Goal: Task Accomplishment & Management: Complete application form

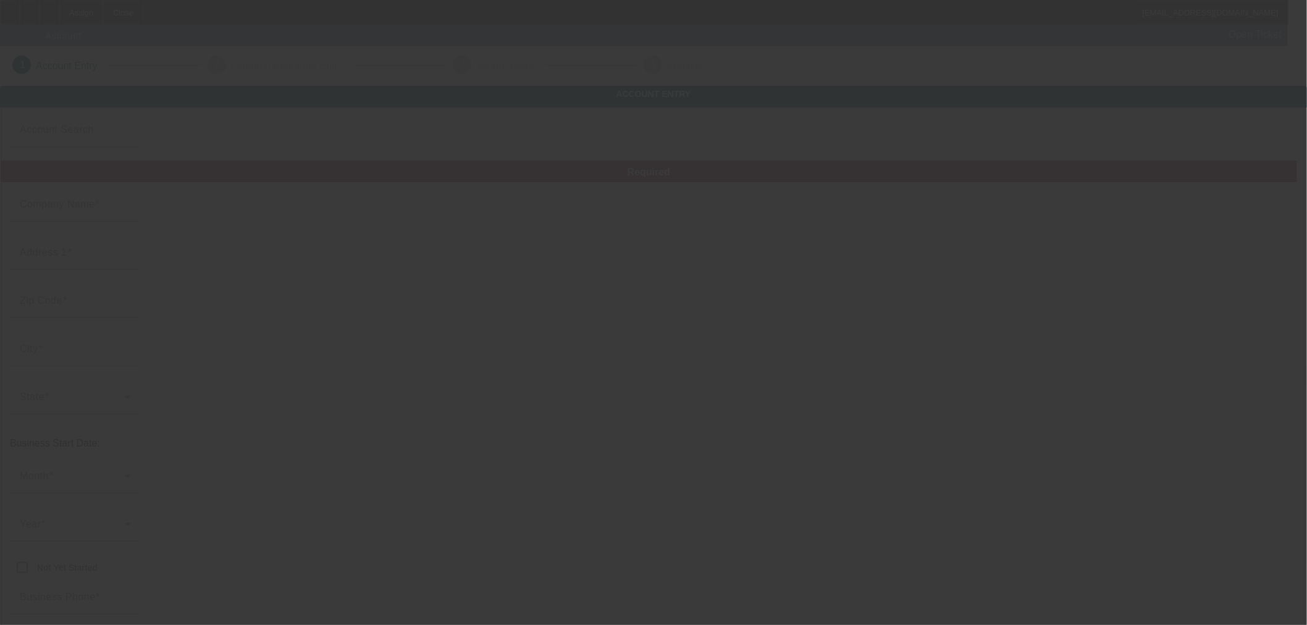
type input "Currency"
type input "Nakoi Enterprises"
type input "[STREET_ADDRESS]"
type input "78717"
type input "Austin"
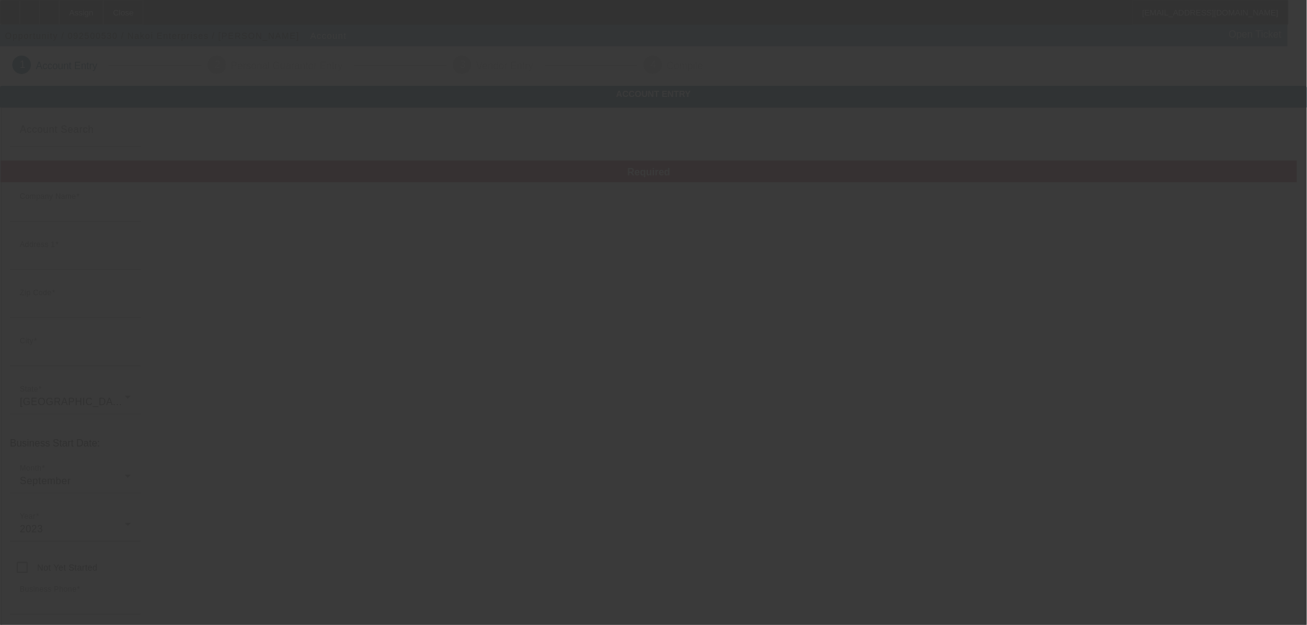
type input "[PHONE_NUMBER]"
type input "[EMAIL_ADDRESS][DOMAIN_NAME]"
type input "[PERSON_NAME]"
type input "[US_EMPLOYER_IDENTIFICATION_NUMBER]"
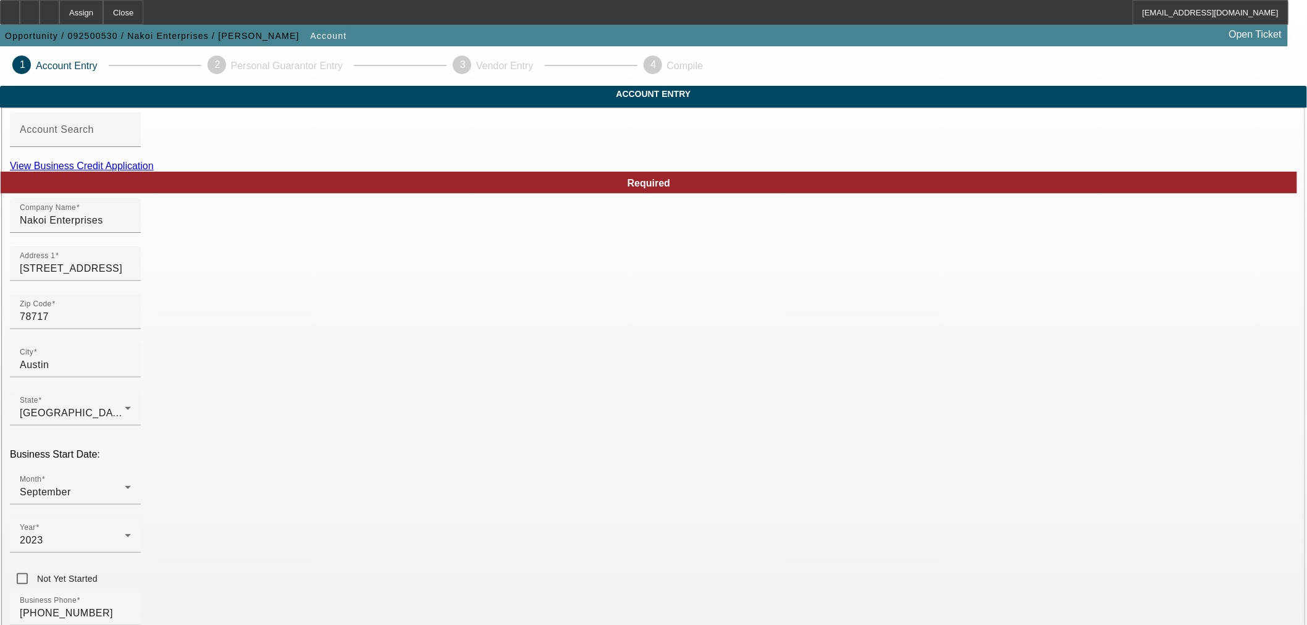
click at [154, 171] on link "View Business Credit Application" at bounding box center [82, 166] width 144 height 10
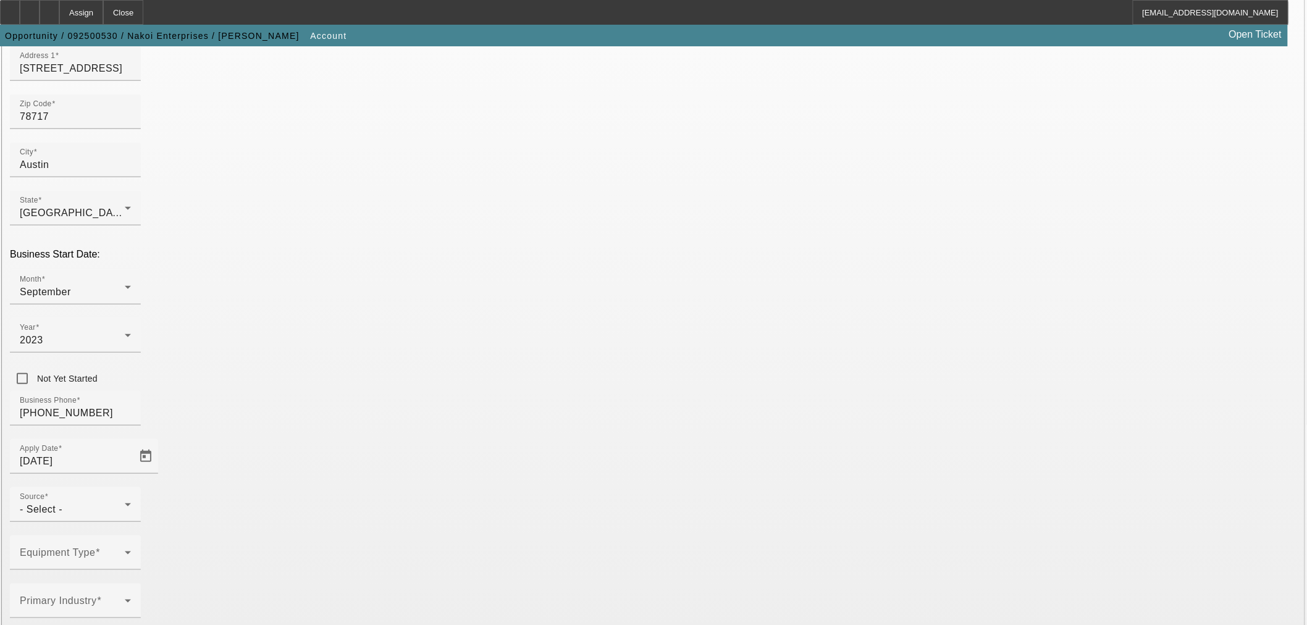
scroll to position [228, 0]
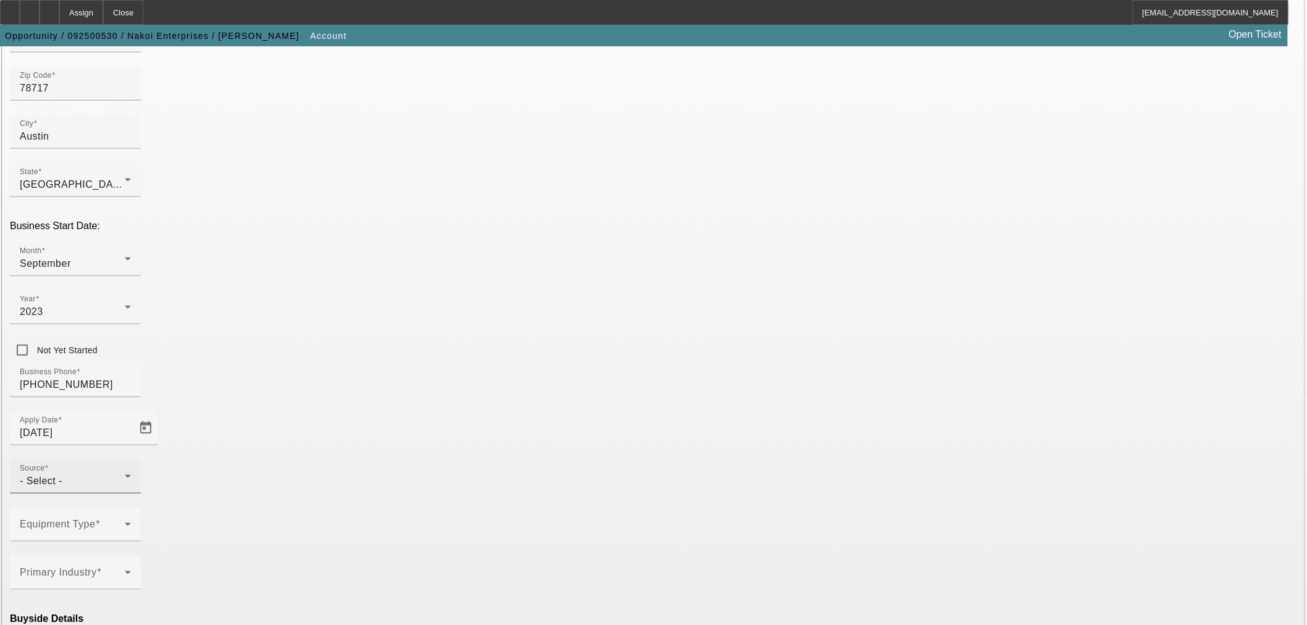
drag, startPoint x: 558, startPoint y: 309, endPoint x: 553, endPoint y: 324, distance: 15.8
click at [125, 474] on div "- Select -" at bounding box center [72, 481] width 105 height 15
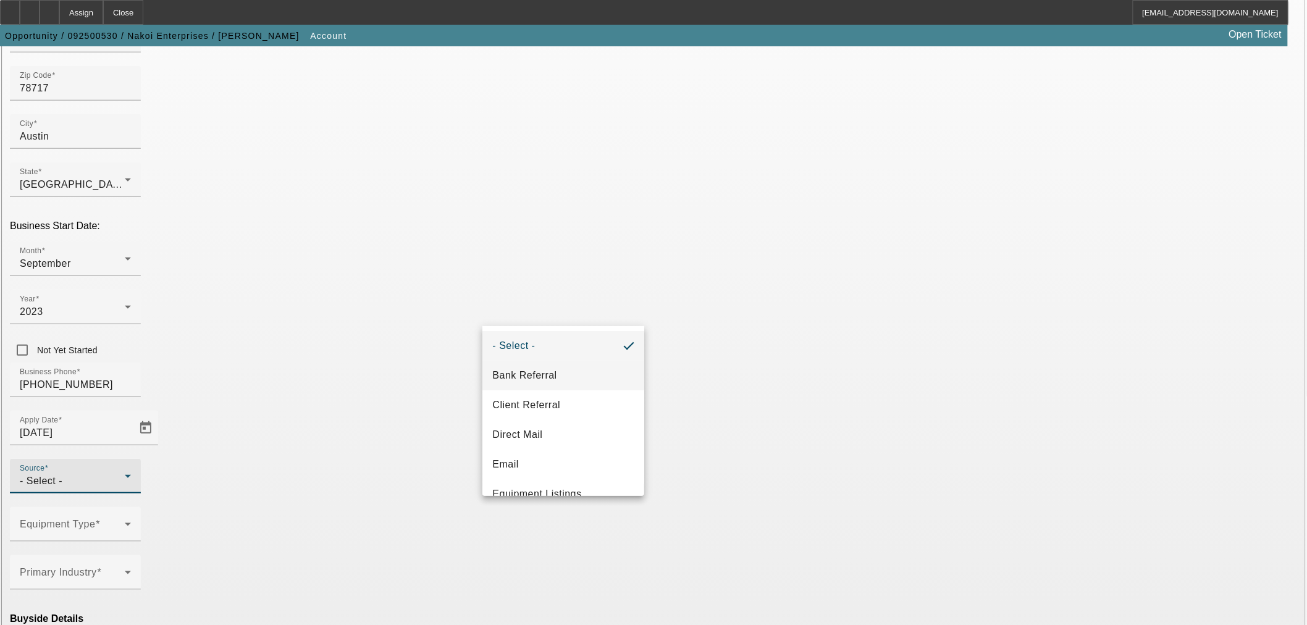
drag, startPoint x: 542, startPoint y: 367, endPoint x: 496, endPoint y: 369, distance: 46.3
click at [540, 369] on span "Bank Referral" at bounding box center [524, 375] width 64 height 15
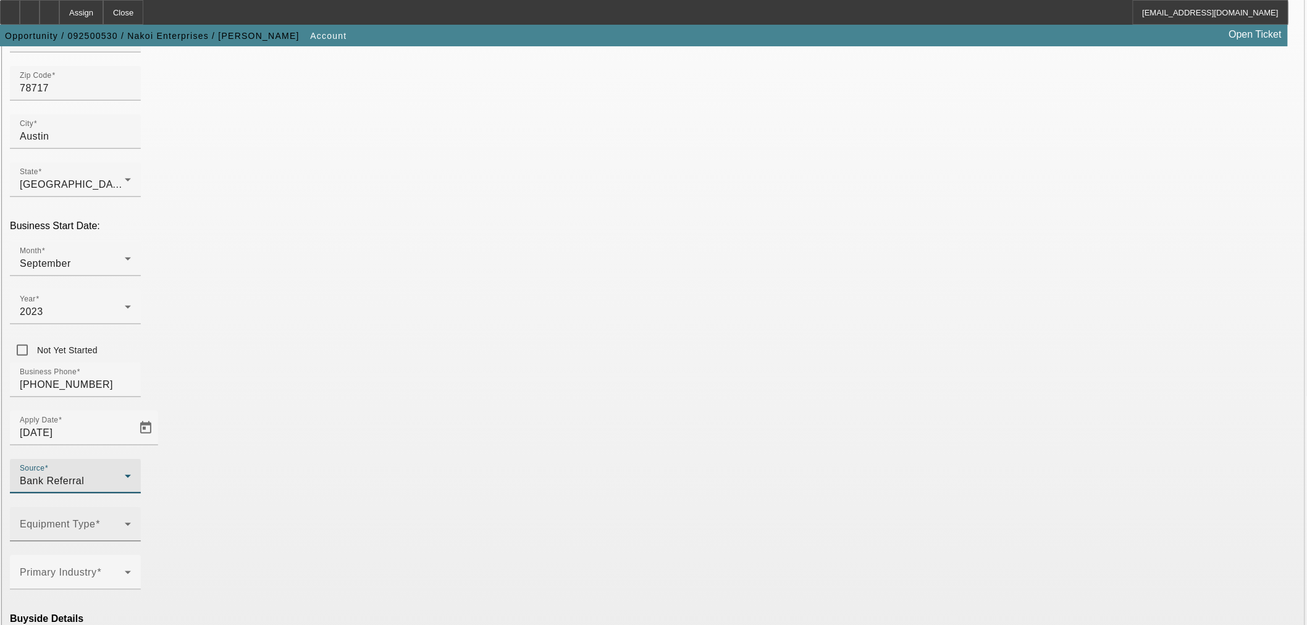
click at [125, 522] on span at bounding box center [72, 529] width 105 height 15
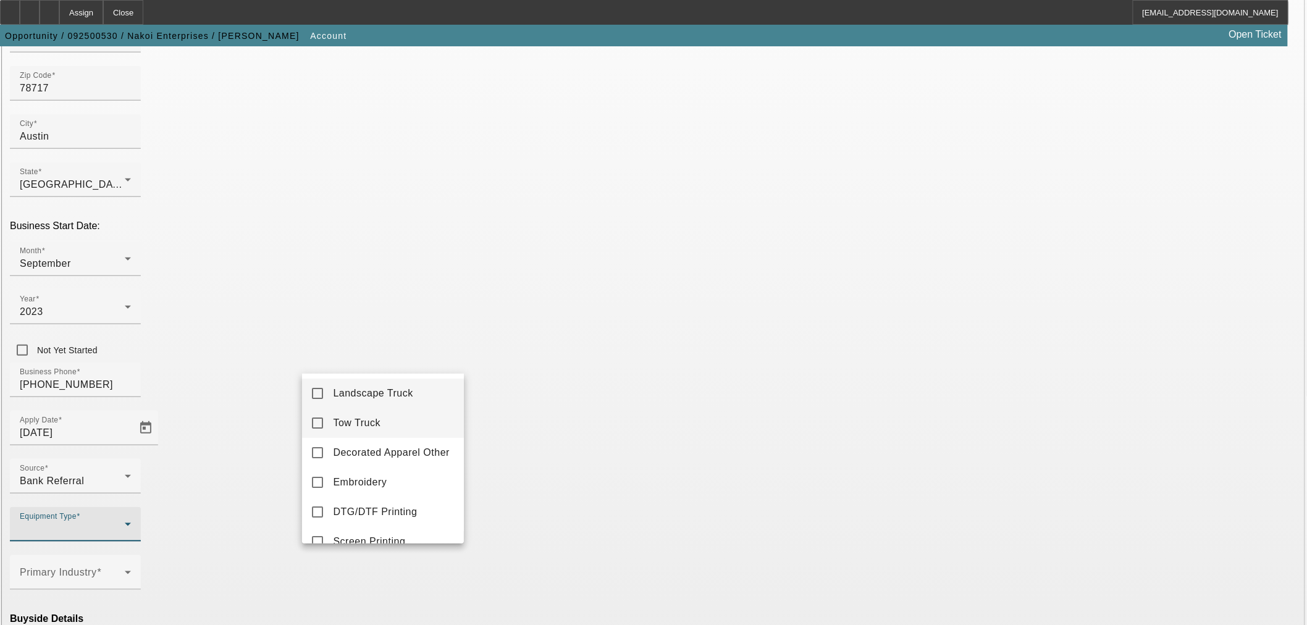
click at [385, 426] on mat-option "Tow Truck" at bounding box center [383, 423] width 162 height 30
click at [529, 421] on div at bounding box center [653, 312] width 1307 height 625
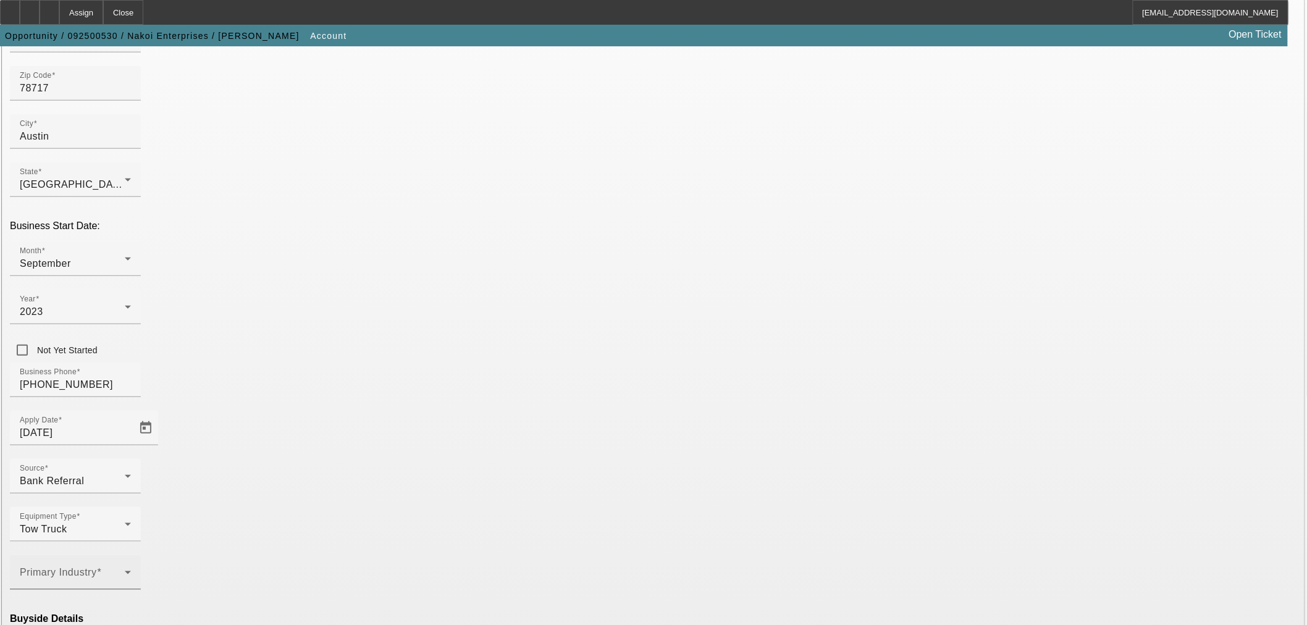
click at [131, 555] on div "Primary Industry" at bounding box center [75, 572] width 111 height 35
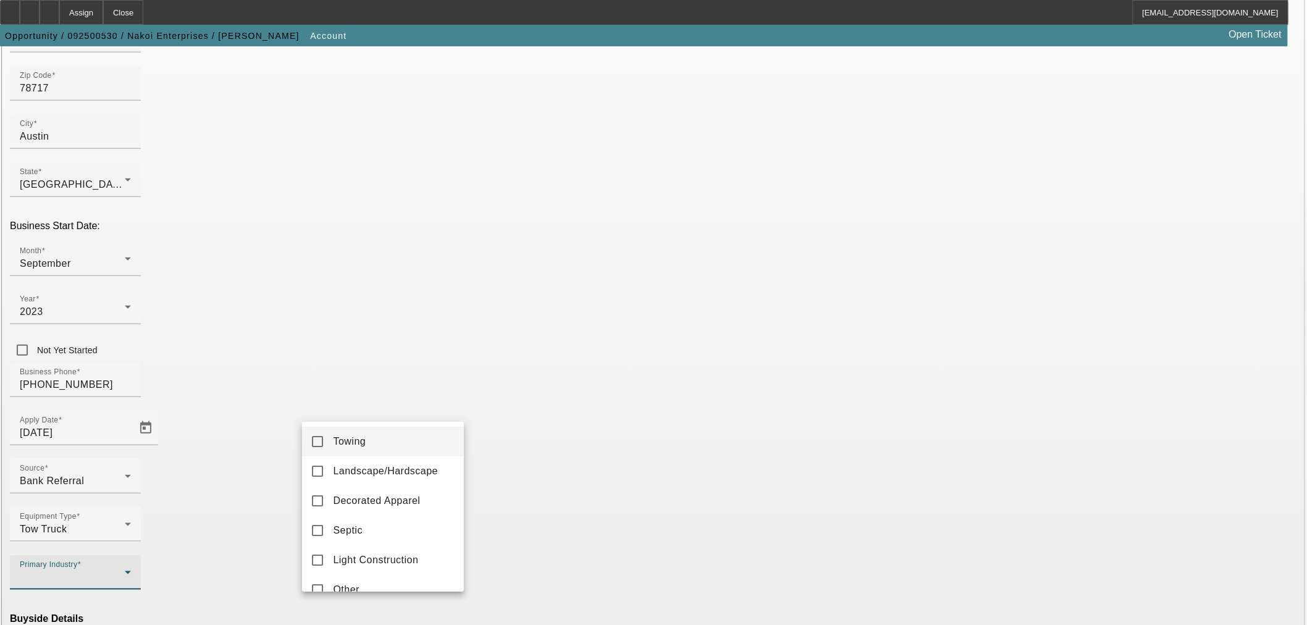
click at [404, 435] on mat-option "Towing" at bounding box center [383, 442] width 162 height 30
click at [556, 404] on div at bounding box center [653, 312] width 1307 height 625
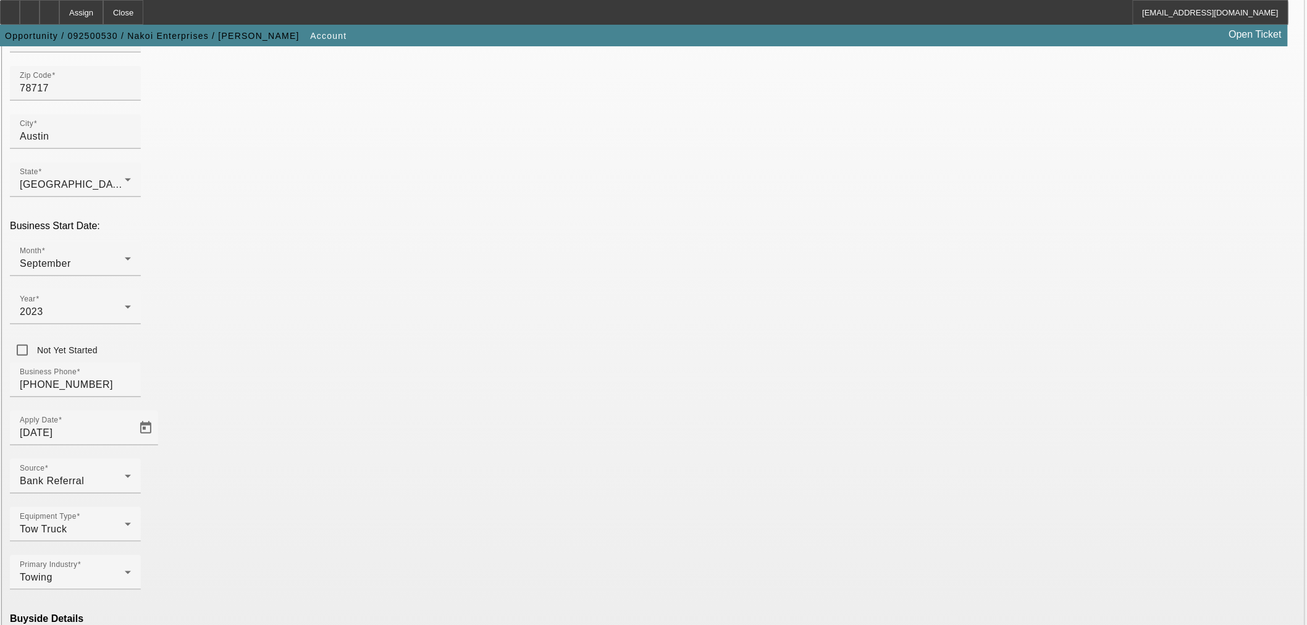
click at [377, 513] on mat-option "Ineligible" at bounding box center [383, 518] width 162 height 30
drag, startPoint x: 516, startPoint y: 610, endPoint x: 522, endPoint y: 600, distance: 11.3
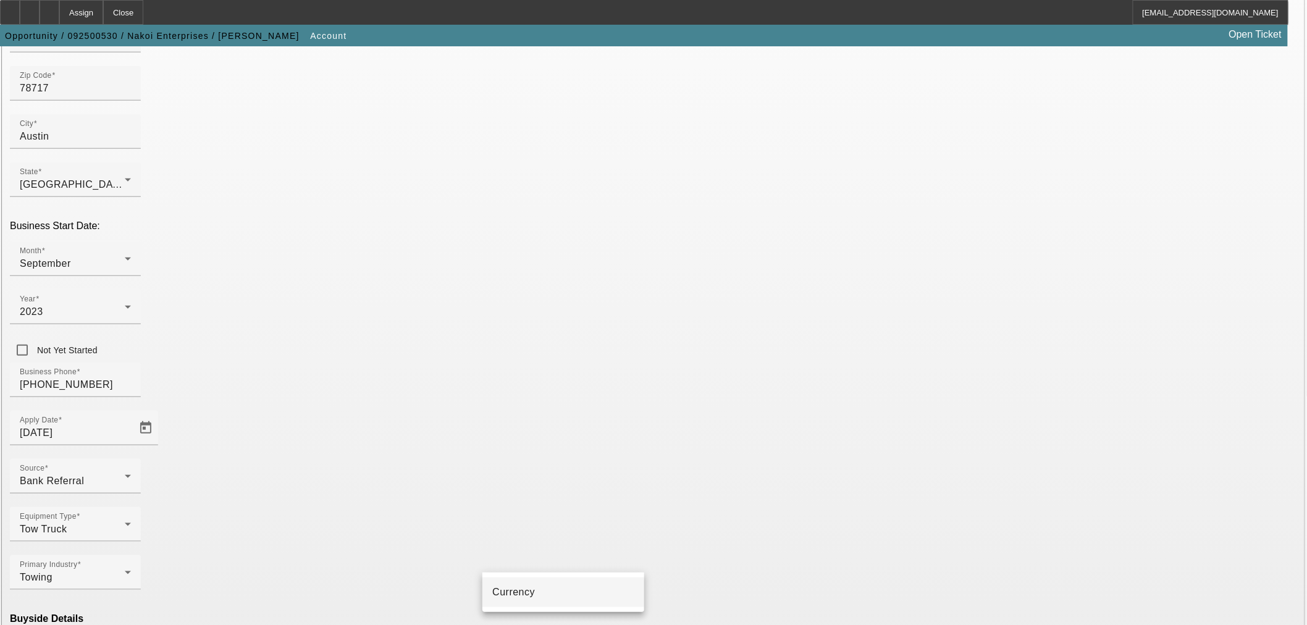
click at [516, 610] on div "Currency" at bounding box center [563, 592] width 162 height 40
click at [522, 600] on mat-option "Currency" at bounding box center [563, 592] width 162 height 30
type input "Currency"
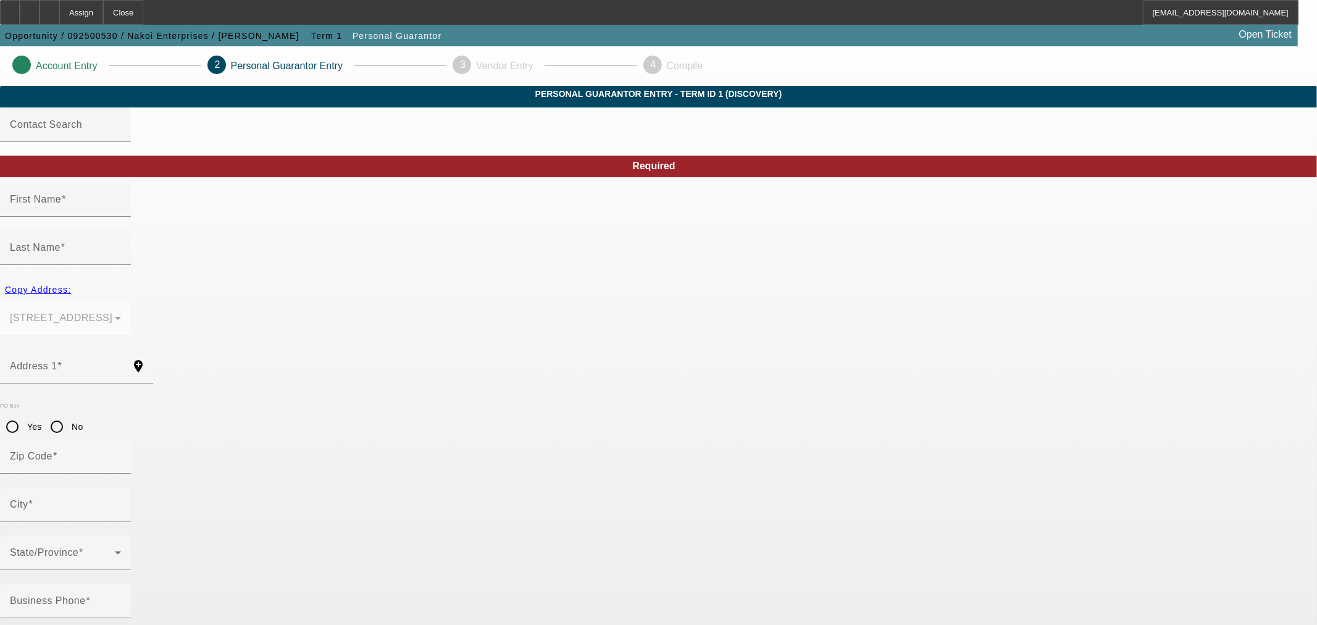
type input "Ifeyinwa"
type input "Jones"
type input "13460 Lyndhurst St"
radio input "true"
type input "78717"
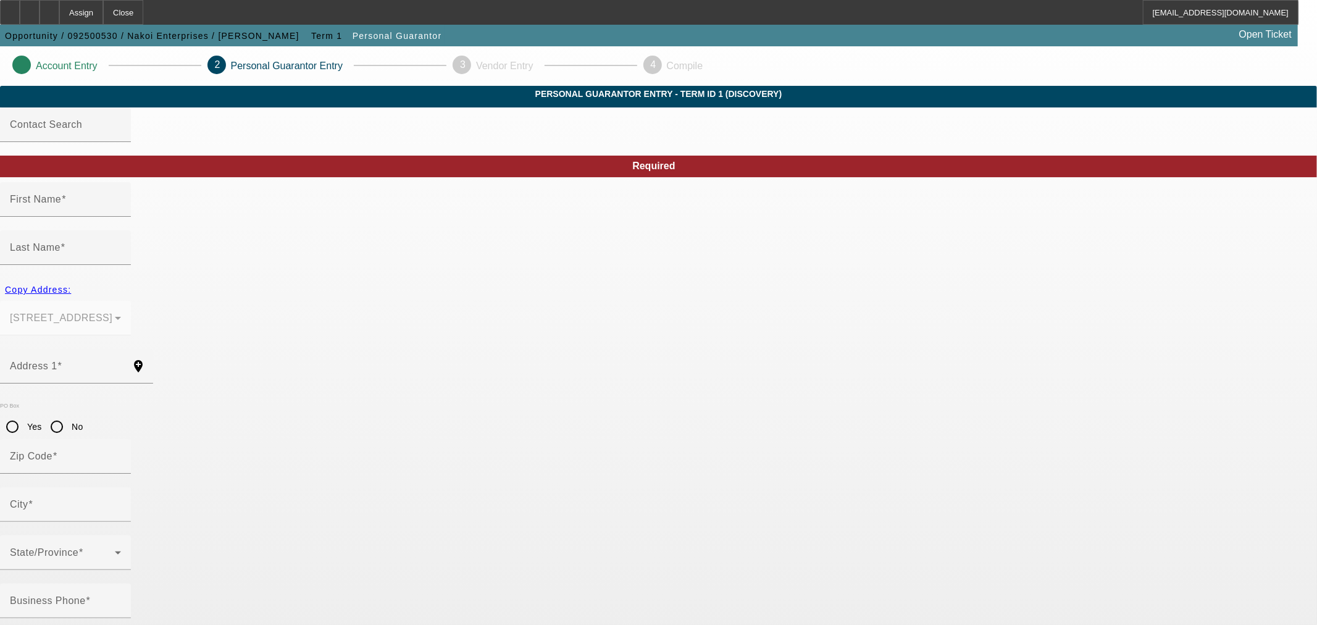
type input "Austin"
type input "(832) 672-0471"
type input "100"
type input "507-89-5415"
type input "bify26@yahoo.com"
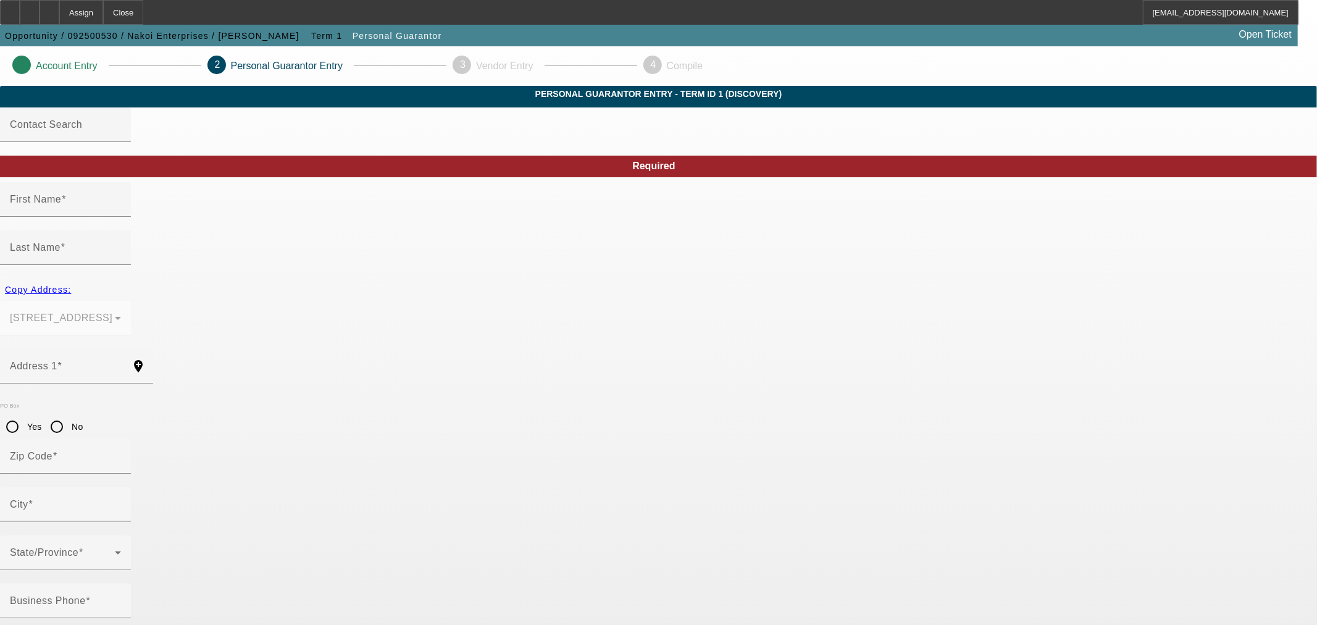
type input "(832) 672-0471"
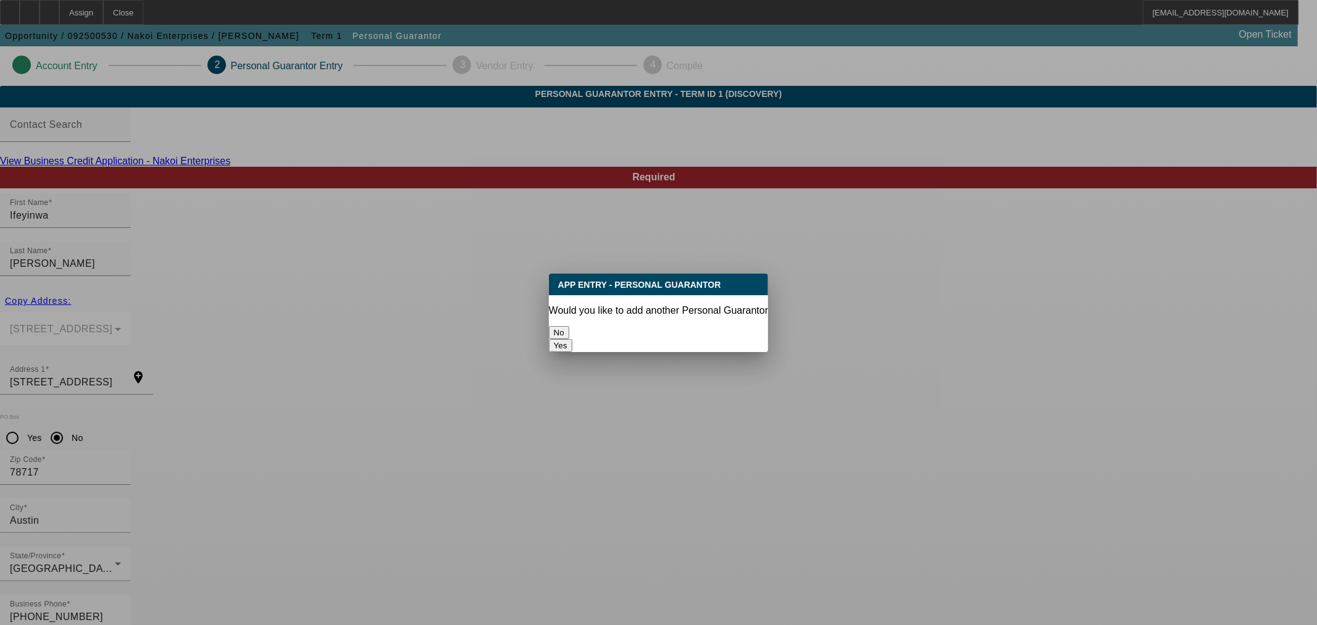
click at [569, 326] on button "No" at bounding box center [559, 332] width 20 height 13
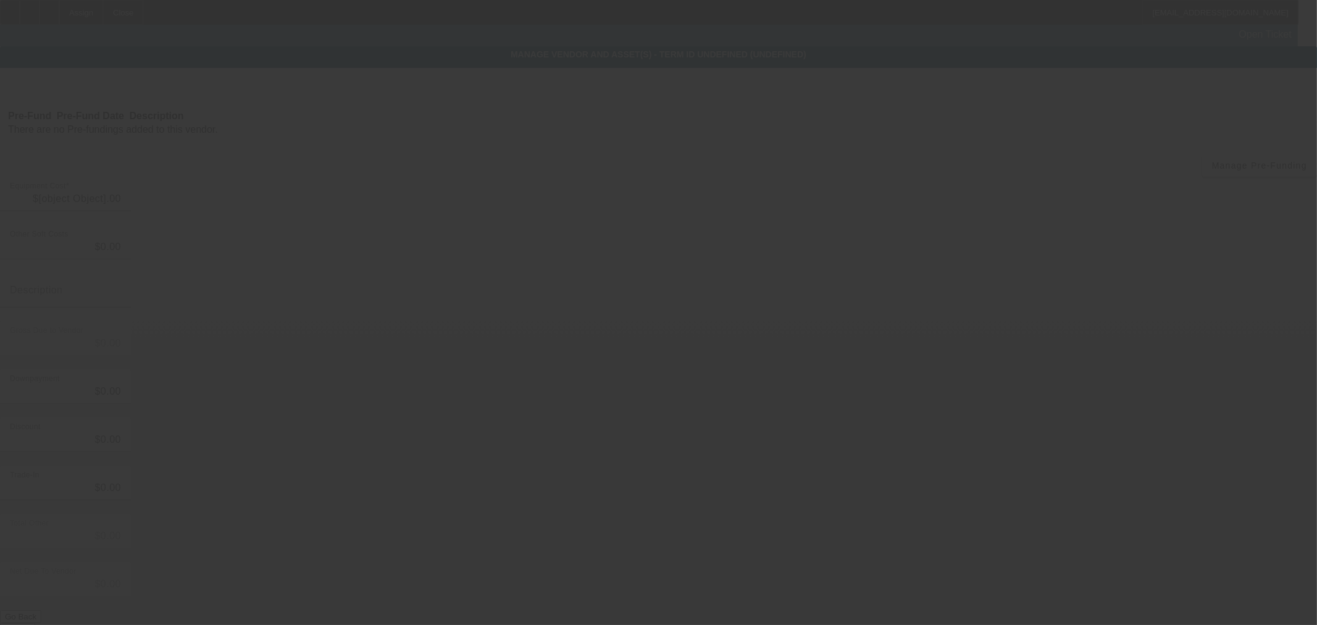
type input "$48,800.00"
type input "$7,000.00"
type input "$41,800.00"
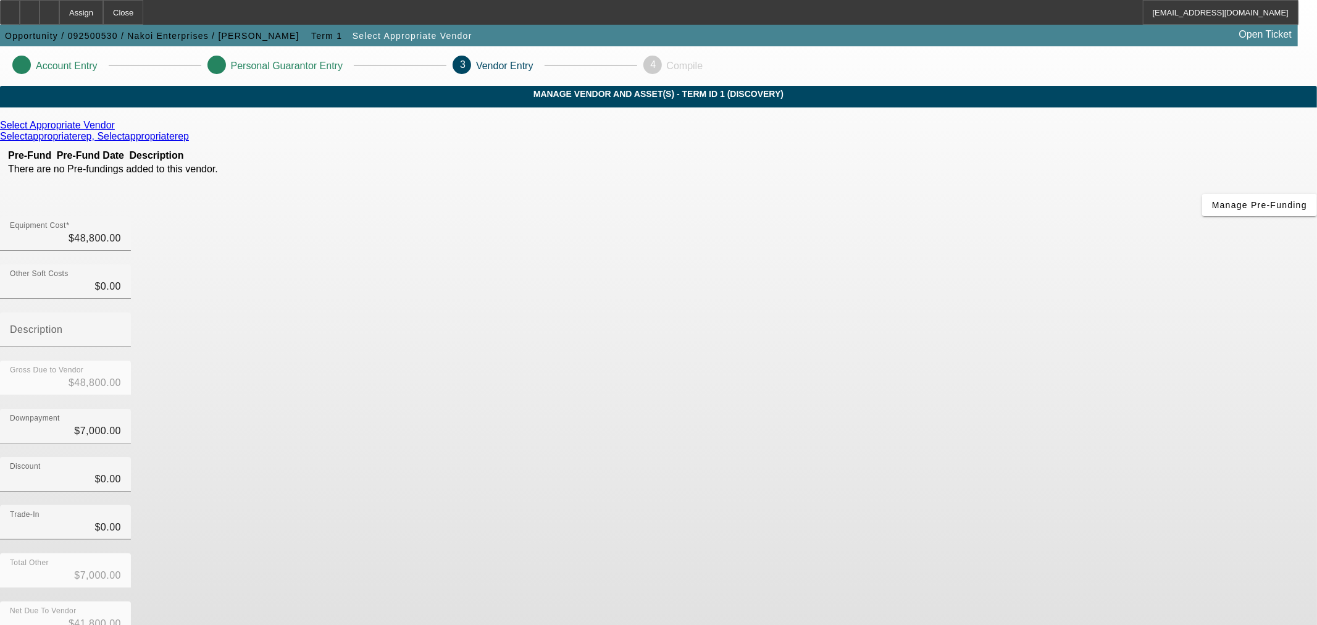
click at [118, 130] on icon at bounding box center [118, 125] width 0 height 10
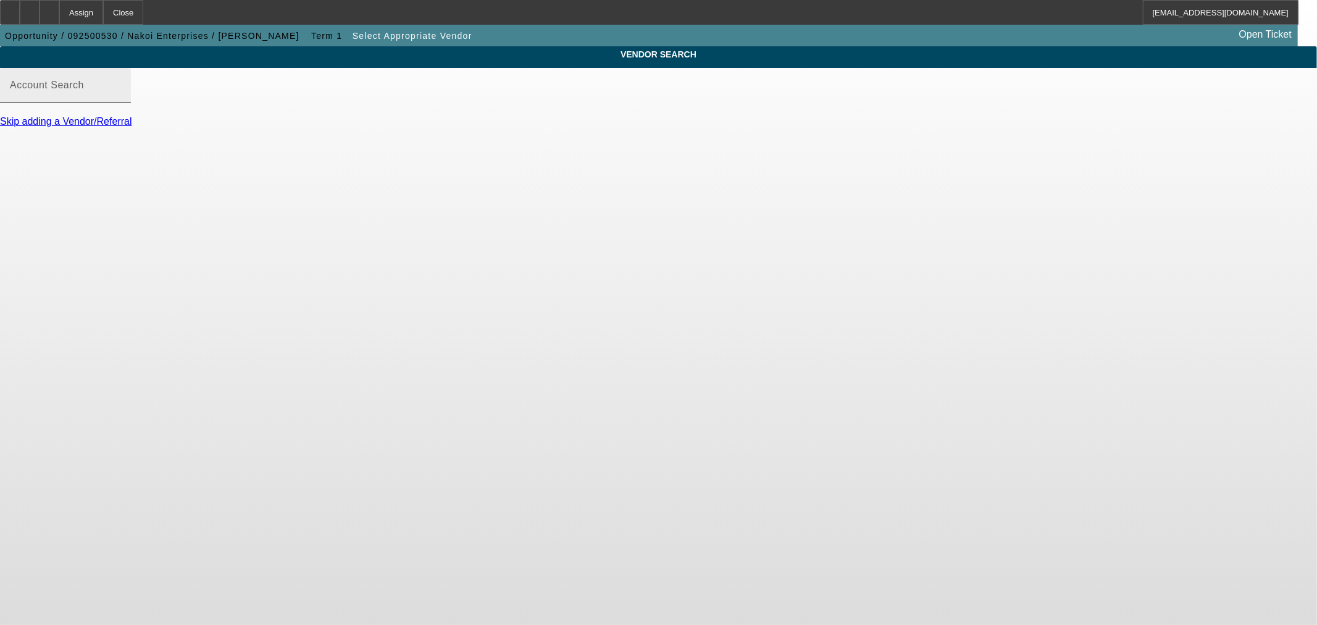
click at [121, 98] on input "Account Search" at bounding box center [65, 90] width 111 height 15
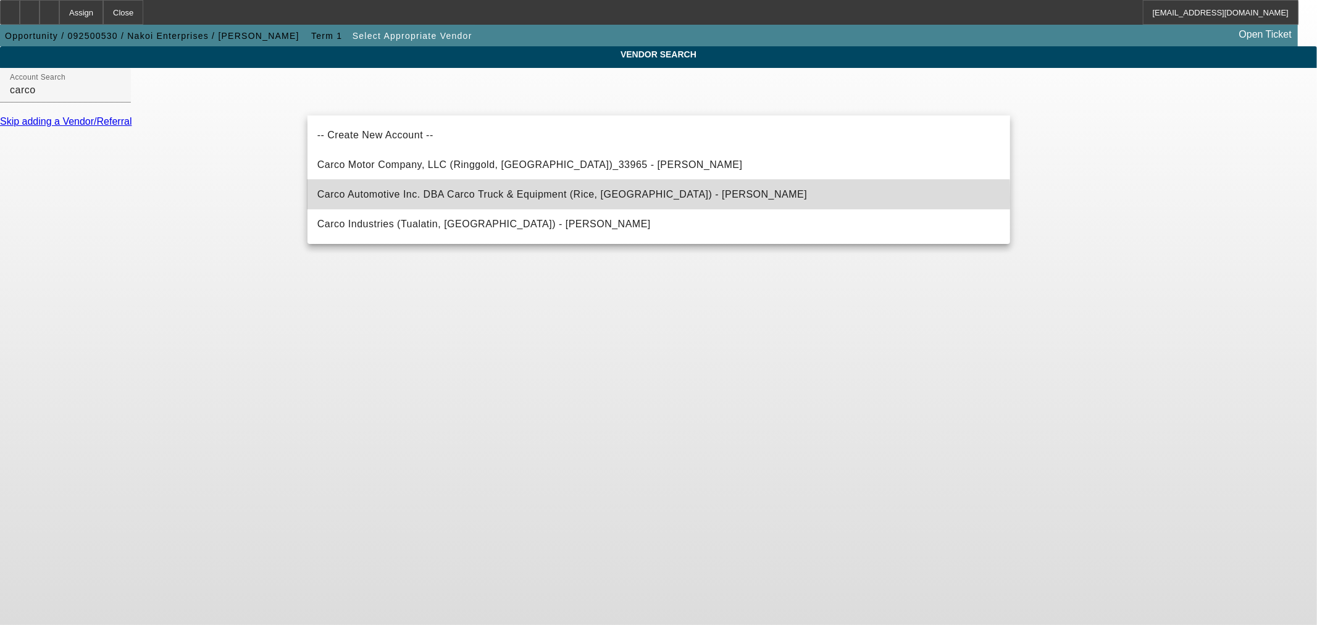
click at [471, 199] on span "Carco Automotive Inc. DBA Carco Truck & Equipment (Rice, MN) - Asmit, Richard" at bounding box center [562, 194] width 490 height 15
type input "Carco Automotive Inc. DBA Carco Truck & Equipment (Rice, MN) - Asmit, Richard"
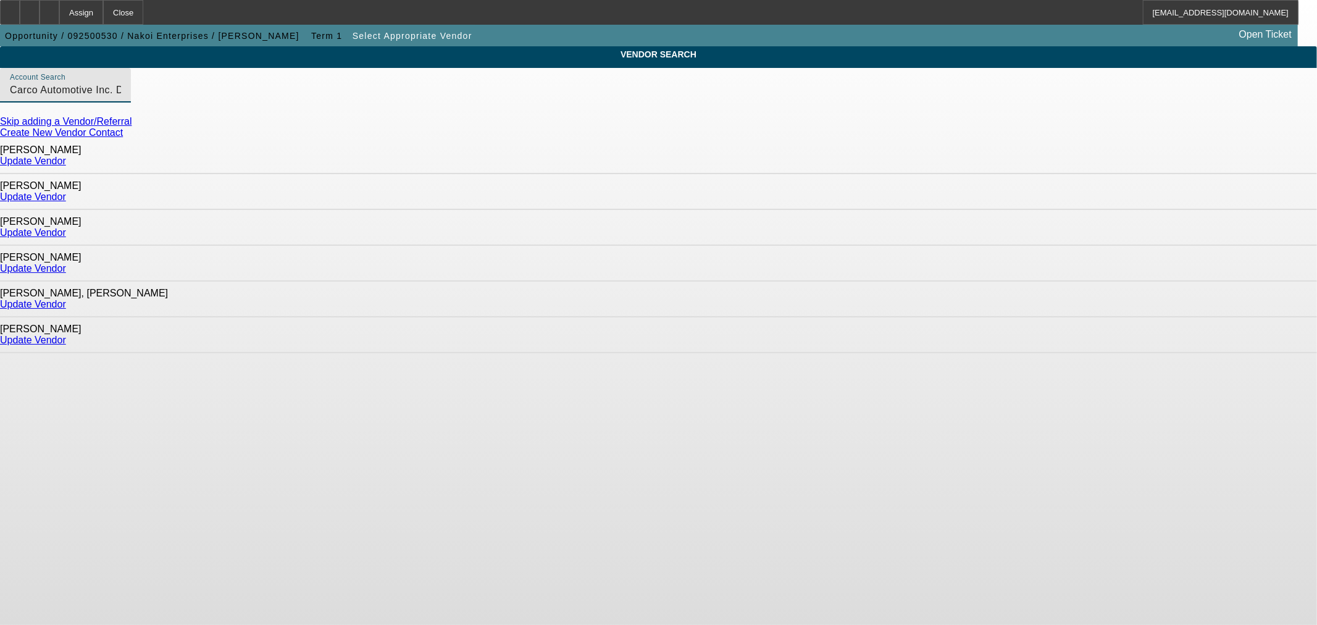
click at [66, 159] on link "Update Vendor" at bounding box center [33, 161] width 66 height 10
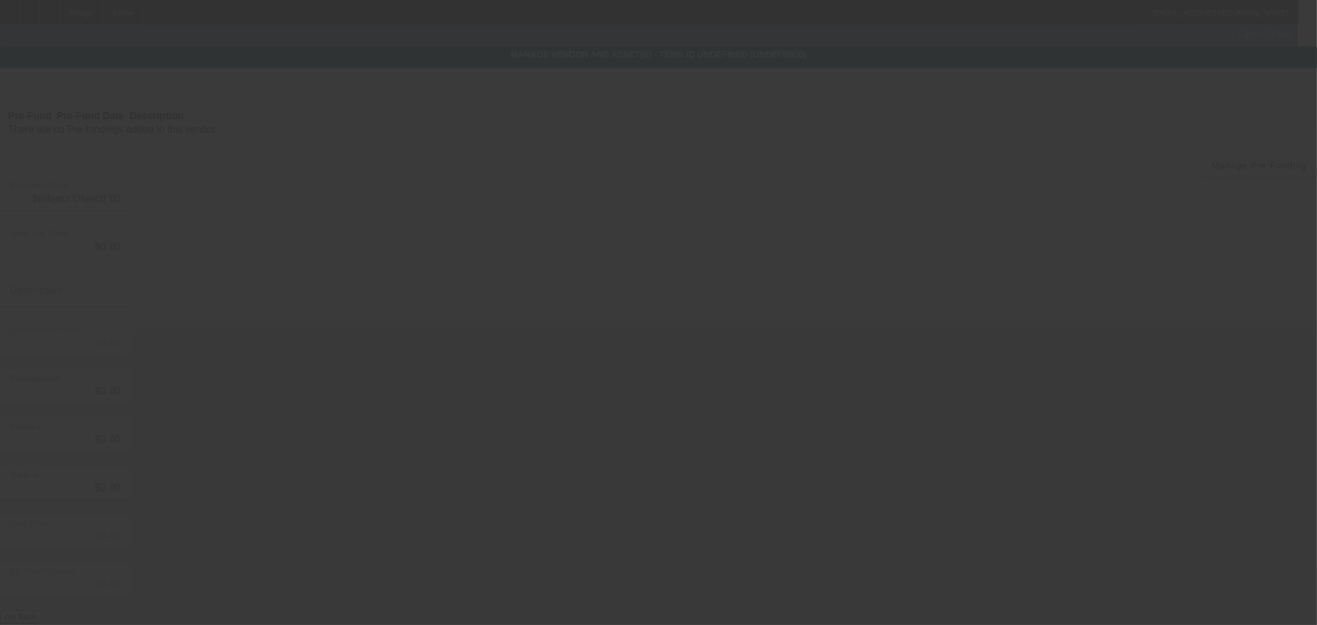
type input "$48,800.00"
type input "$7,000.00"
type input "$41,800.00"
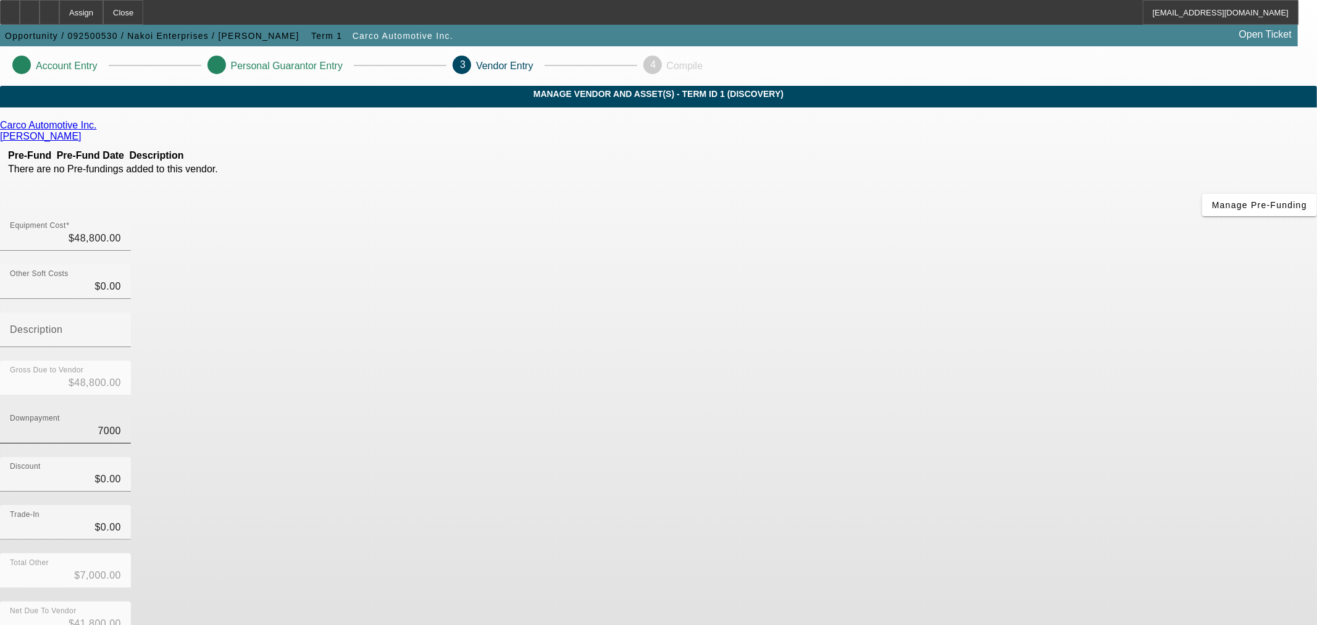
click at [121, 424] on input "7000" at bounding box center [65, 431] width 111 height 15
type input "0"
type input "$0.00"
type input "$48,800.00"
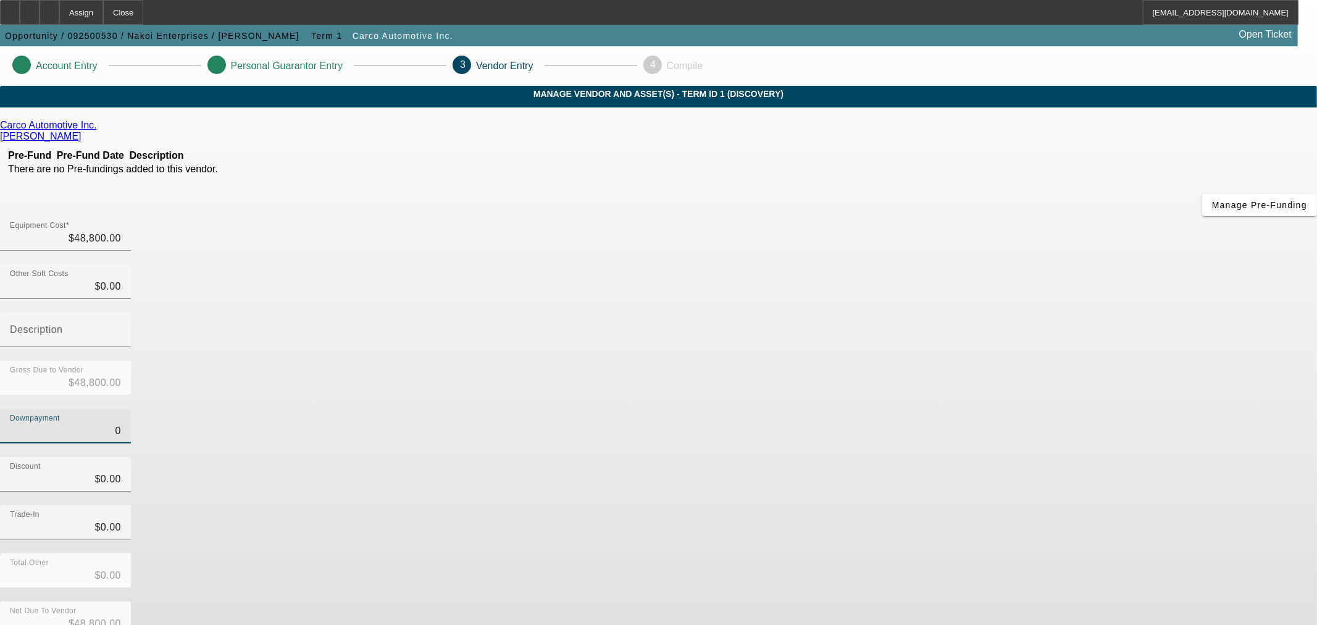
type input "$0.00"
click at [951, 457] on div "Discount $0.00" at bounding box center [658, 481] width 1317 height 48
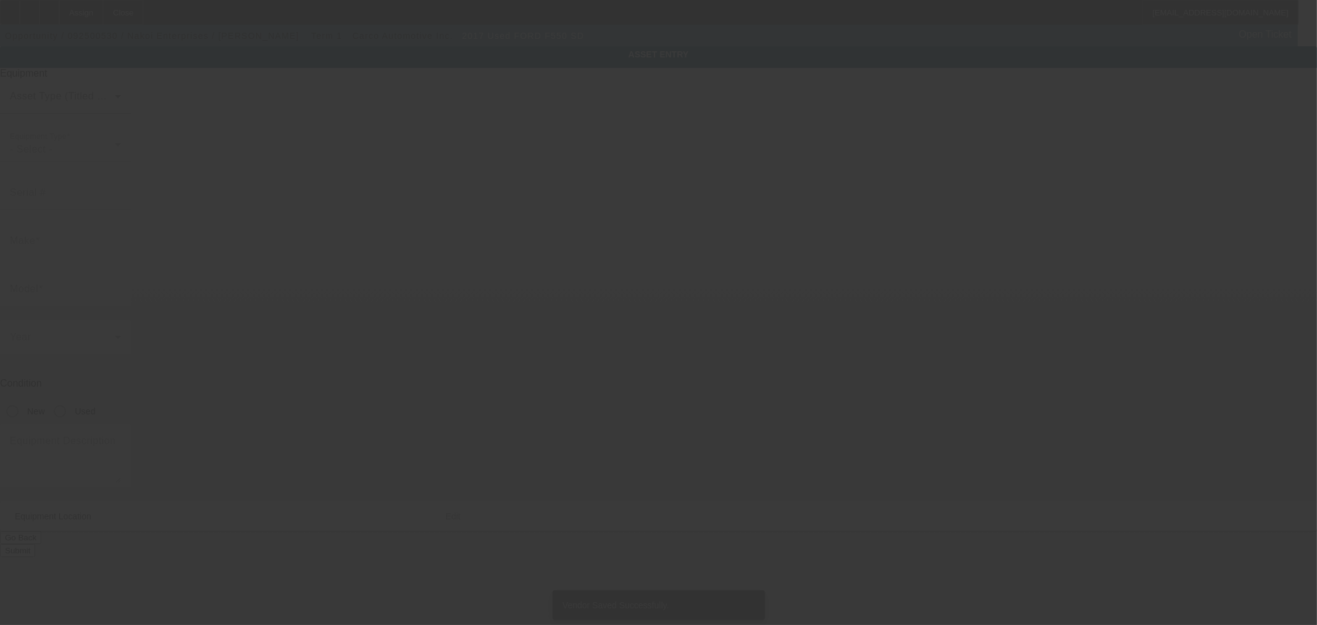
type input "Ford"
type input "F550 SD"
radio input "true"
type textarea "Category: Rollback URL: https://www.truckpaper.com/listing/for-sale/246645437 D…"
type input "13289 25th Ave NW"
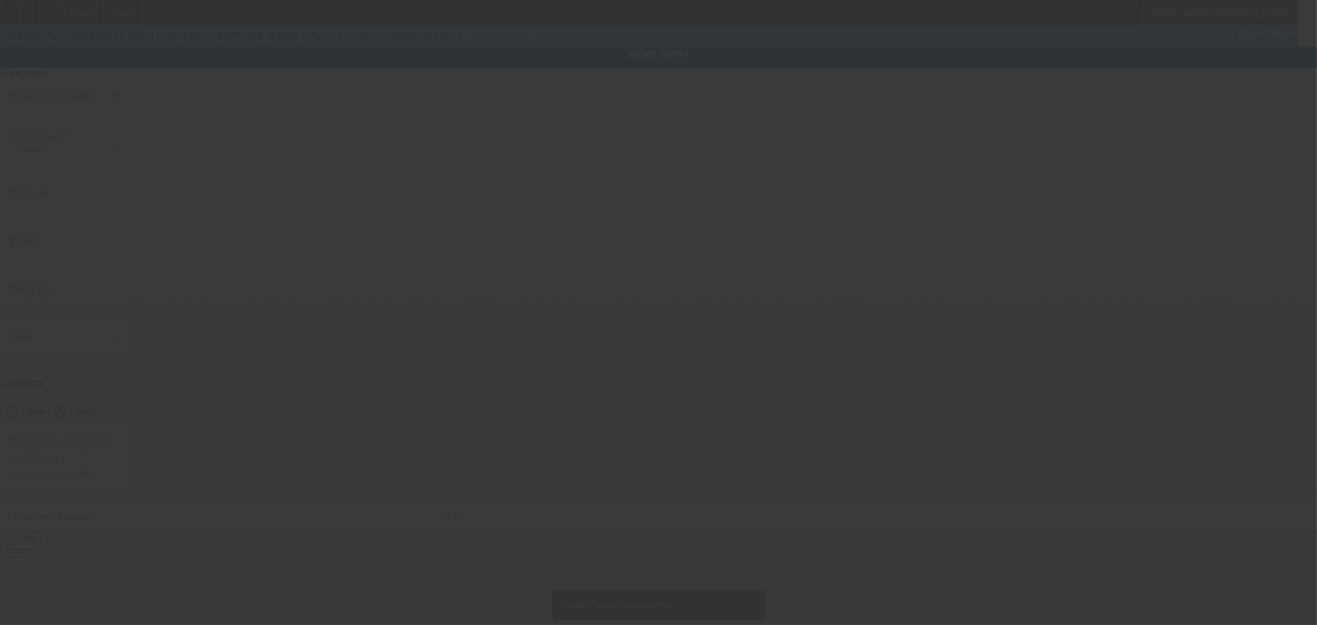
type input "Rice"
type input "56367"
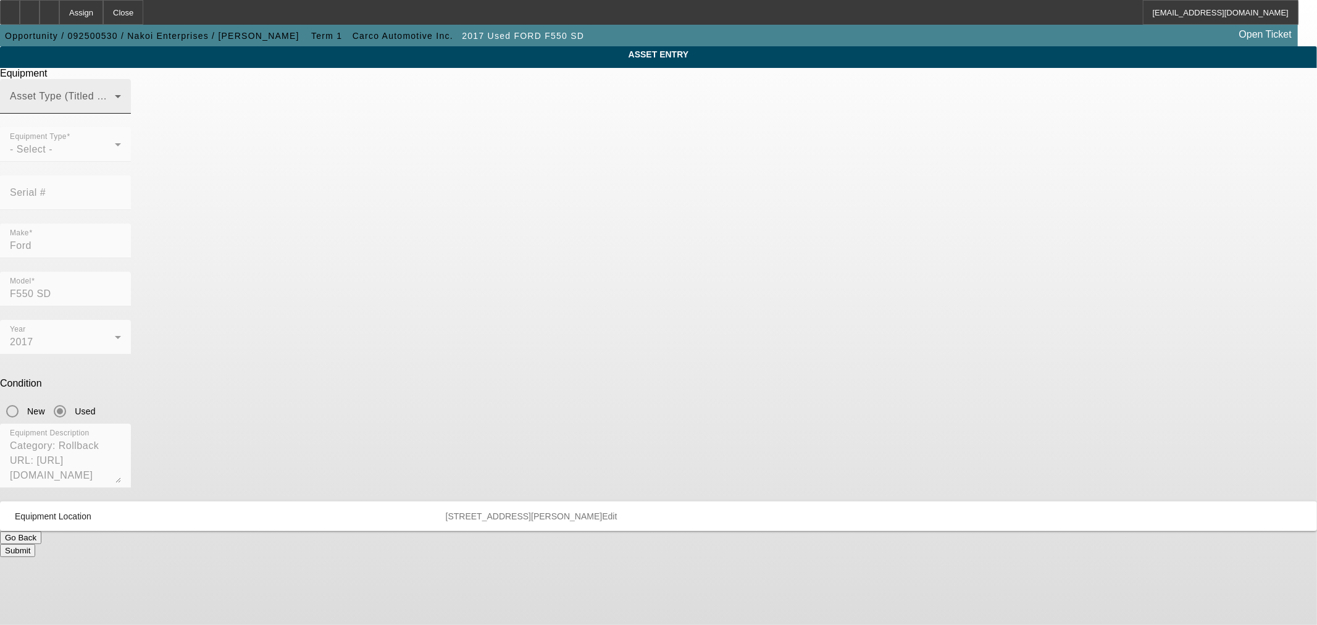
click at [115, 109] on span at bounding box center [62, 101] width 105 height 15
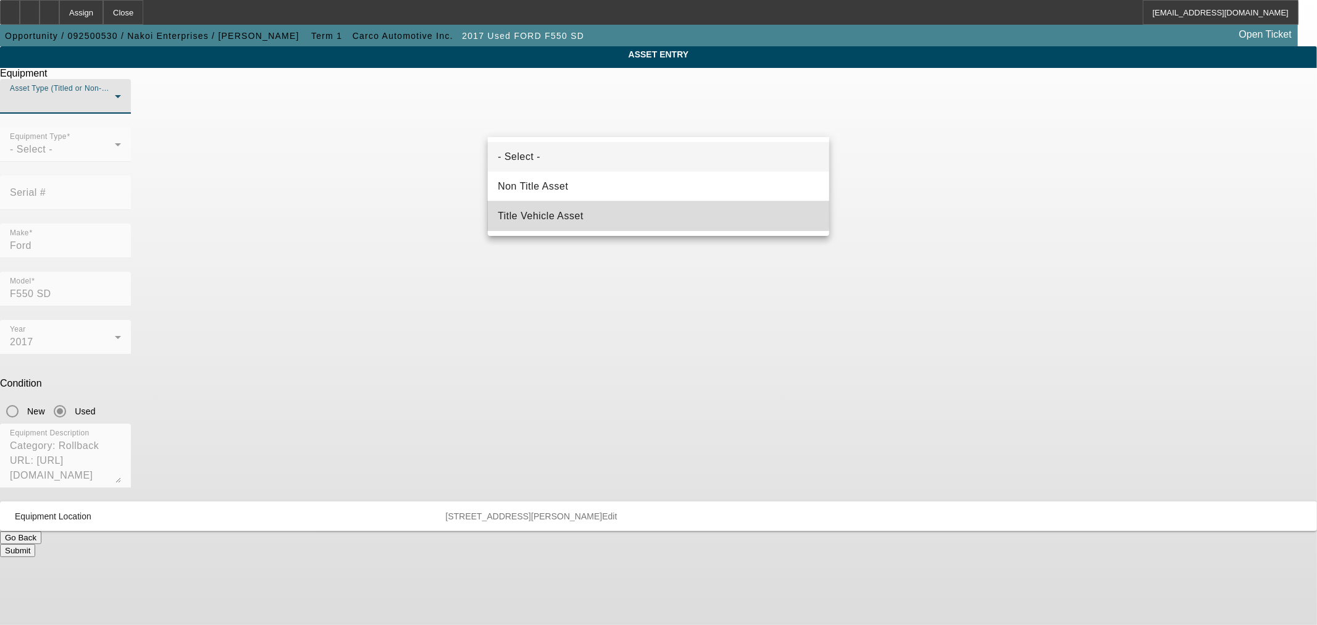
click at [593, 212] on mat-option "Title Vehicle Asset" at bounding box center [659, 216] width 342 height 30
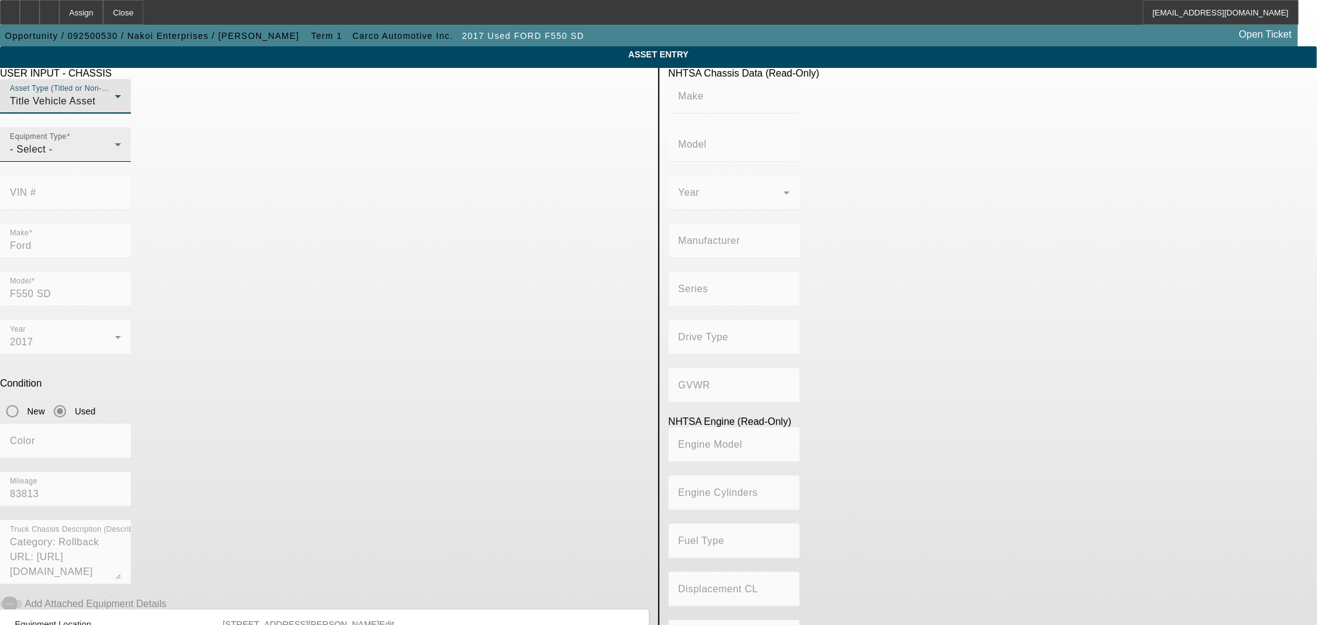
click at [115, 157] on div "- Select -" at bounding box center [62, 149] width 105 height 15
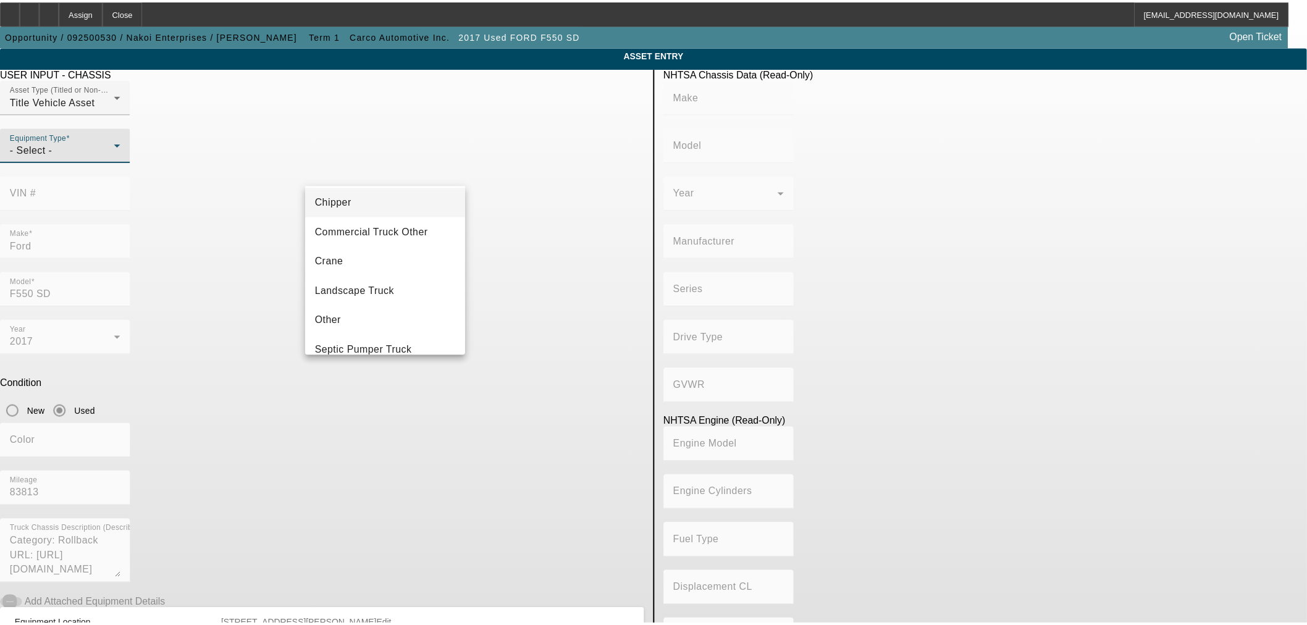
scroll to position [136, 0]
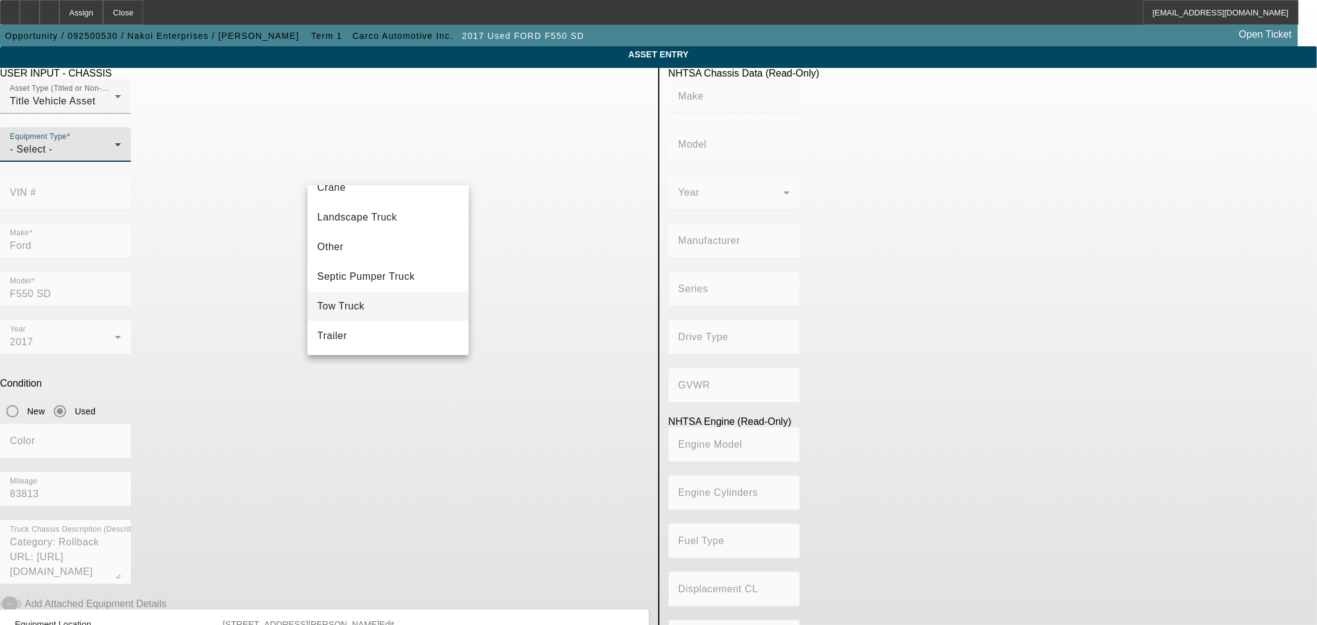
click at [385, 300] on mat-option "Tow Truck" at bounding box center [388, 306] width 161 height 30
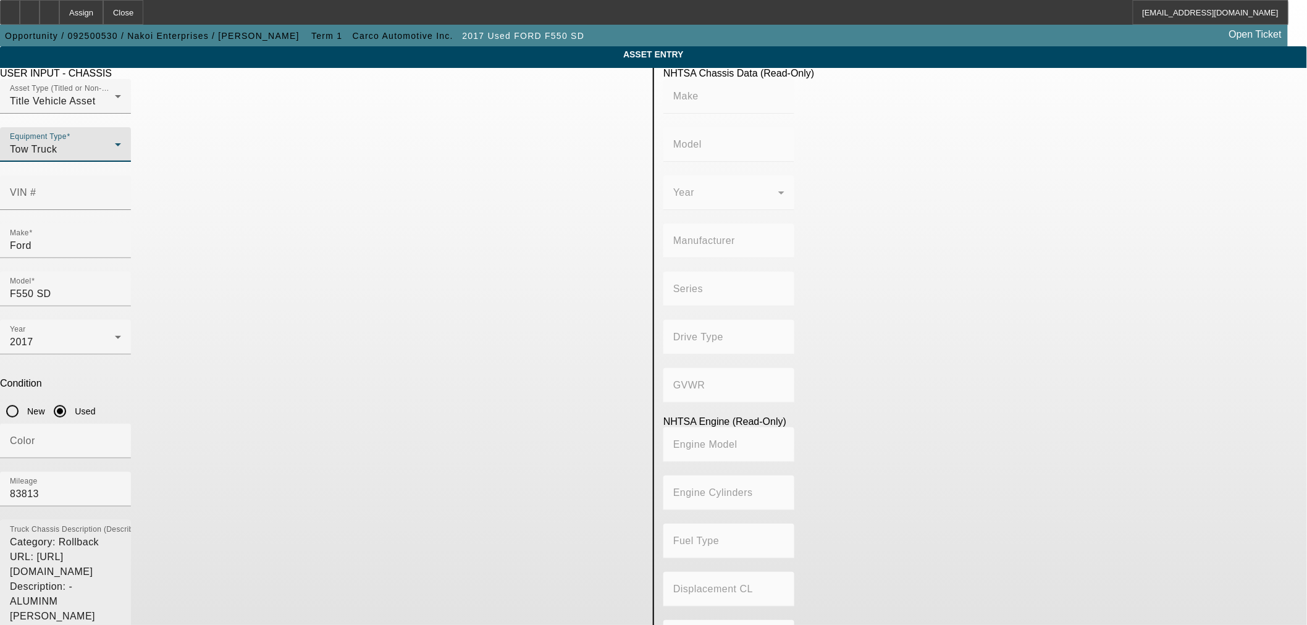
drag, startPoint x: 634, startPoint y: 400, endPoint x: 634, endPoint y: 494, distance: 94.5
click at [131, 520] on div "Truck Chassis Description (Describe the truck chassis only) Category: Rollback …" at bounding box center [65, 603] width 131 height 166
drag, startPoint x: 491, startPoint y: 397, endPoint x: 358, endPoint y: 392, distance: 132.9
click at [121, 535] on textarea "Category: Rollback URL: https://www.truckpaper.com/listing/for-sale/246645437 D…" at bounding box center [65, 607] width 111 height 145
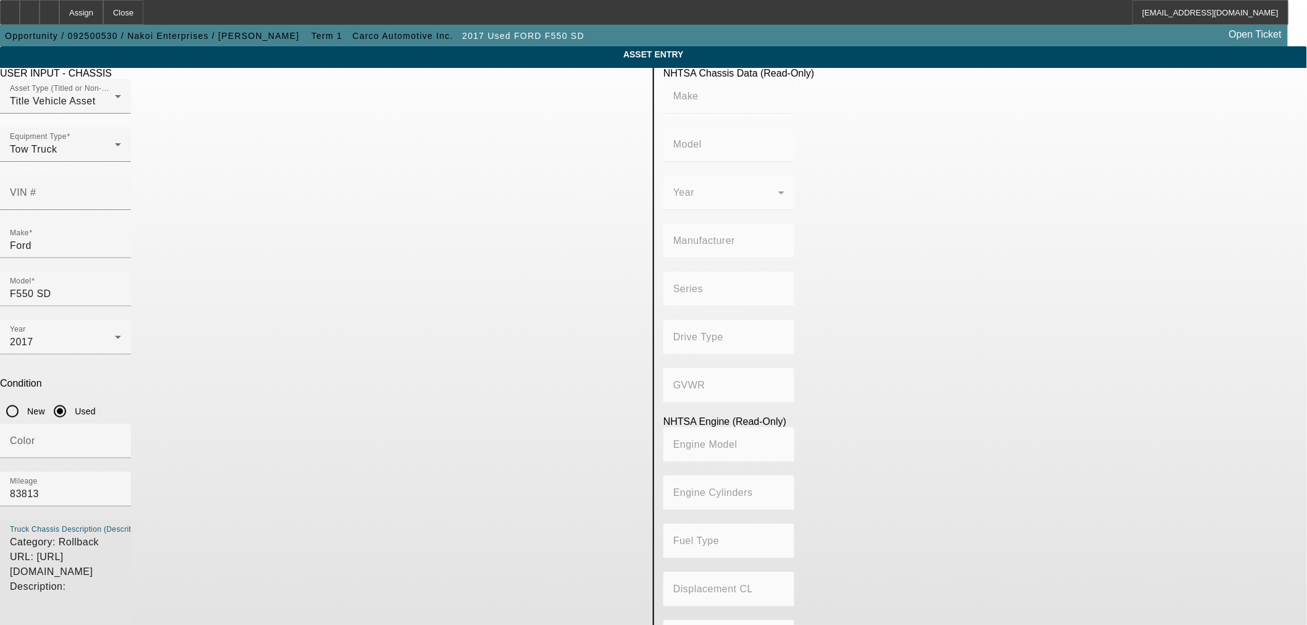
type textarea "Category: Rollback URL: https://www.truckpaper.com/listing/for-sale/246645437 D…"
click at [121, 535] on textarea "Category: Rollback URL: https://www.truckpaper.com/listing/for-sale/246645437 D…" at bounding box center [65, 607] width 111 height 145
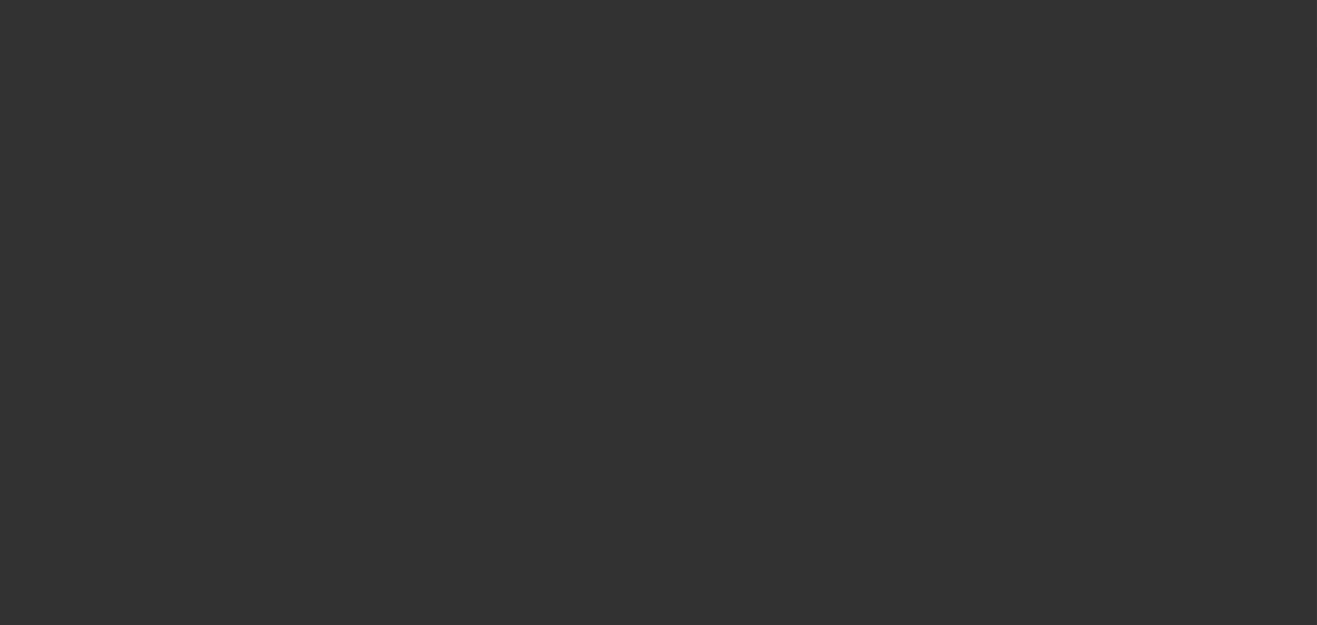
type input "$48,800.00"
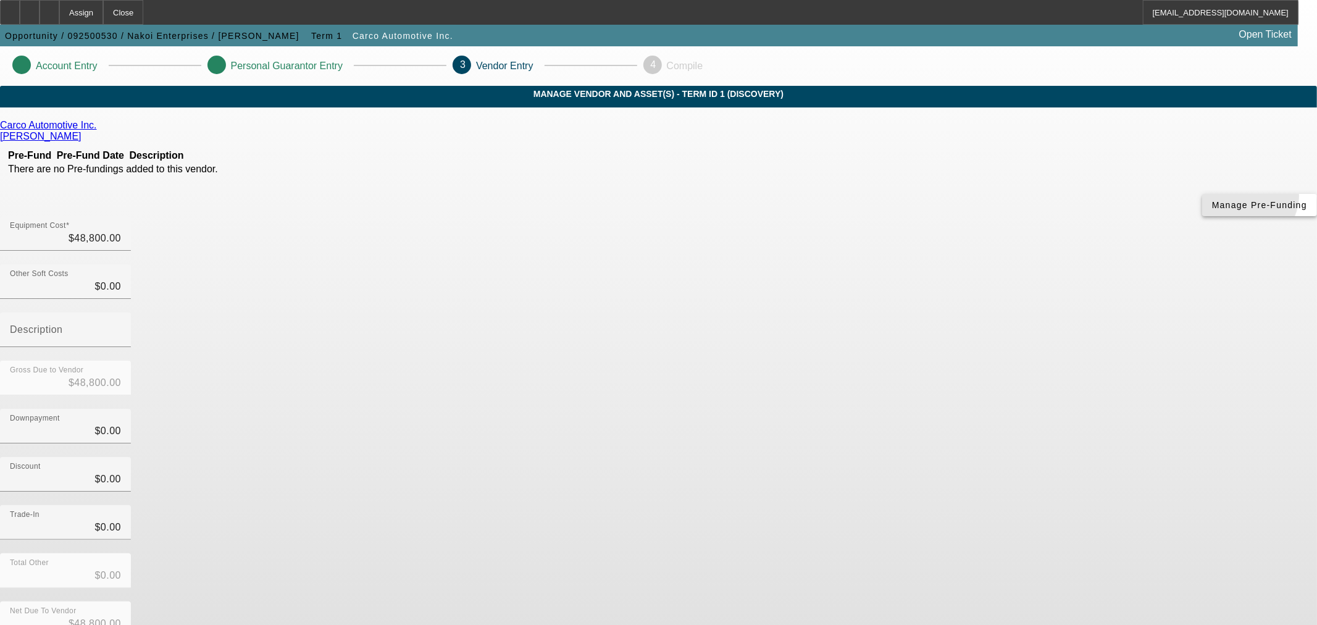
click at [1202, 220] on span "button" at bounding box center [1259, 205] width 115 height 30
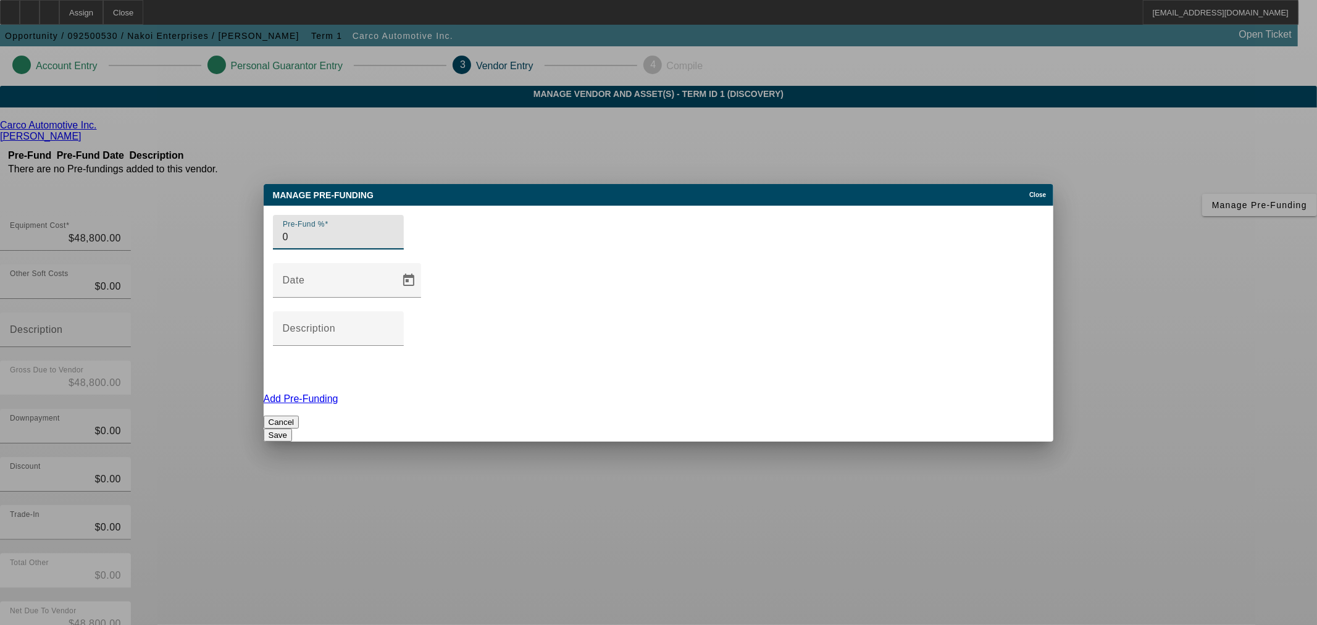
type input "0"
click at [292, 429] on button "Save" at bounding box center [278, 435] width 28 height 13
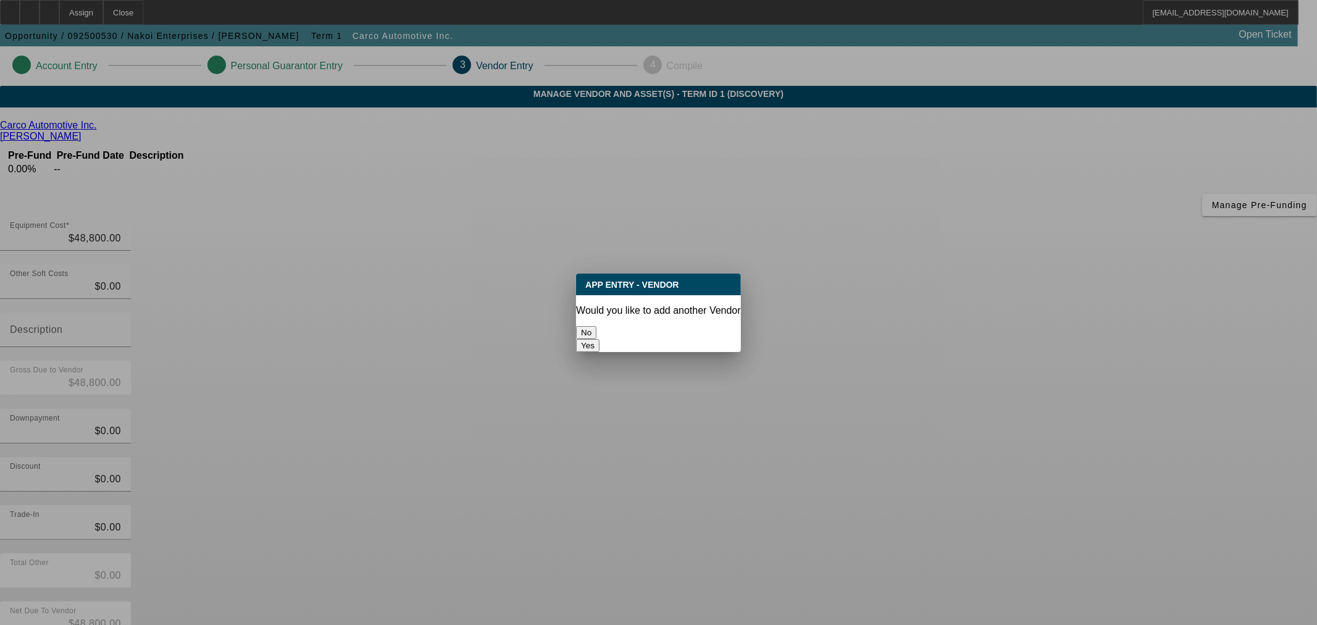
click at [597, 329] on button "No" at bounding box center [586, 332] width 20 height 13
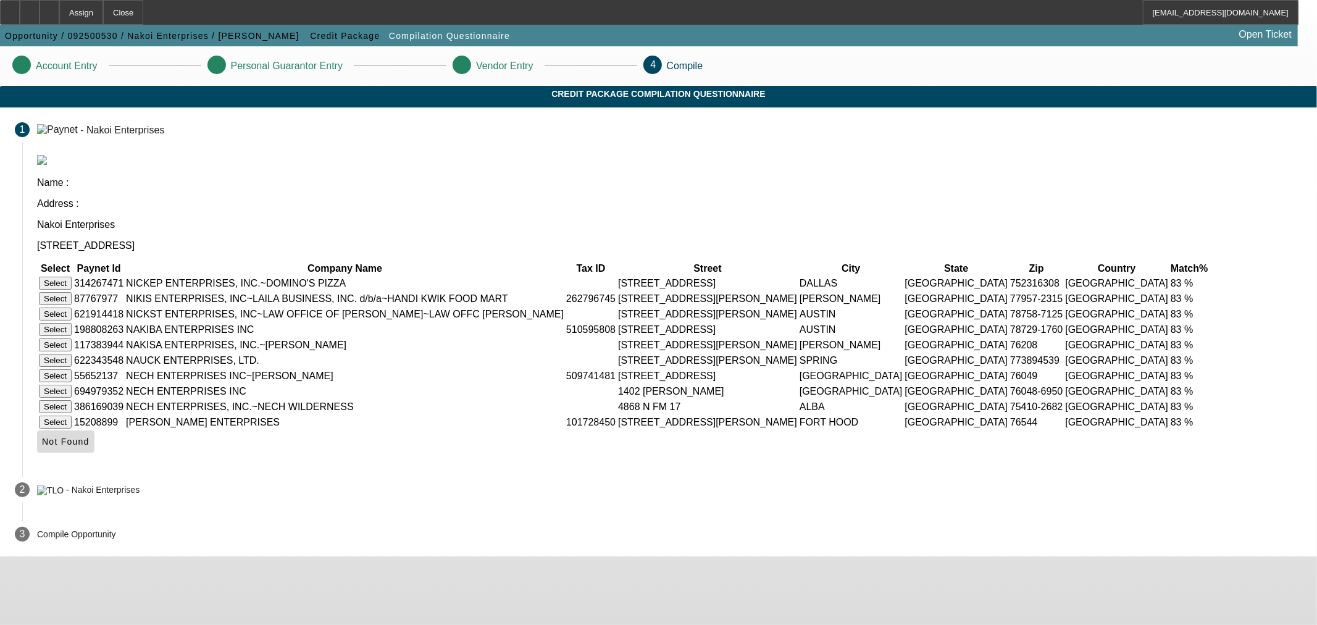
click at [90, 446] on span "Not Found" at bounding box center [66, 442] width 48 height 10
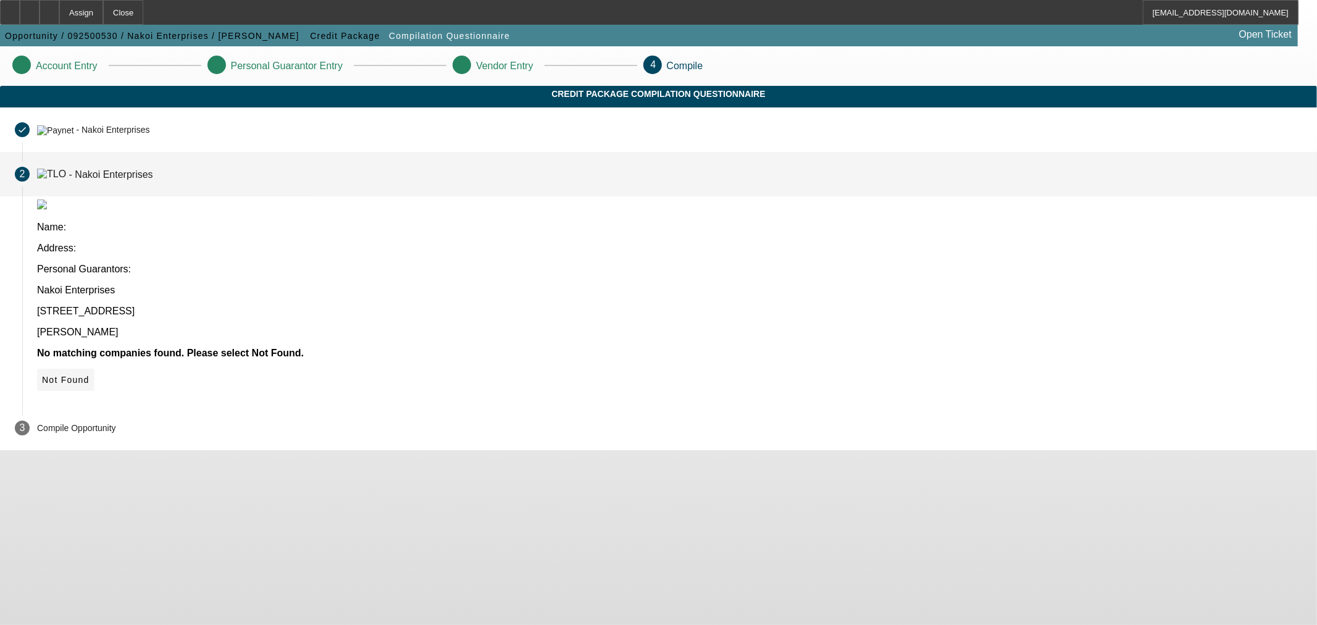
click at [90, 375] on span "Not Found" at bounding box center [66, 380] width 48 height 10
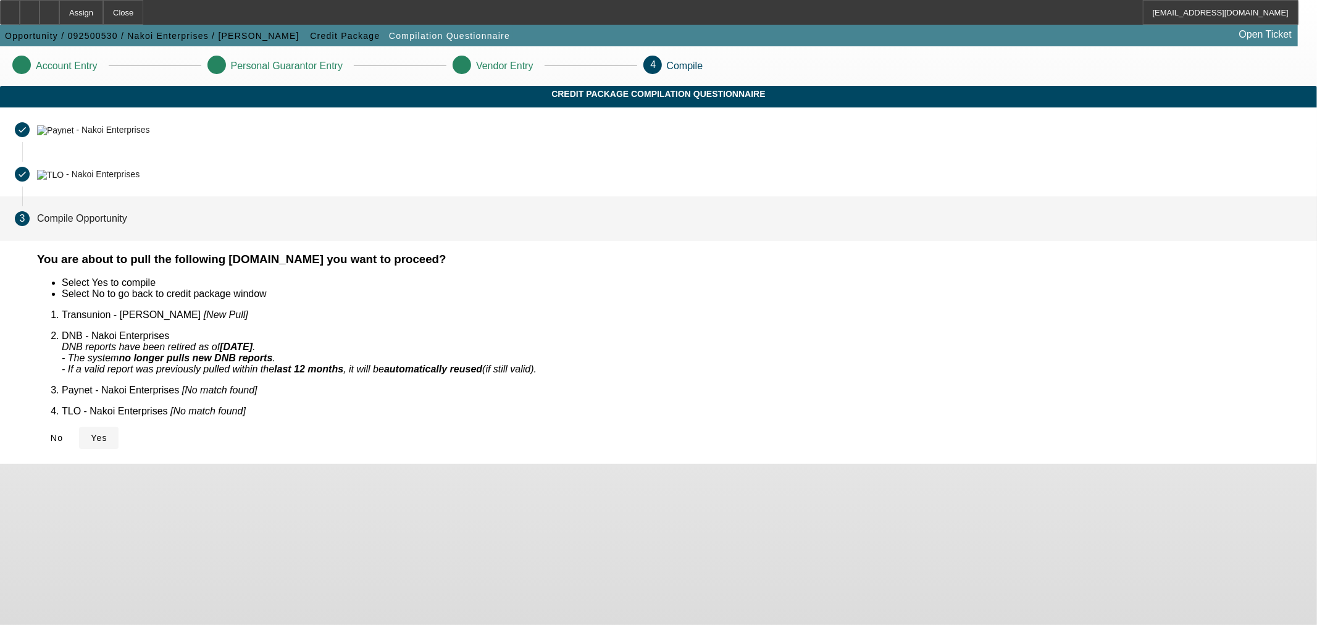
click at [107, 433] on span "Yes" at bounding box center [99, 438] width 17 height 10
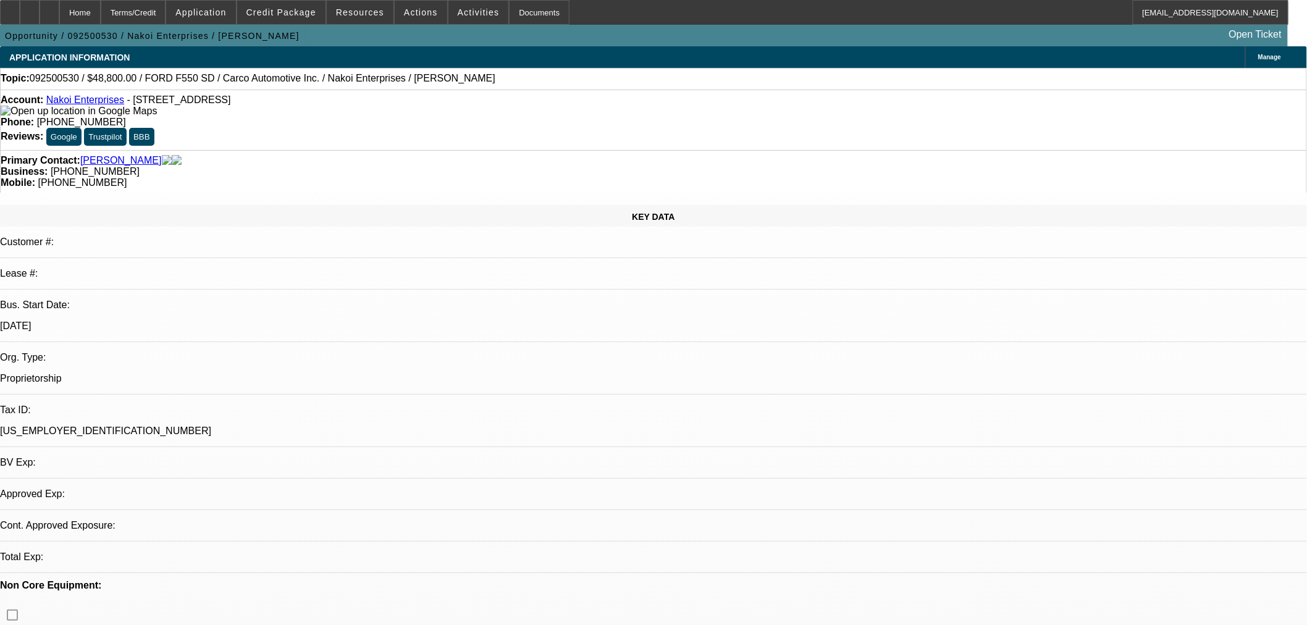
select select "0"
select select "2"
select select "0"
select select "1"
select select "2"
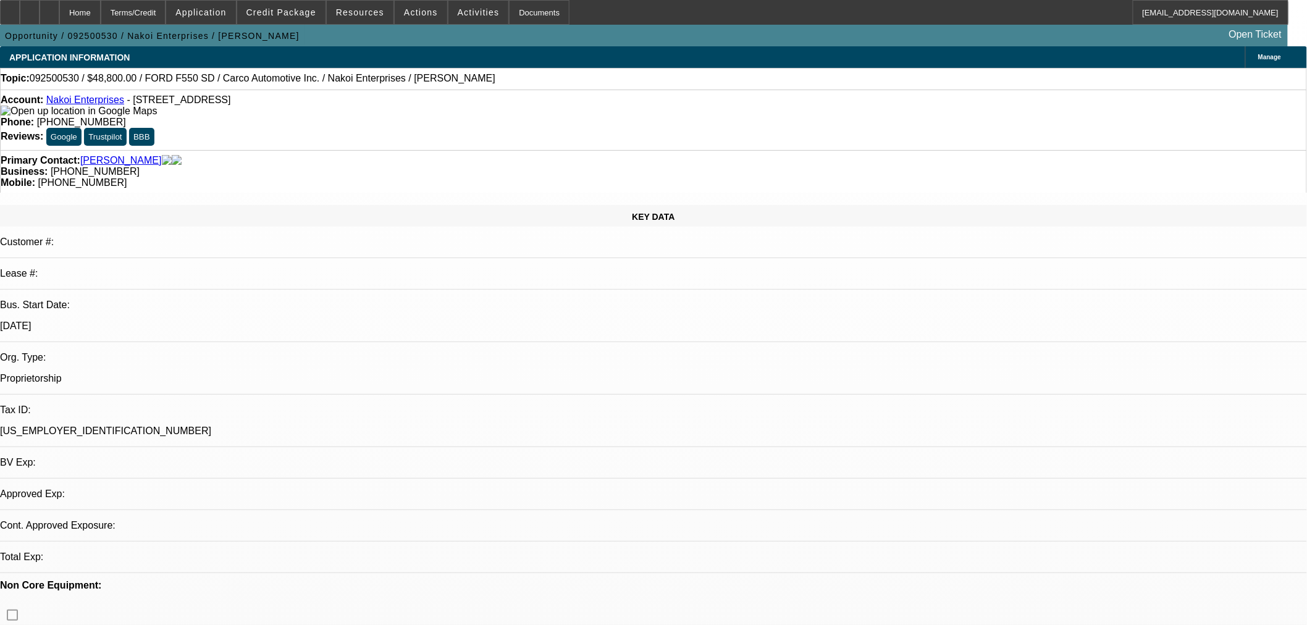
select select "6"
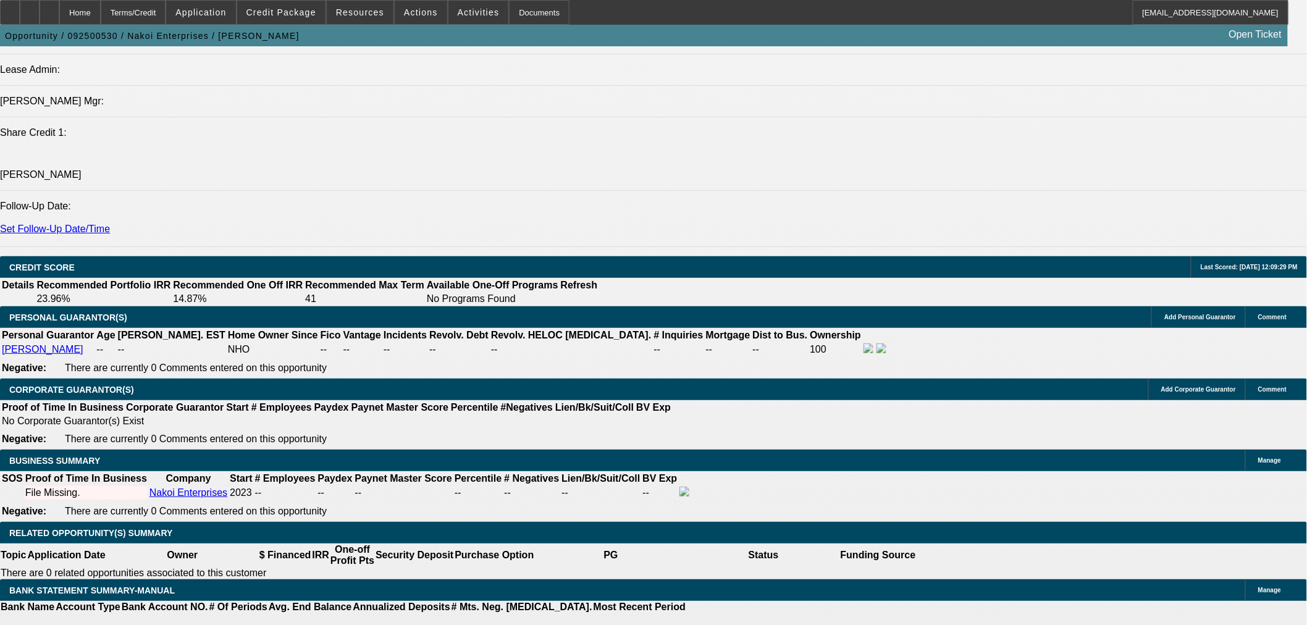
scroll to position [1715, 0]
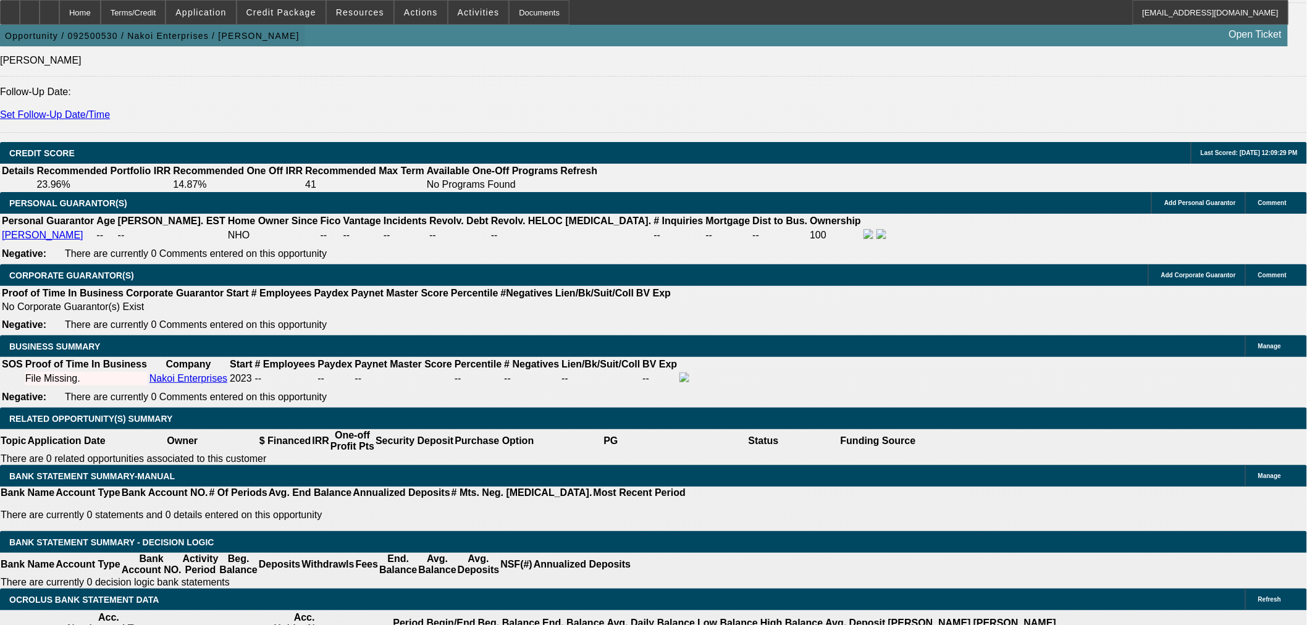
click at [215, 51] on span "button" at bounding box center [152, 36] width 304 height 30
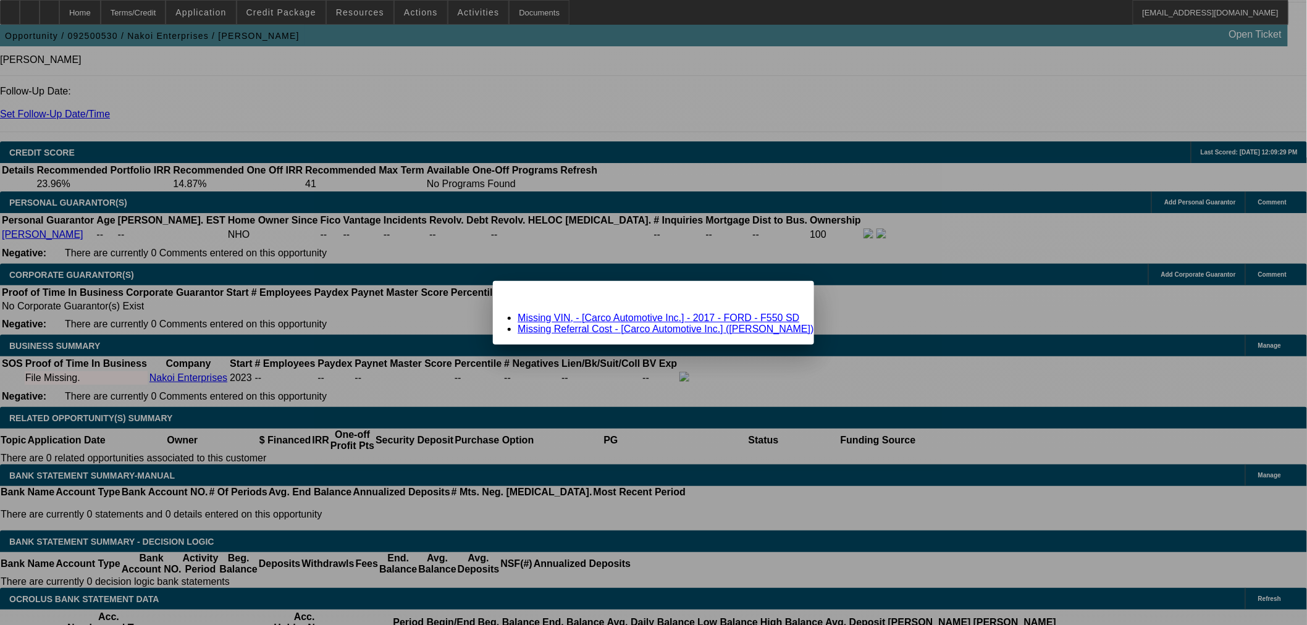
scroll to position [0, 0]
click at [603, 329] on link "Missing Referral Cost - [Carco Automotive Inc.] (Asmit, Richard)" at bounding box center [666, 329] width 296 height 10
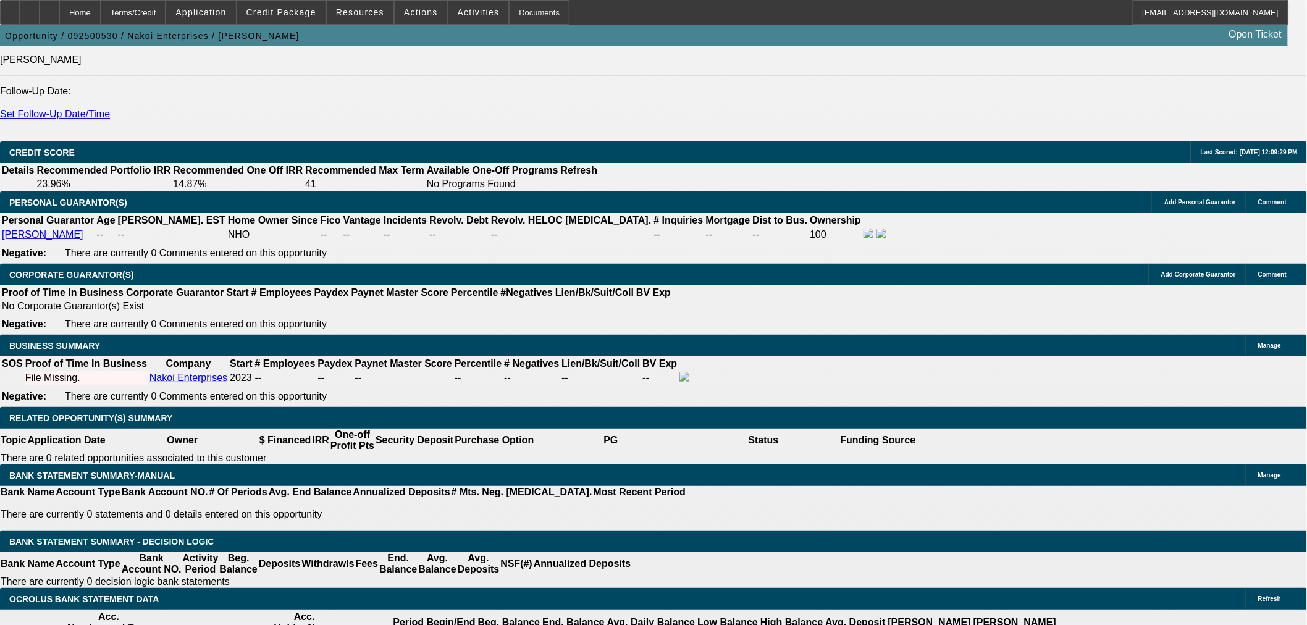
scroll to position [1715, 0]
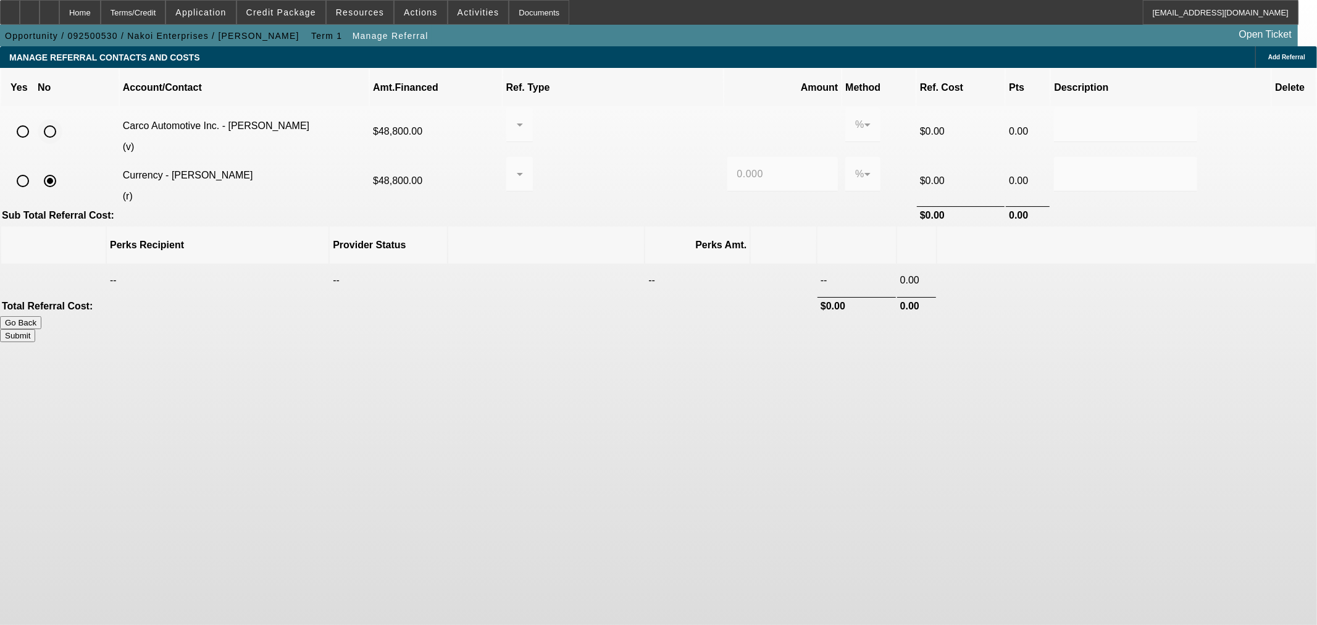
click at [62, 119] on input "radio" at bounding box center [50, 131] width 25 height 25
radio input "true"
click at [35, 329] on button "Submit" at bounding box center [17, 335] width 35 height 13
type input "0.000"
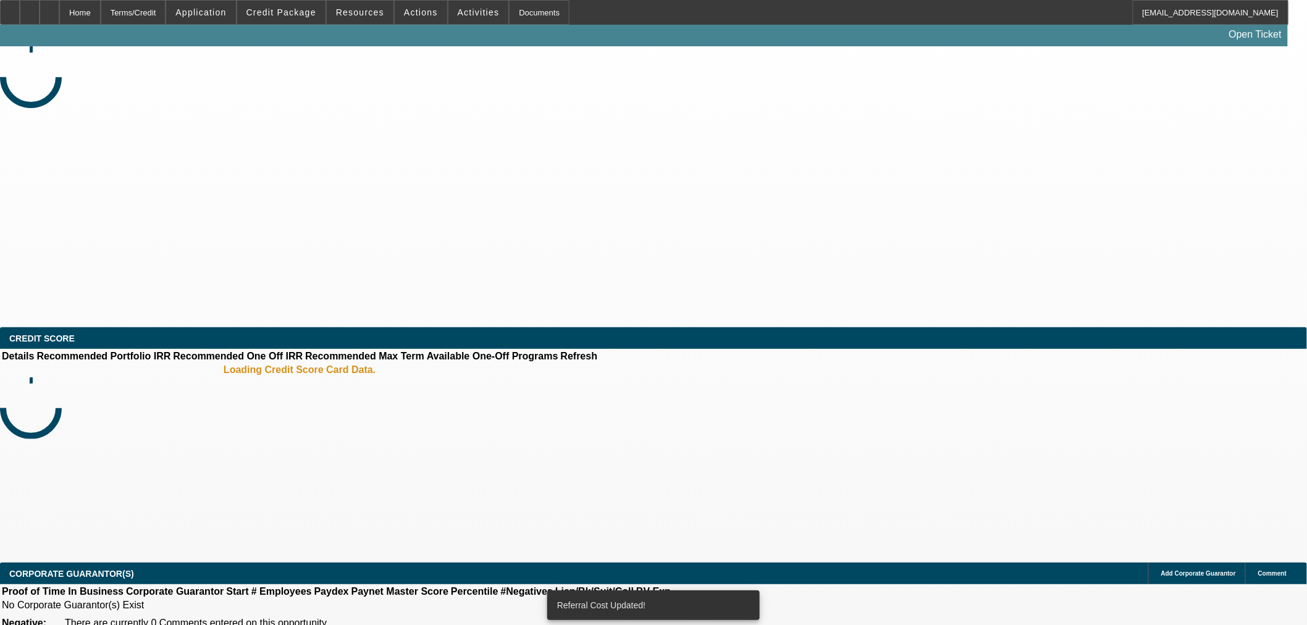
select select "0"
select select "2"
select select "0"
select select "6"
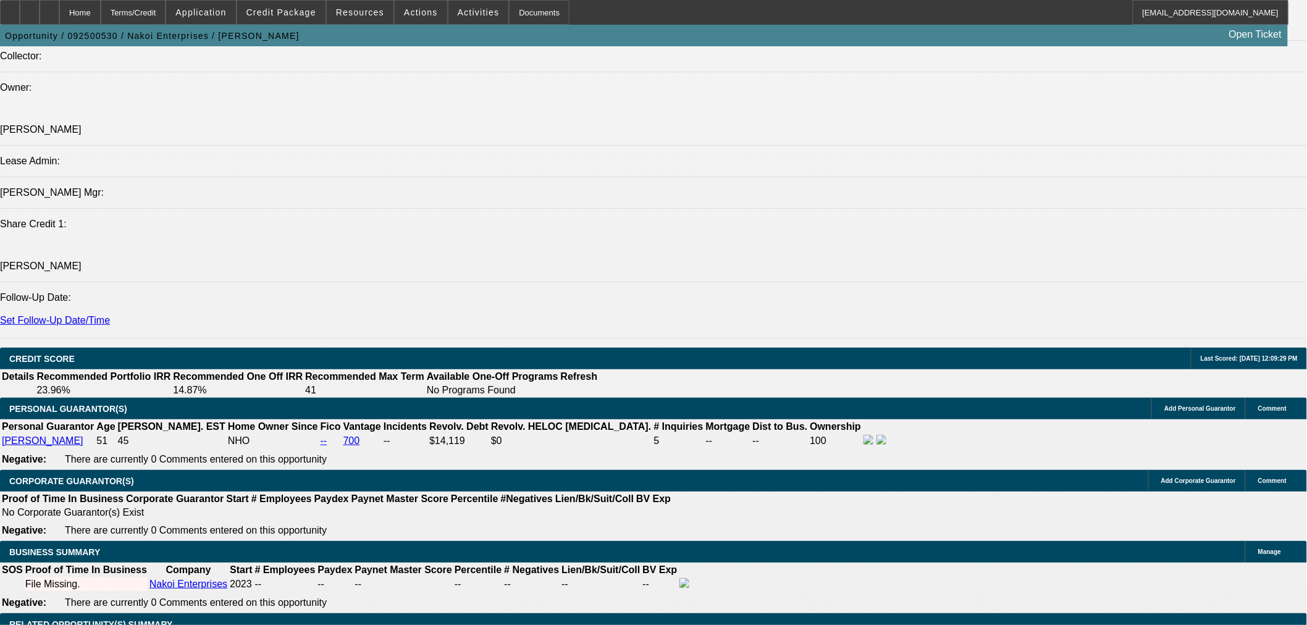
scroll to position [1372, 0]
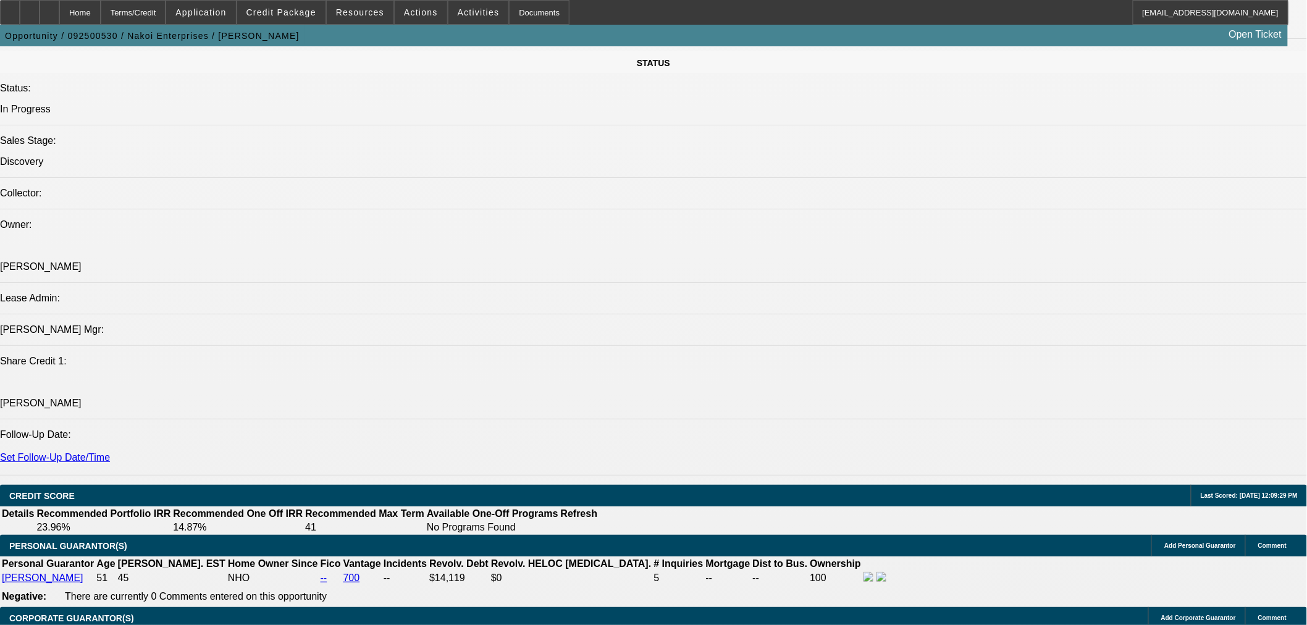
drag, startPoint x: 1302, startPoint y: 224, endPoint x: 258, endPoint y: 469, distance: 1072.1
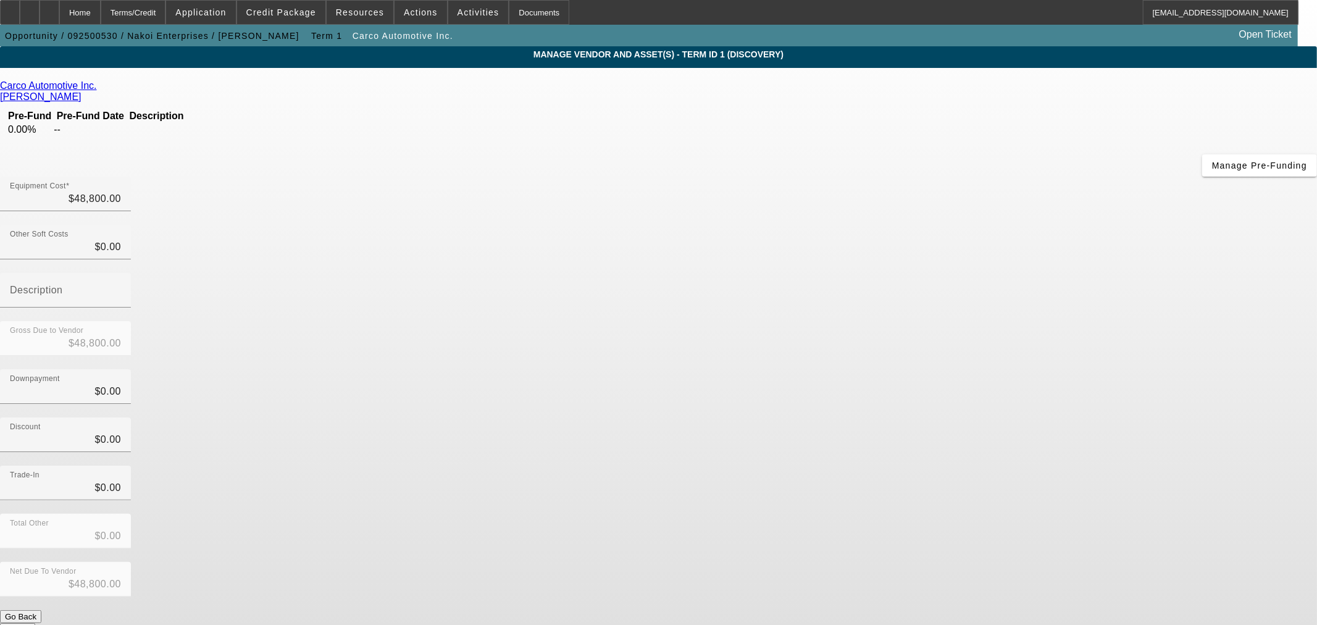
click at [100, 88] on icon at bounding box center [100, 85] width 0 height 10
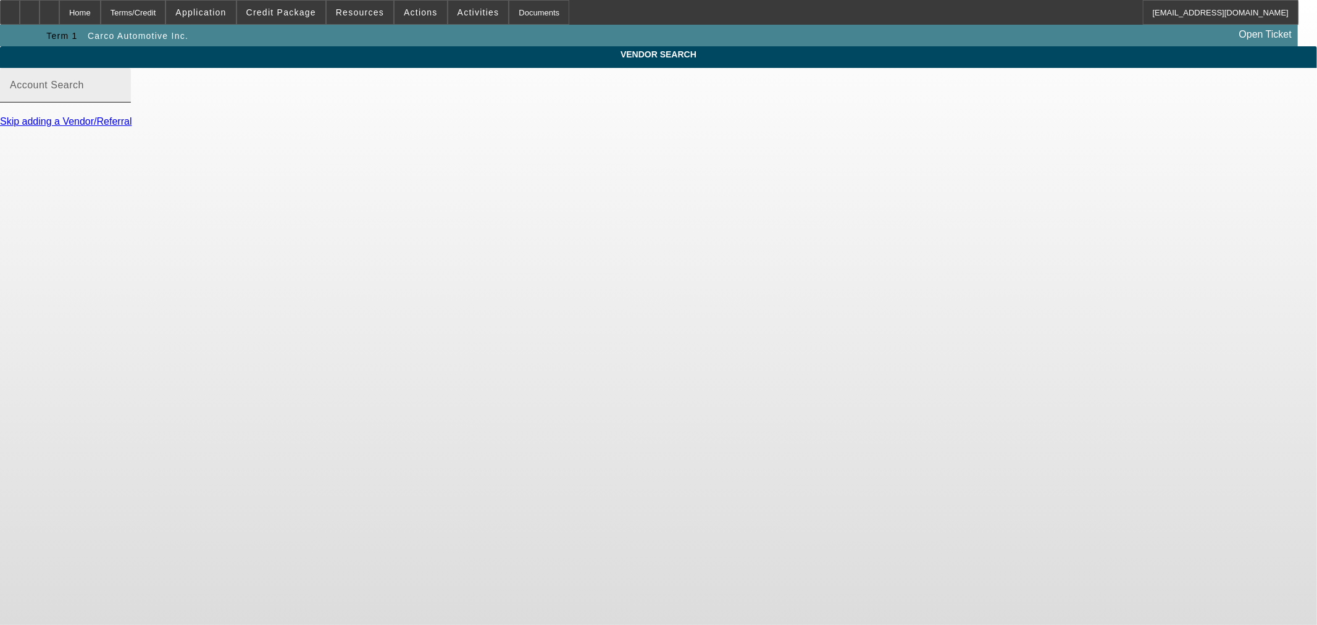
click at [84, 90] on mat-label "Account Search" at bounding box center [47, 85] width 74 height 10
click at [121, 98] on input "Account Search" at bounding box center [65, 90] width 111 height 15
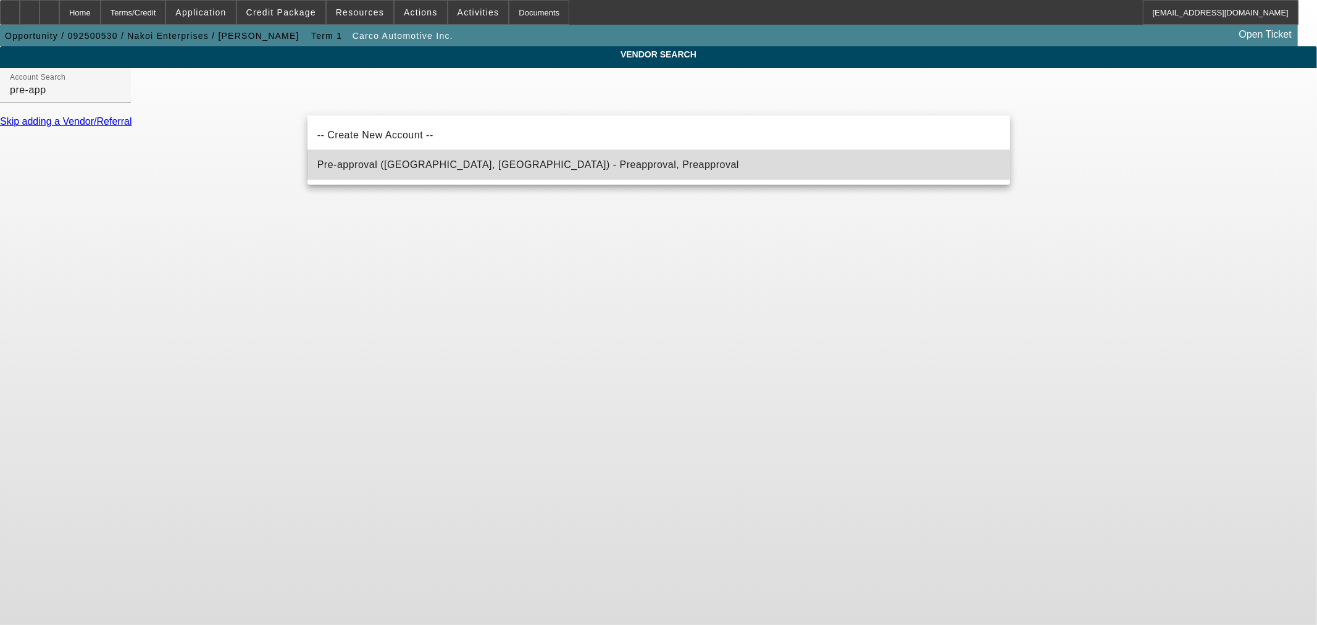
click at [385, 162] on span "Pre-approval (Northbrook, IL) - Preapproval, Preapproval" at bounding box center [528, 164] width 422 height 10
type input "Pre-approval (Northbrook, IL) - Preapproval, Preapproval"
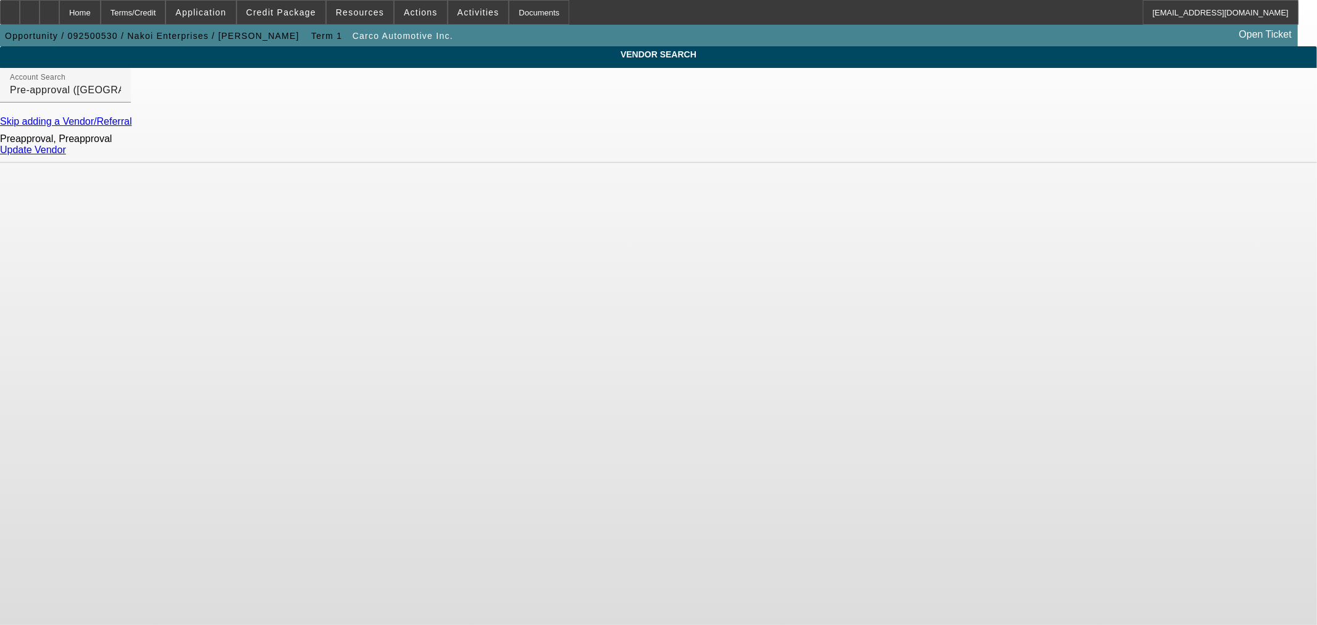
click at [66, 155] on link "Update Vendor" at bounding box center [33, 150] width 66 height 10
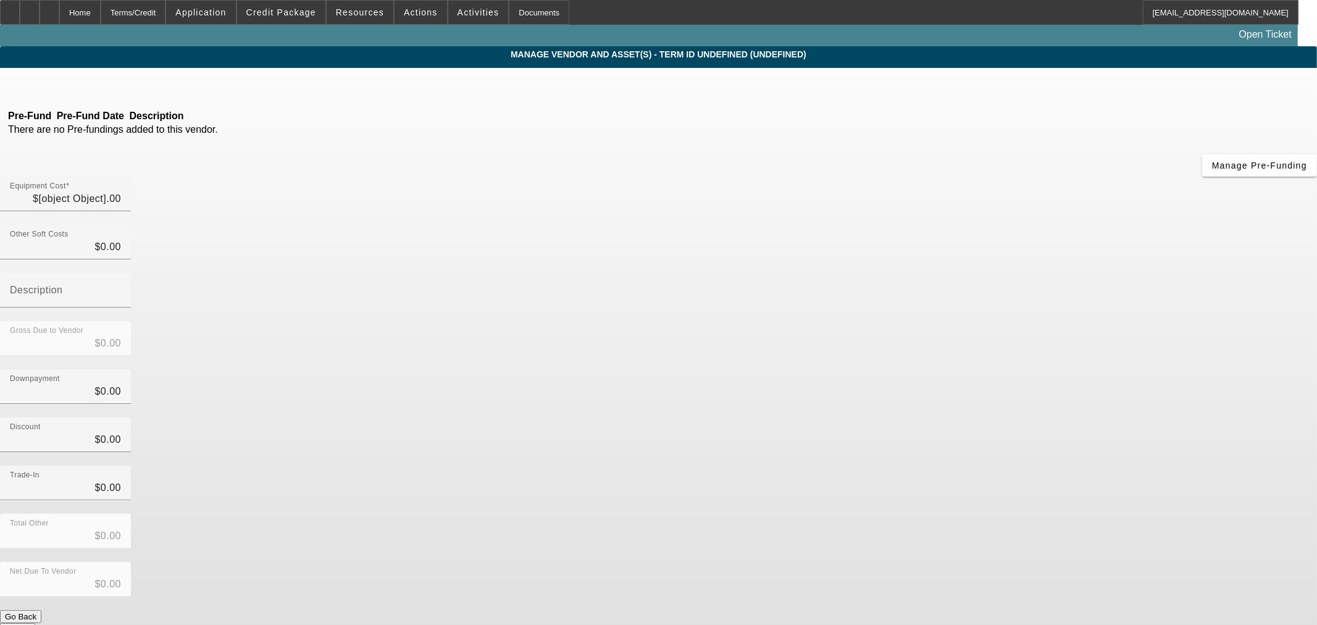
type input "$48,800.00"
click at [1202, 180] on span "button" at bounding box center [1259, 166] width 115 height 30
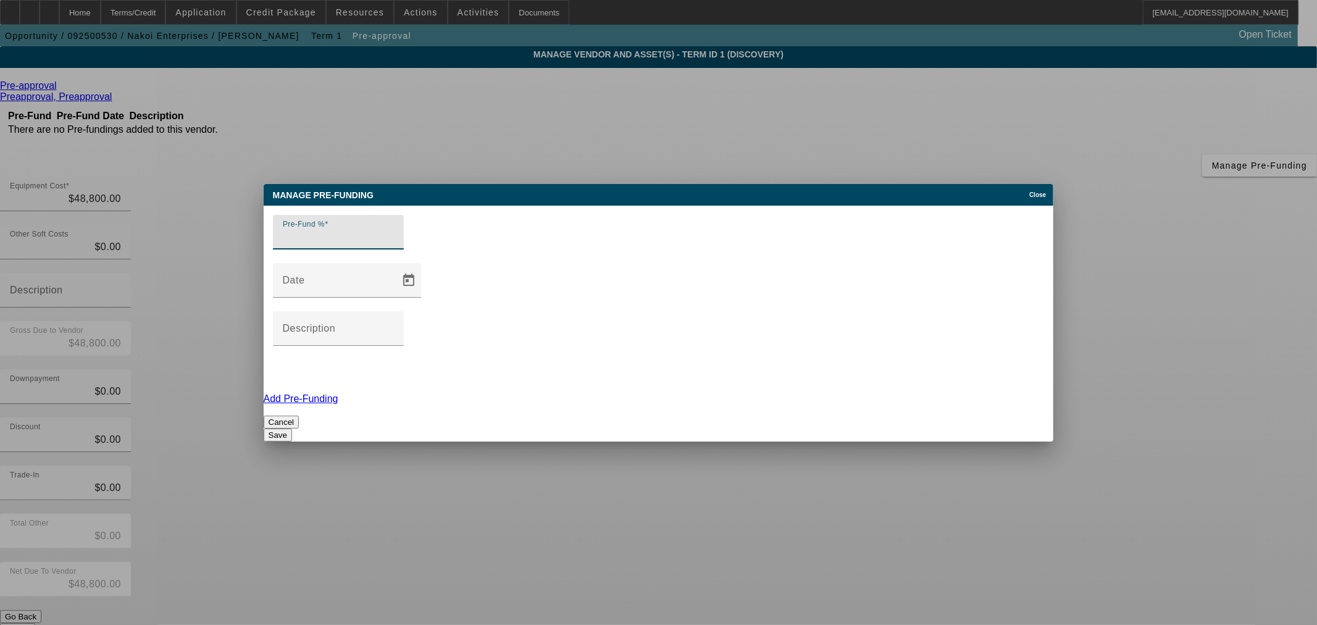
click at [394, 245] on input "Pre-Fund %" at bounding box center [338, 237] width 111 height 15
type input "0"
click at [292, 429] on button "Save" at bounding box center [278, 435] width 28 height 13
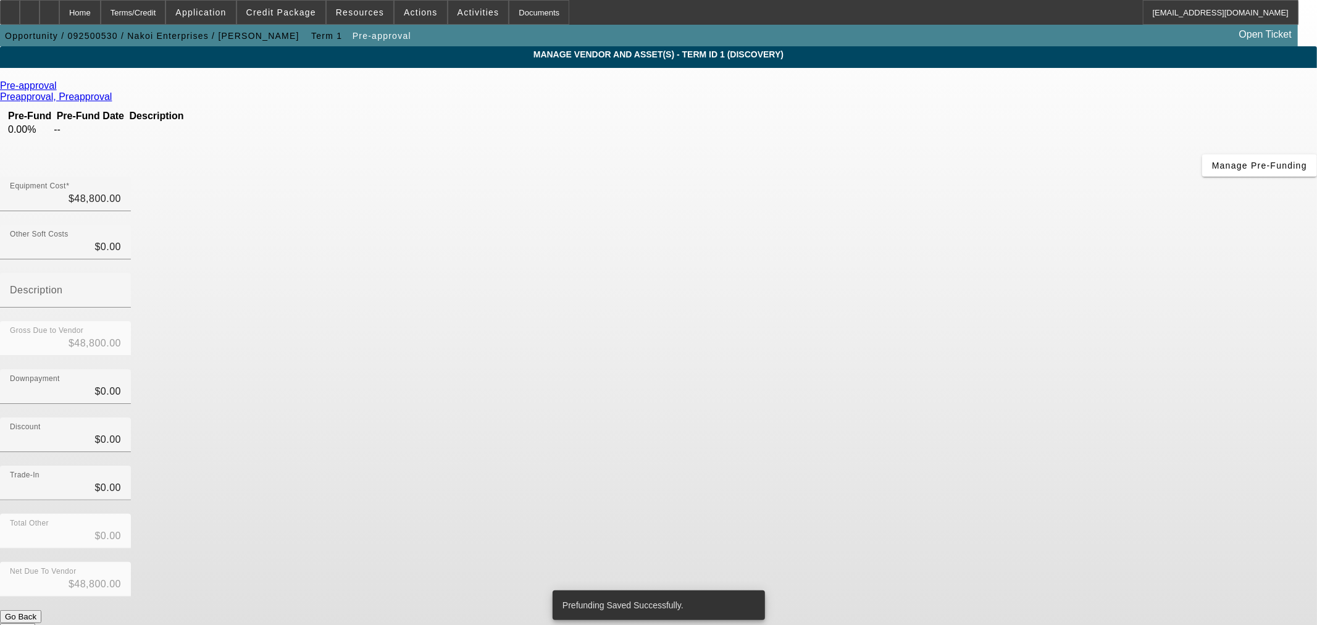
click at [35, 623] on button "Submit" at bounding box center [17, 629] width 35 height 13
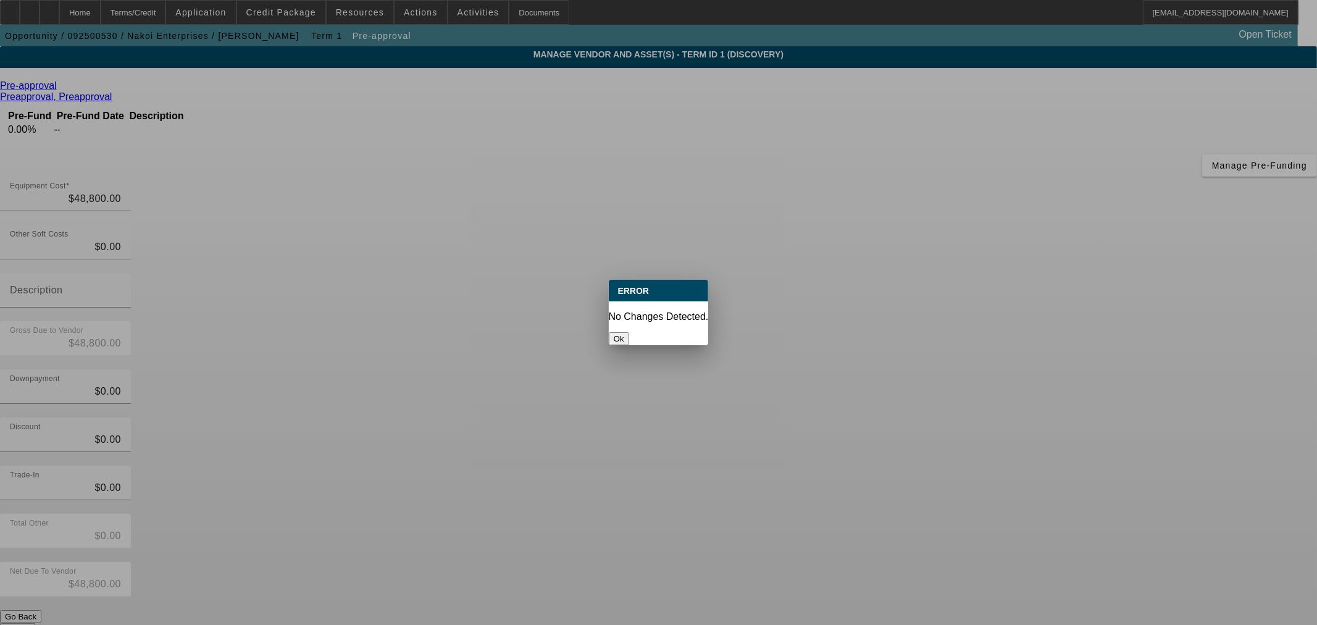
click at [629, 332] on button "Ok" at bounding box center [619, 338] width 20 height 13
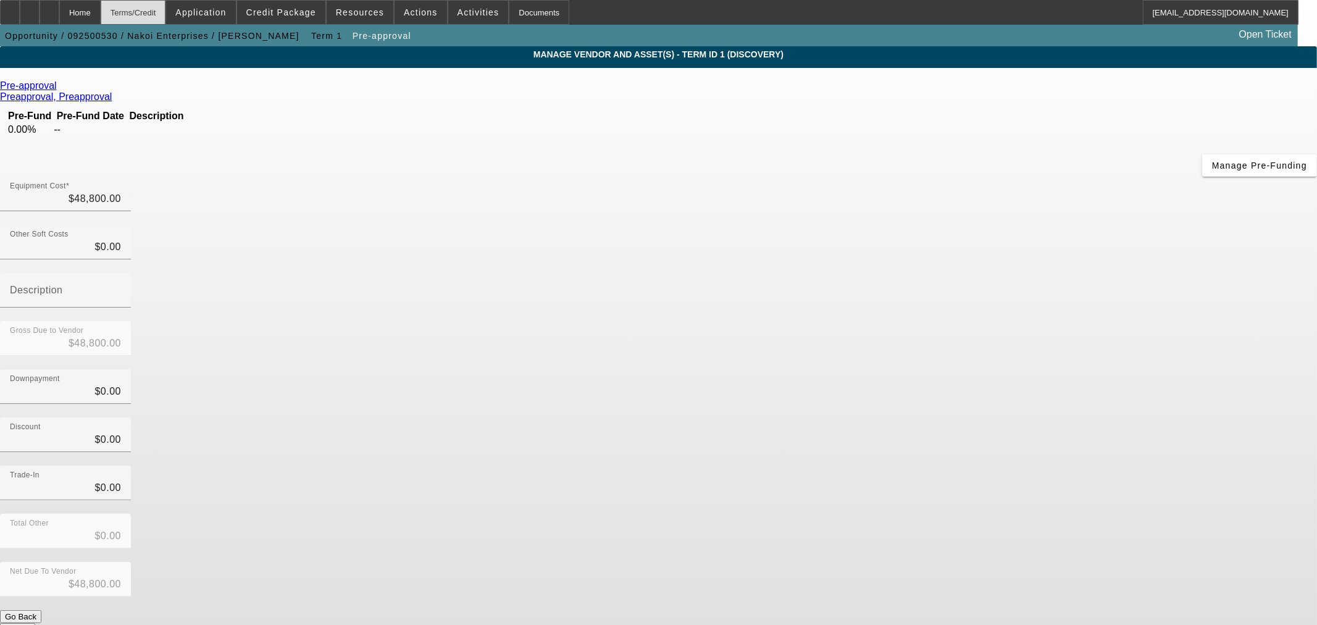
click at [158, 22] on div "Terms/Credit" at bounding box center [133, 12] width 65 height 25
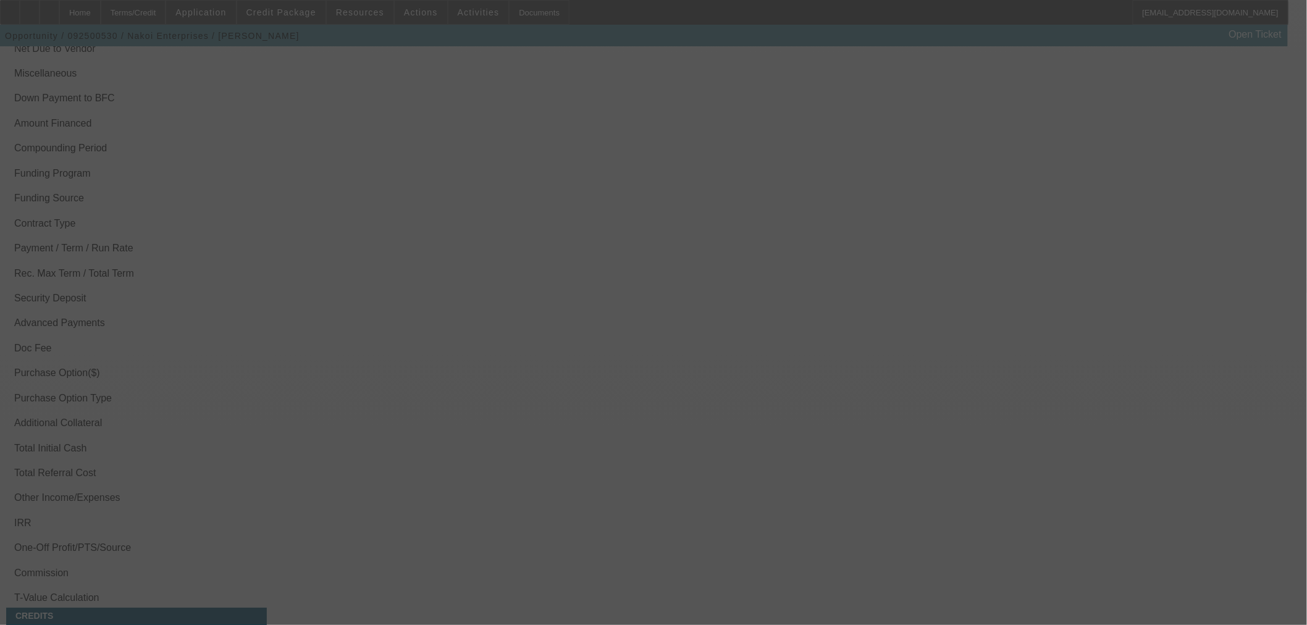
scroll to position [1683, 0]
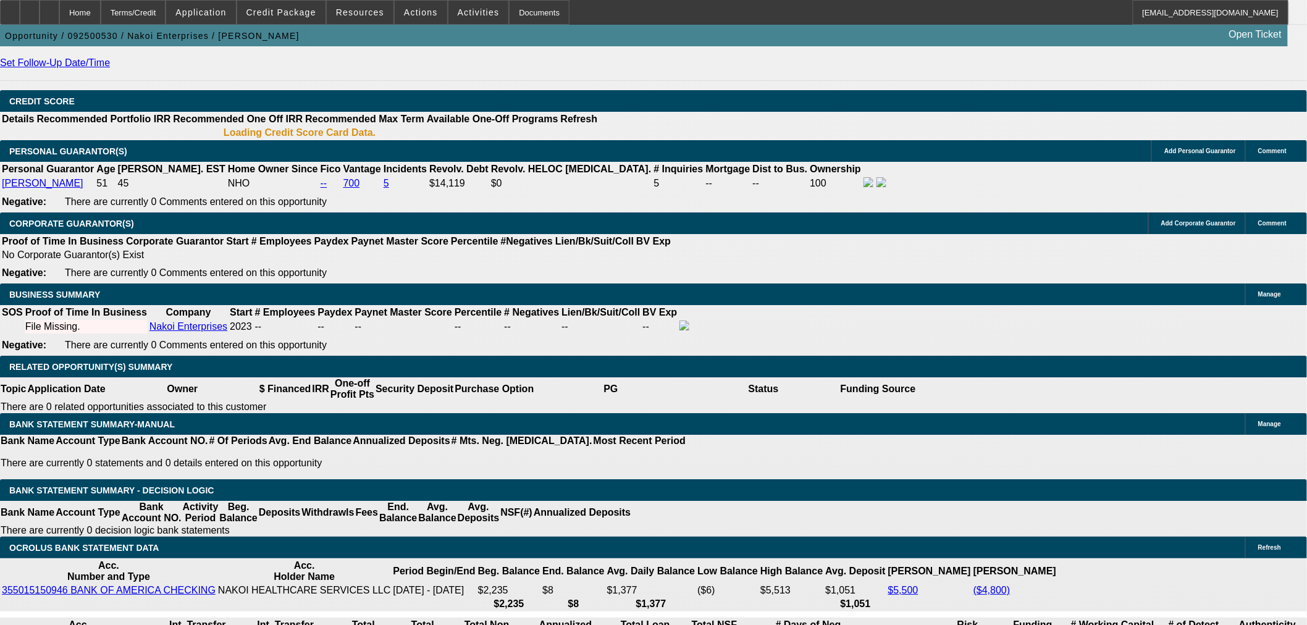
select select "0"
select select "2"
select select "0"
select select "6"
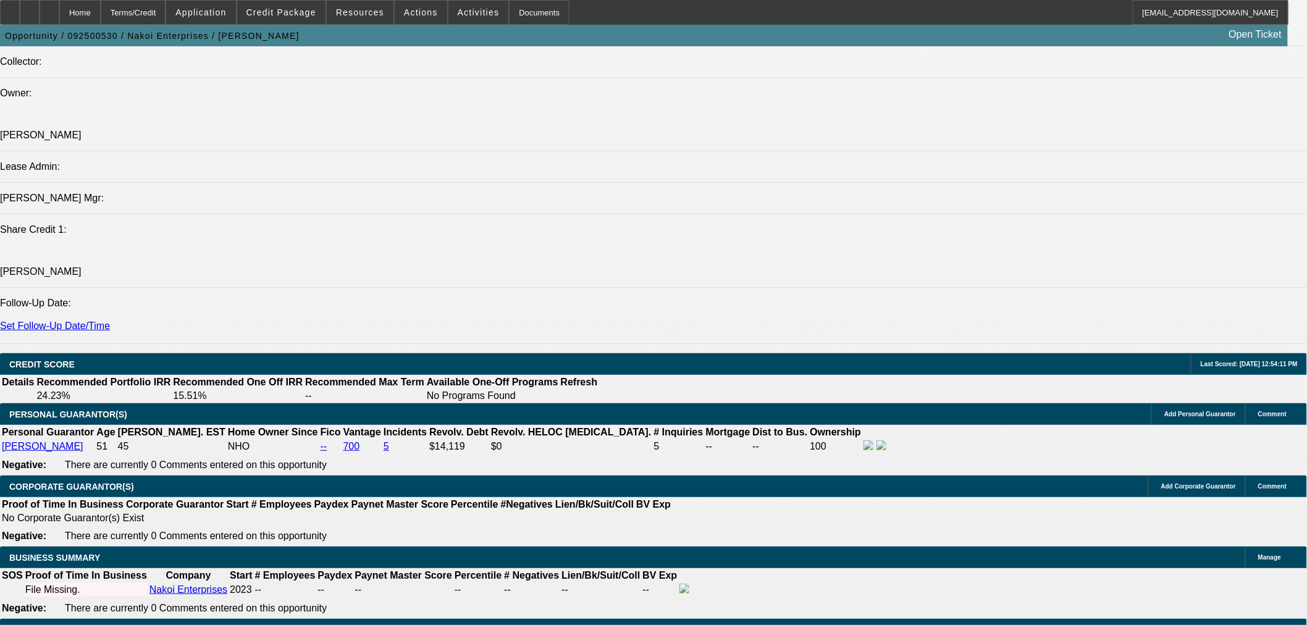
scroll to position [1618, 0]
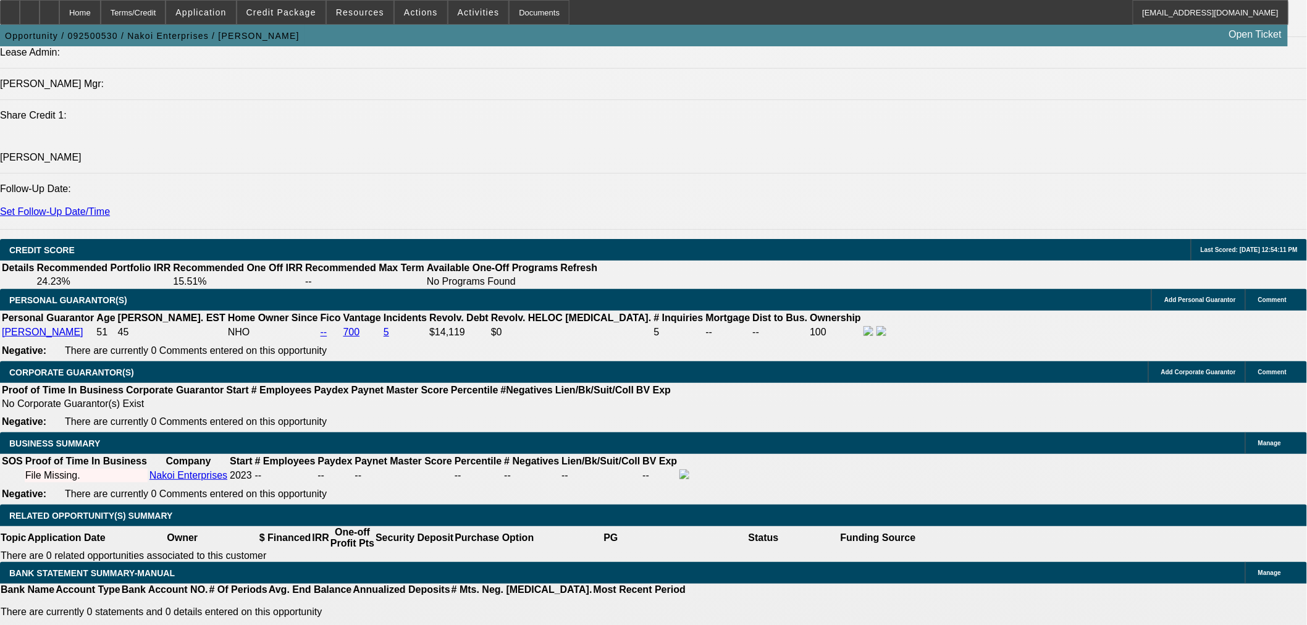
type input "UNKNOWN"
type input "40"
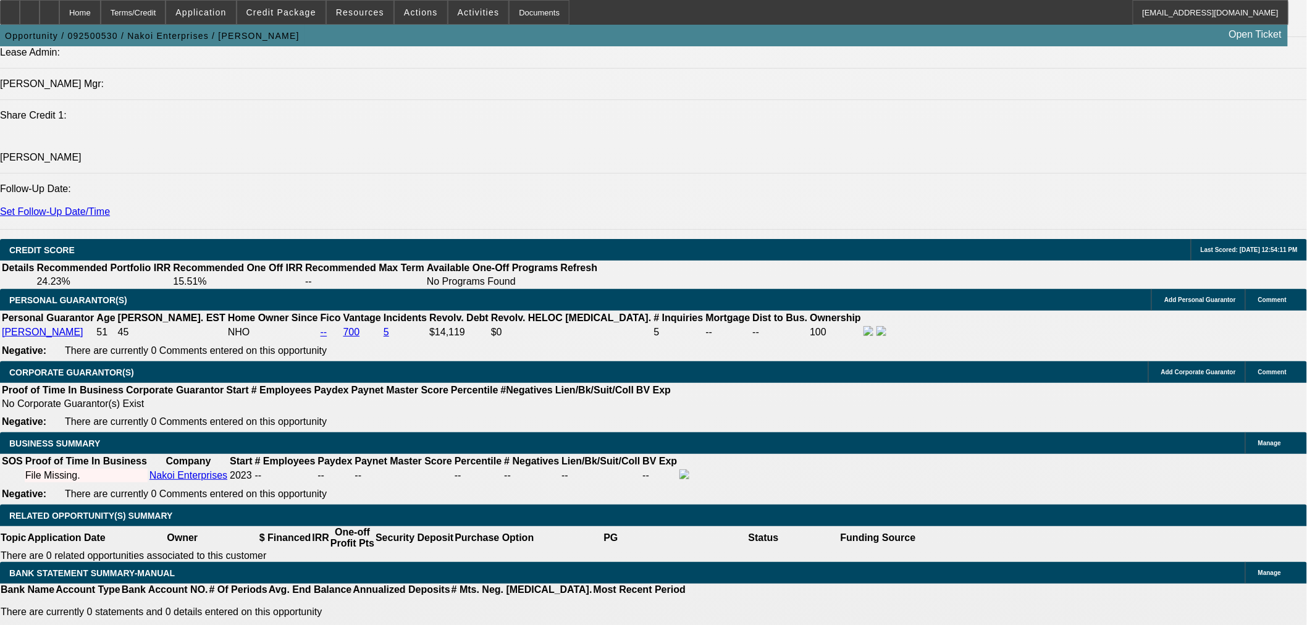
type input "21"
type input "$2,524.26"
type input "$1,262.13"
type input "$3,413.28"
type input "$1,706.64"
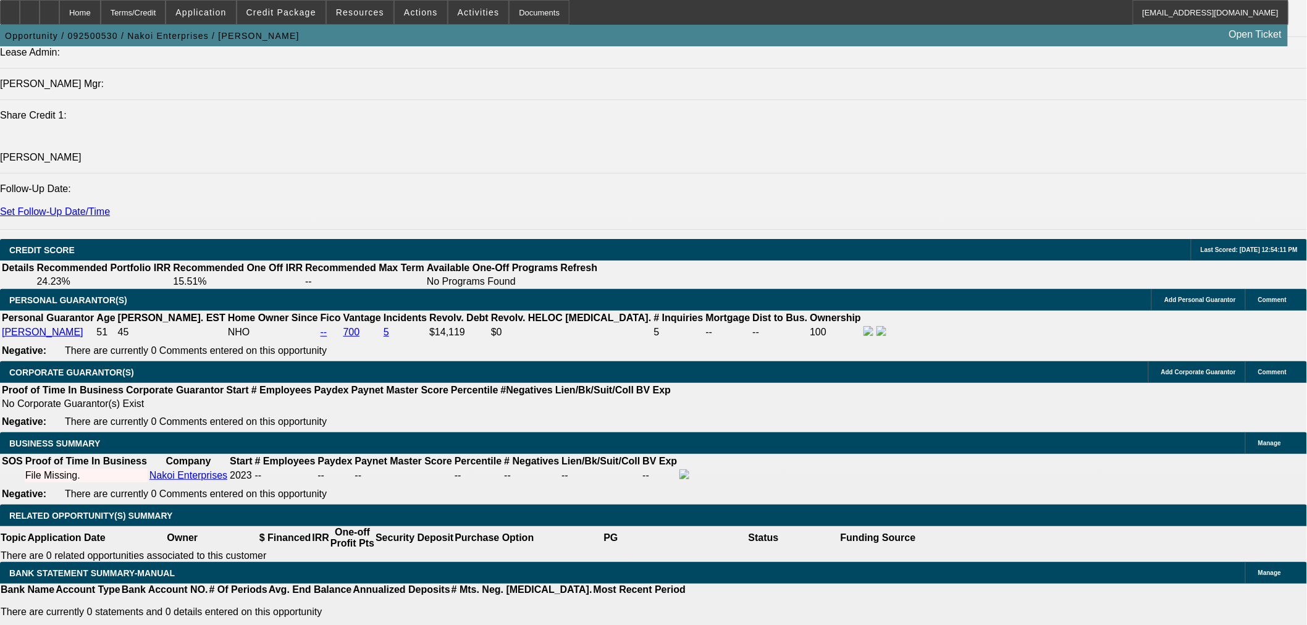
type input "21"
type input "$3,800.00"
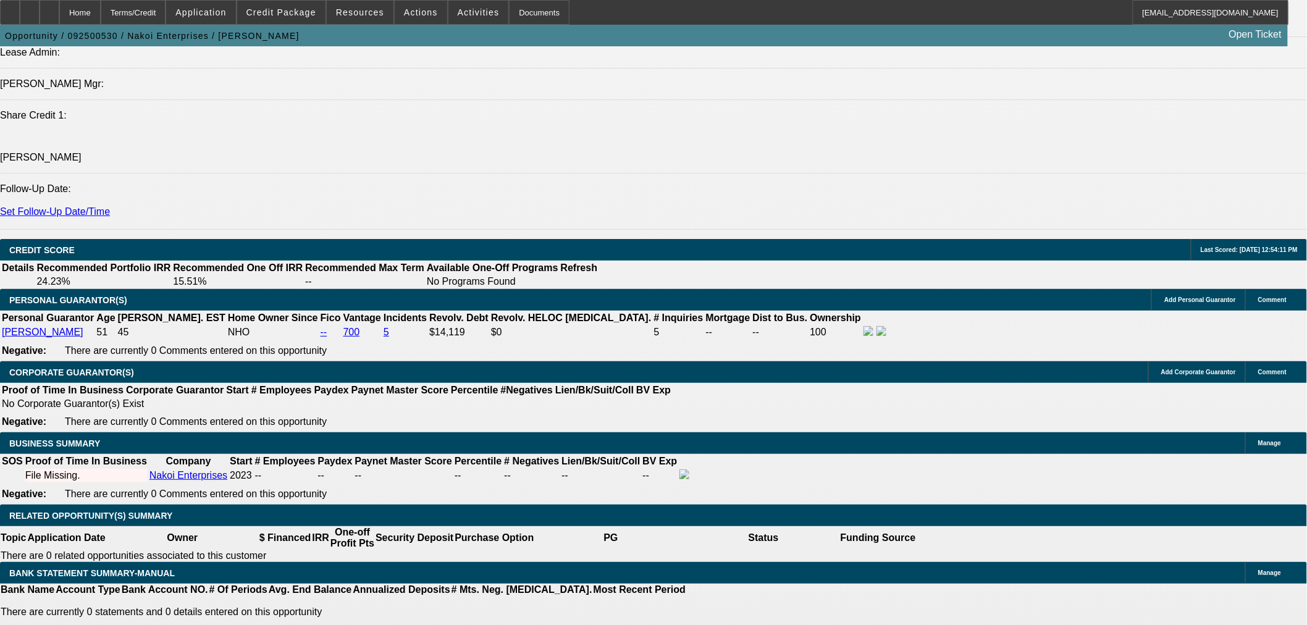
type input "$3,147.48"
type input "$1,573.74"
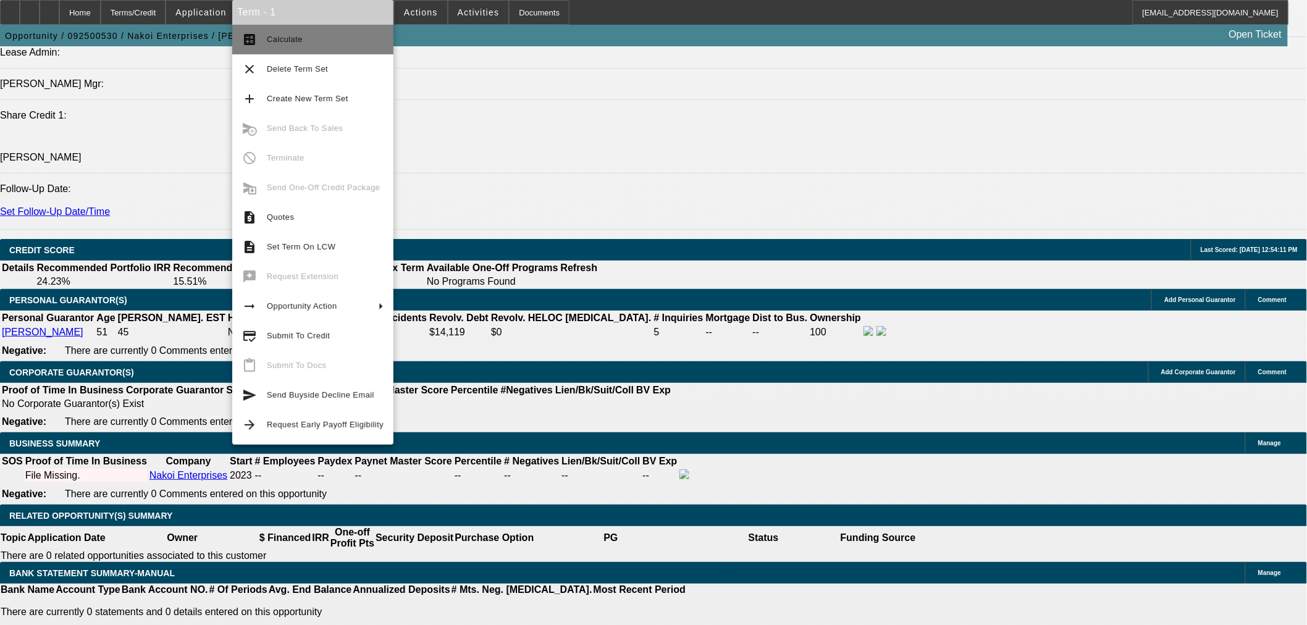
click at [325, 44] on span "Calculate" at bounding box center [325, 39] width 117 height 15
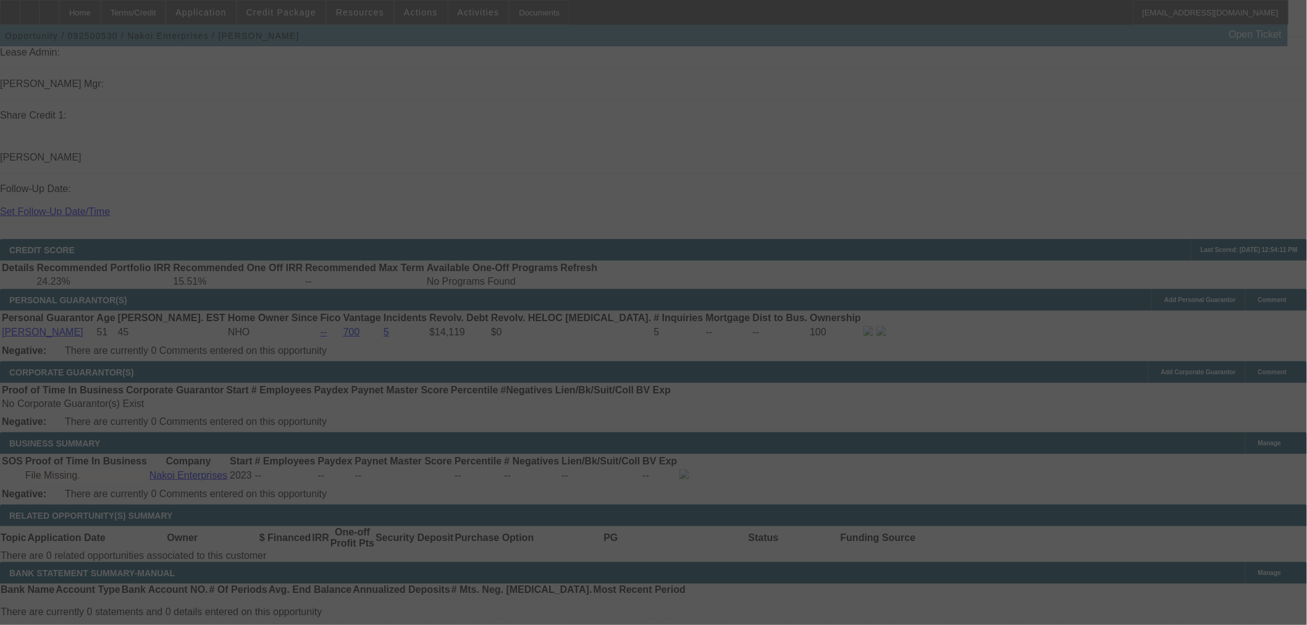
select select "0"
select select "2"
select select "0"
select select "6"
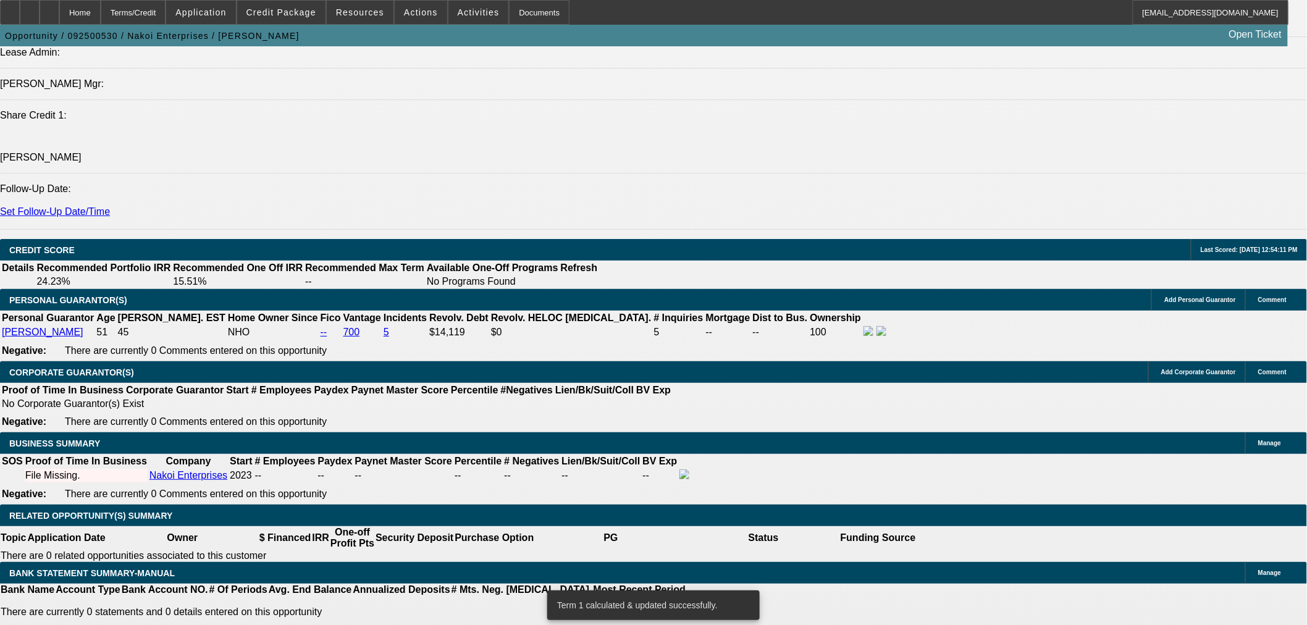
scroll to position [1732, 0]
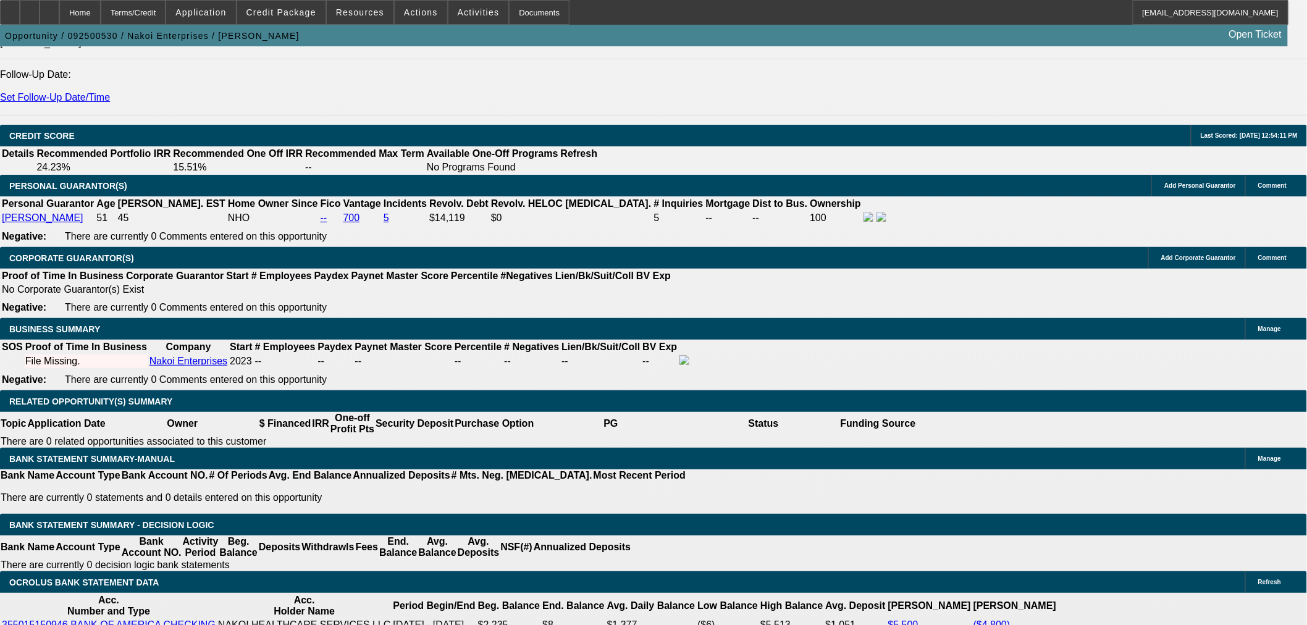
drag, startPoint x: 227, startPoint y: 366, endPoint x: 477, endPoint y: 345, distance: 251.0
type input "1575"
type input "$3,150.00"
type input "UNKNOWN"
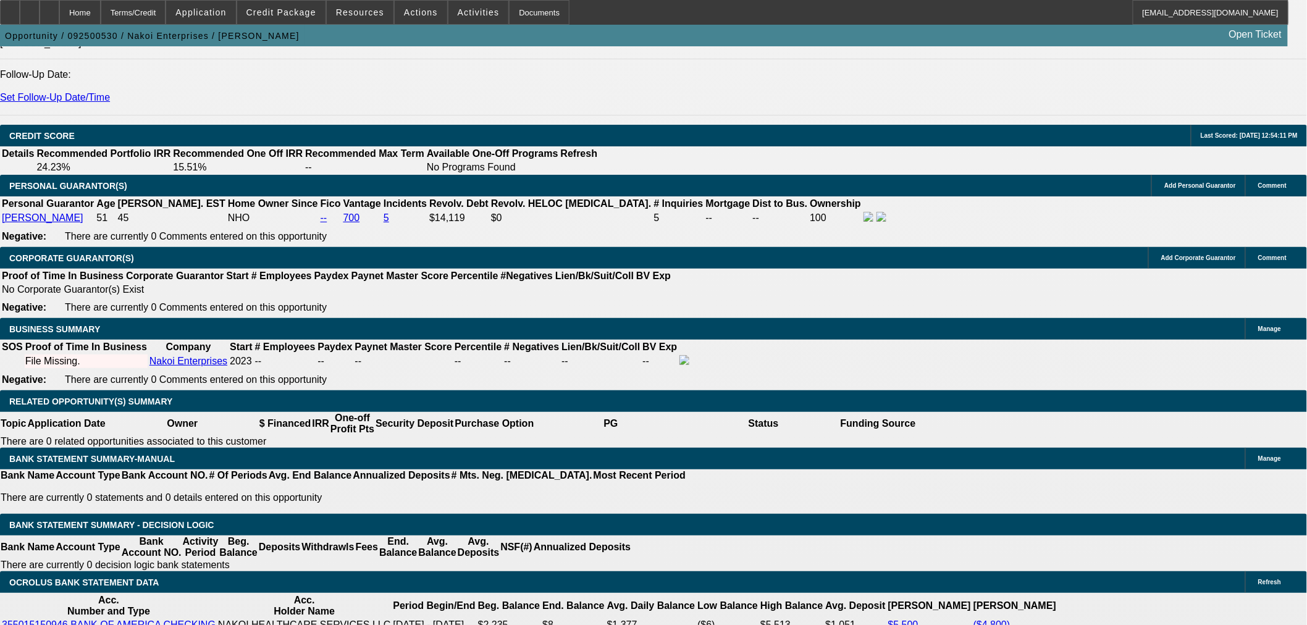
type input "21.1"
type input "$1,575.00"
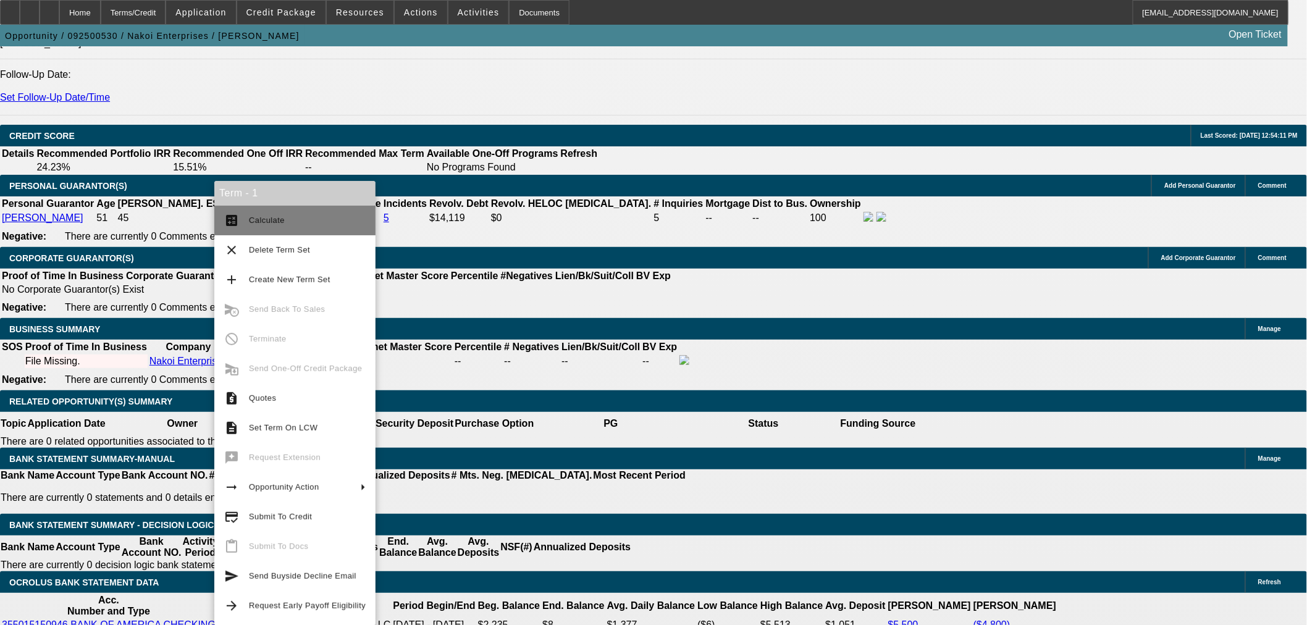
click at [285, 227] on span "Calculate" at bounding box center [307, 220] width 117 height 15
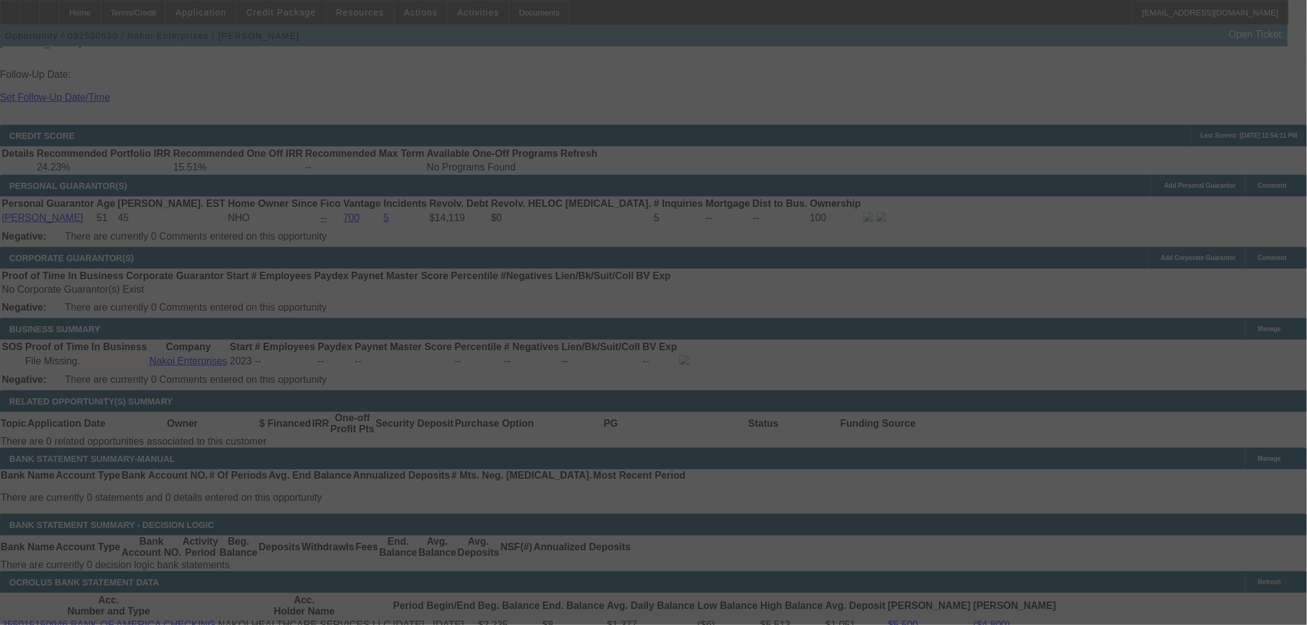
select select "0"
select select "2"
select select "0"
select select "6"
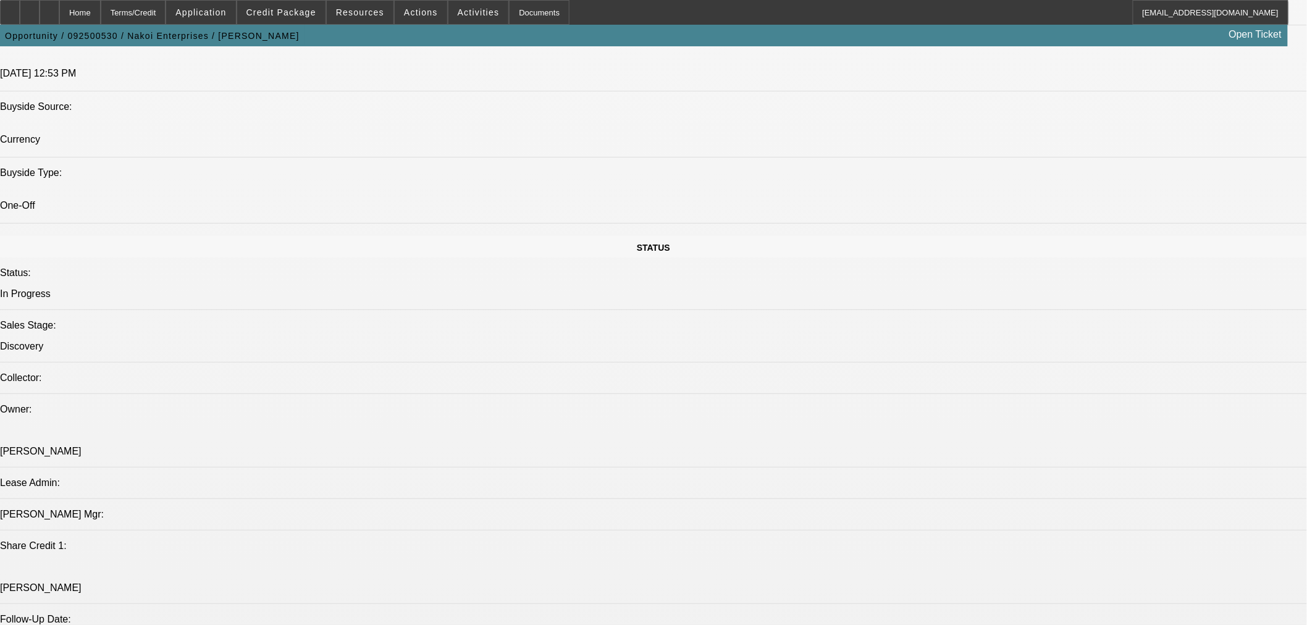
scroll to position [1161, 0]
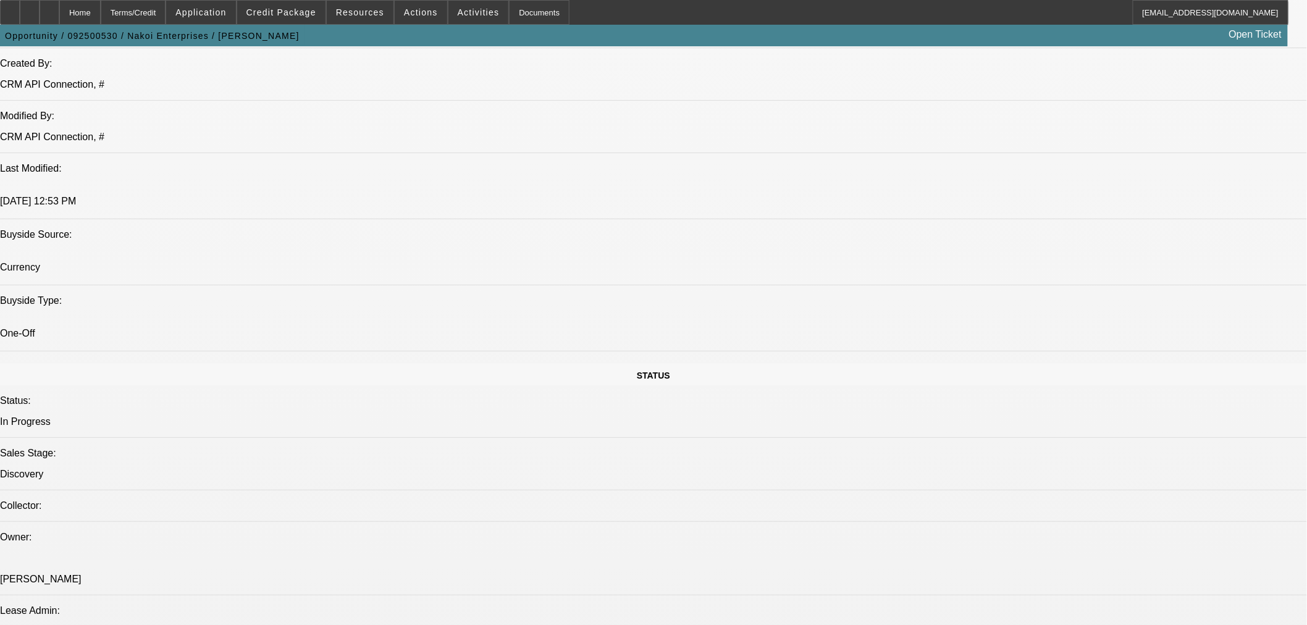
scroll to position [1046, 0]
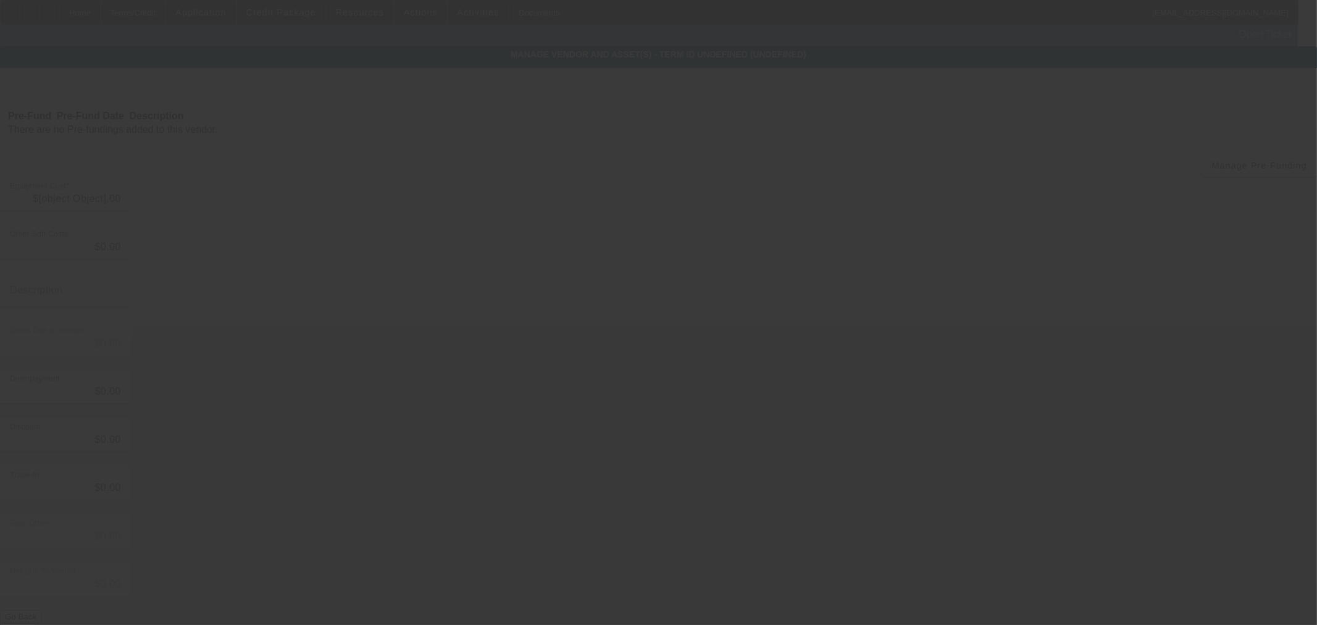
type input "$48,800.00"
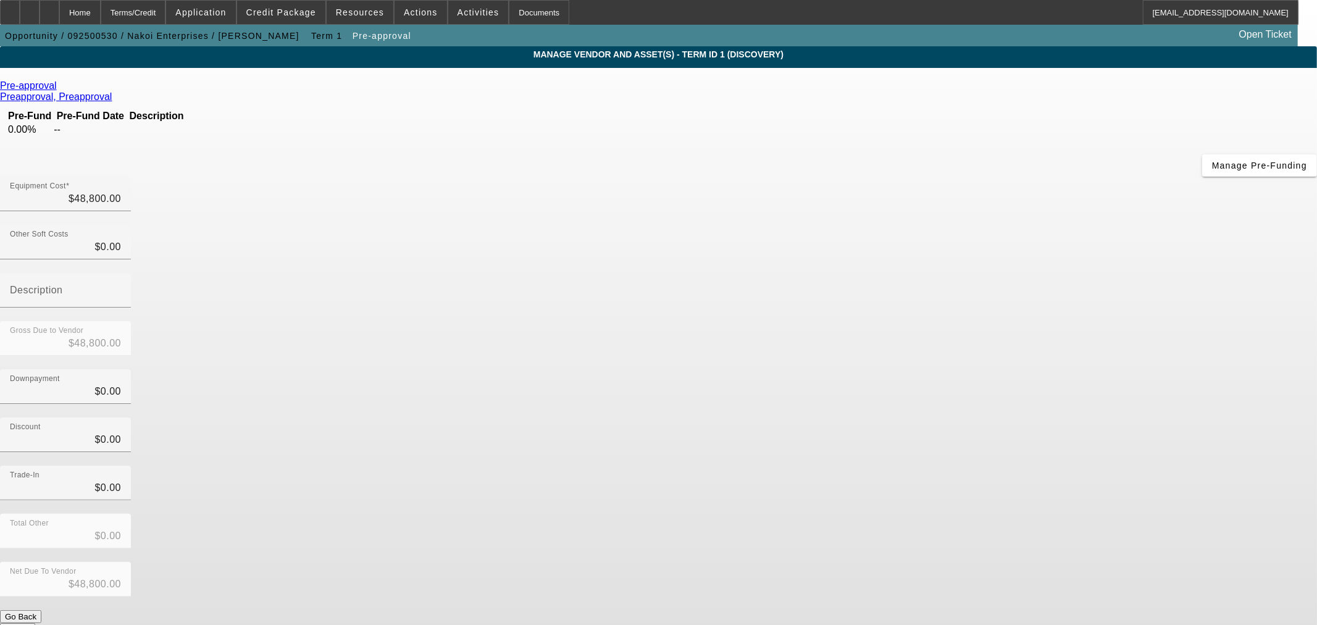
click at [1159, 14] on span "Remove Vendor" at bounding box center [1182, 10] width 47 height 7
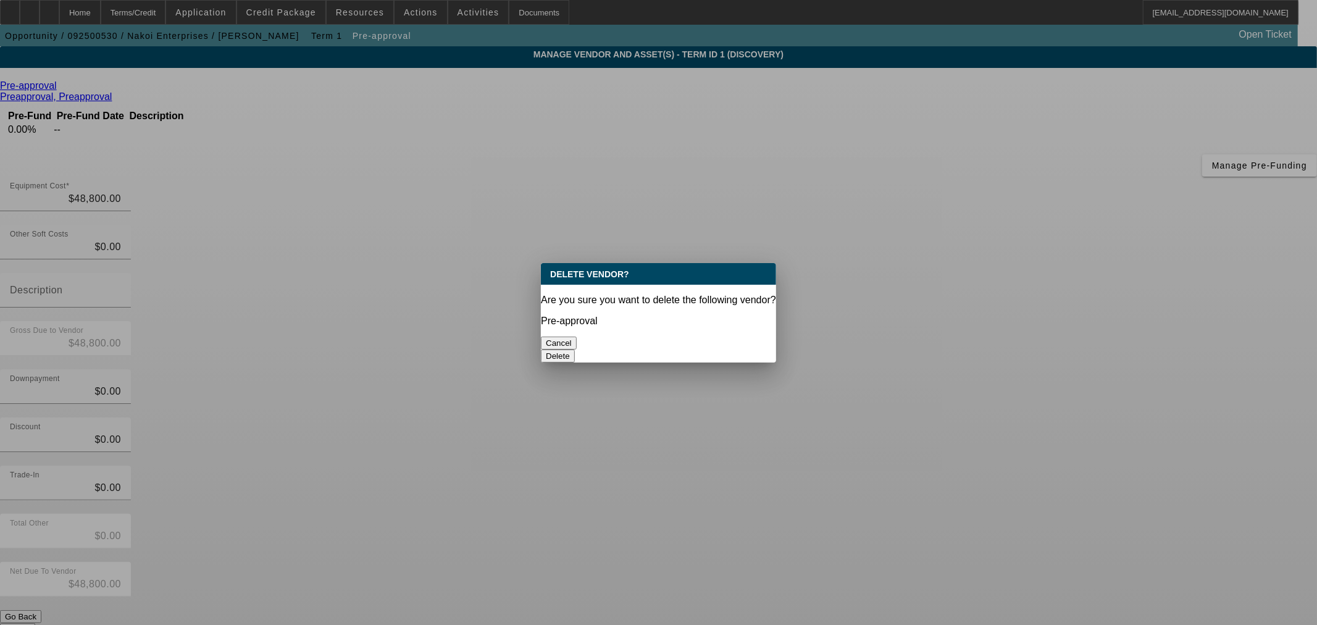
click at [575, 350] on button "Delete" at bounding box center [558, 356] width 34 height 13
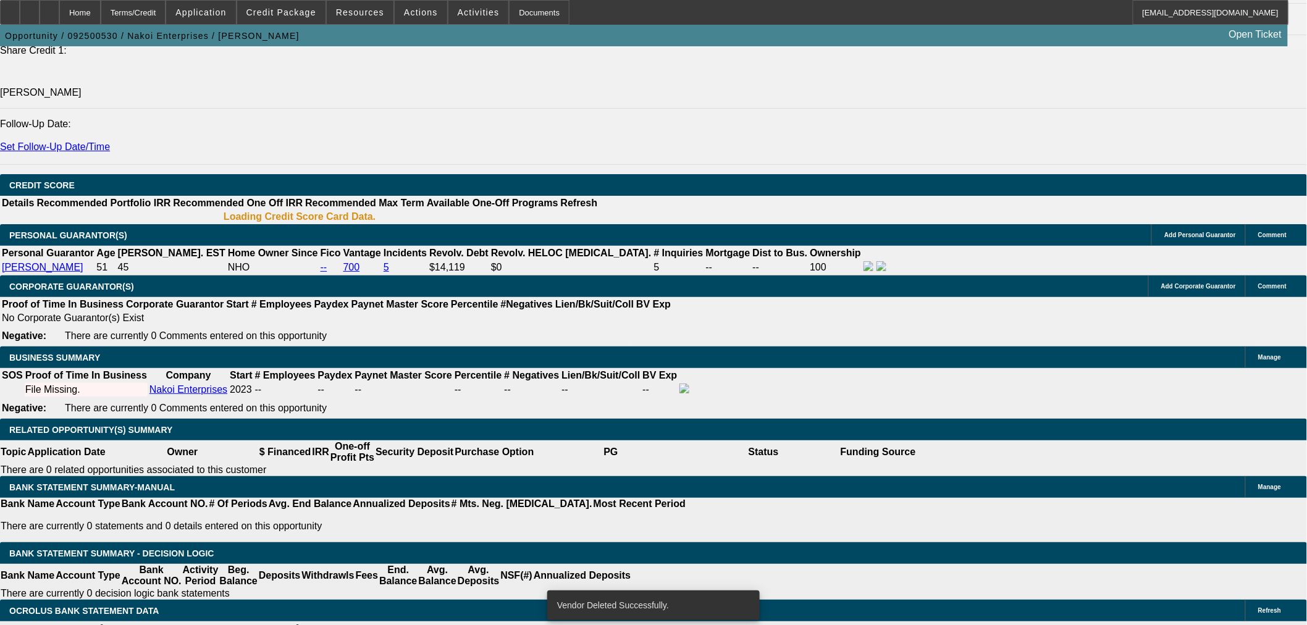
select select "0"
select select "2"
select select "0"
select select "6"
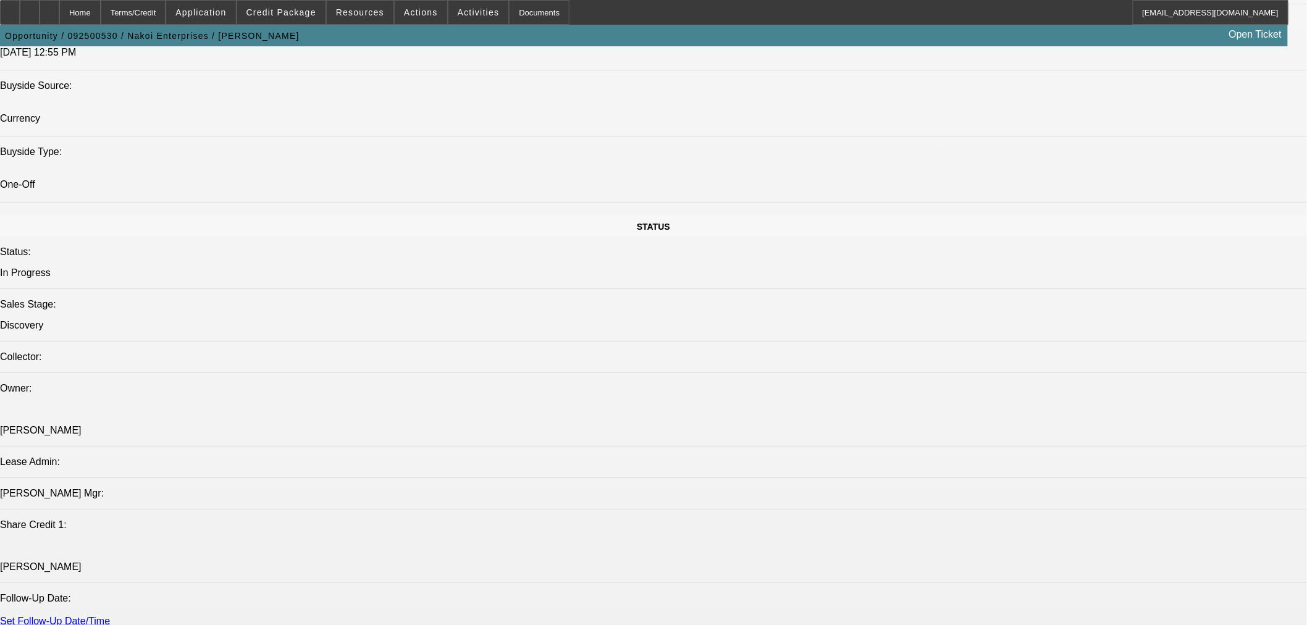
scroll to position [1334, 0]
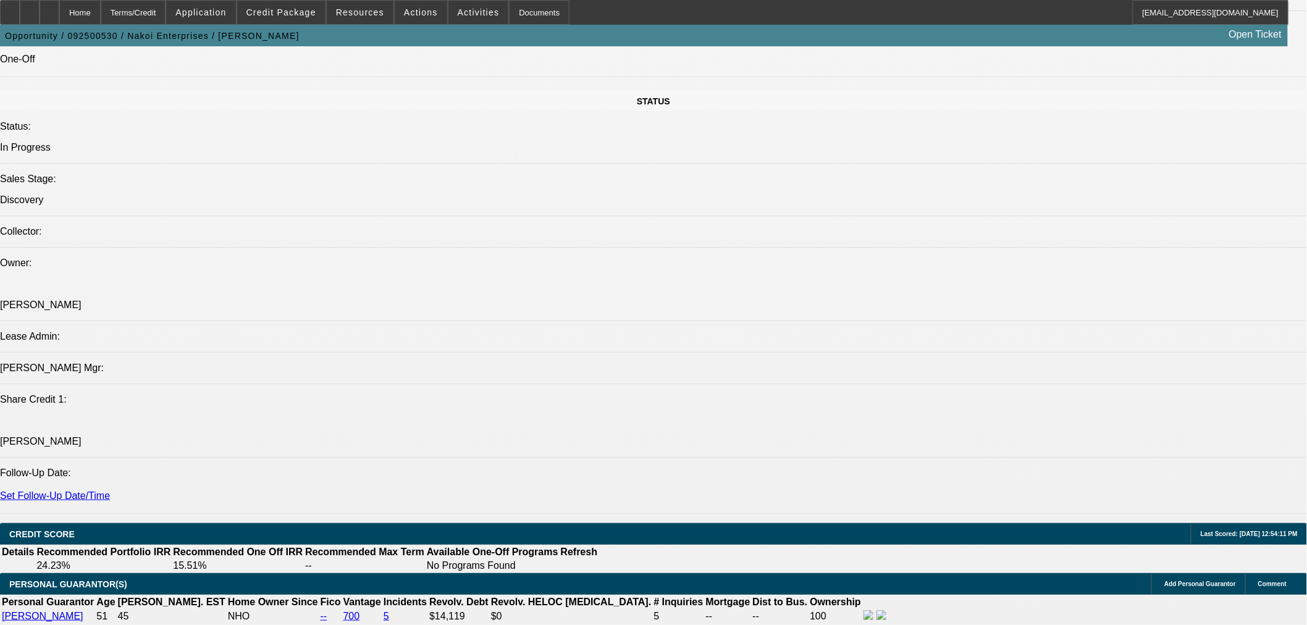
drag, startPoint x: 295, startPoint y: 467, endPoint x: 390, endPoint y: 469, distance: 95.8
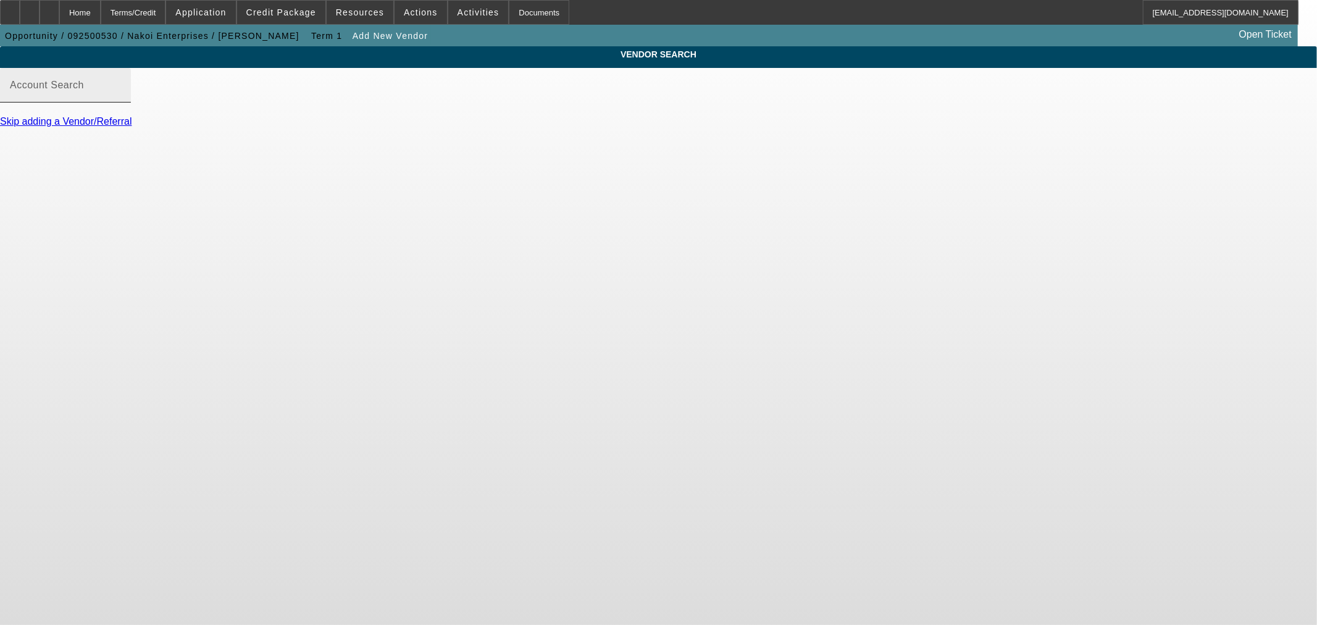
click at [121, 103] on div "Account Search" at bounding box center [65, 85] width 111 height 35
click at [121, 98] on input "pre-a" at bounding box center [65, 90] width 111 height 15
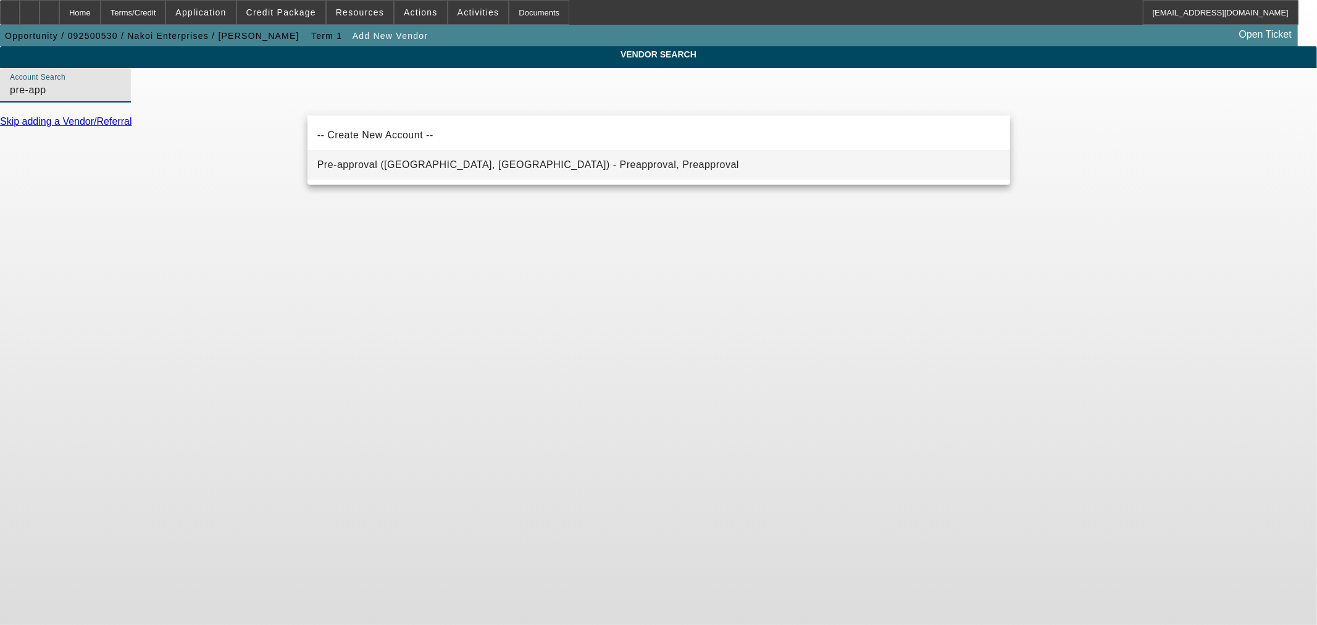
click at [461, 157] on span "Pre-approval (Northbrook, IL) - Preapproval, Preapproval" at bounding box center [528, 164] width 422 height 15
type input "Pre-approval (Northbrook, IL) - Preapproval, Preapproval"
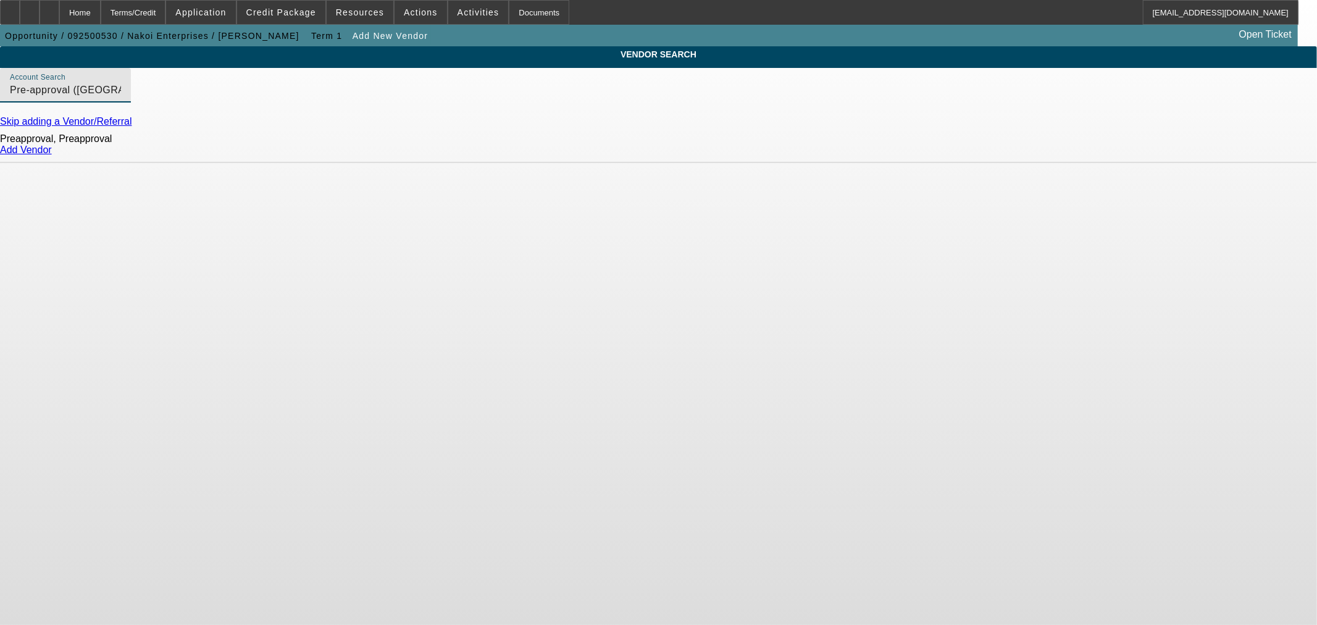
click at [52, 155] on link "Add Vendor" at bounding box center [26, 150] width 52 height 10
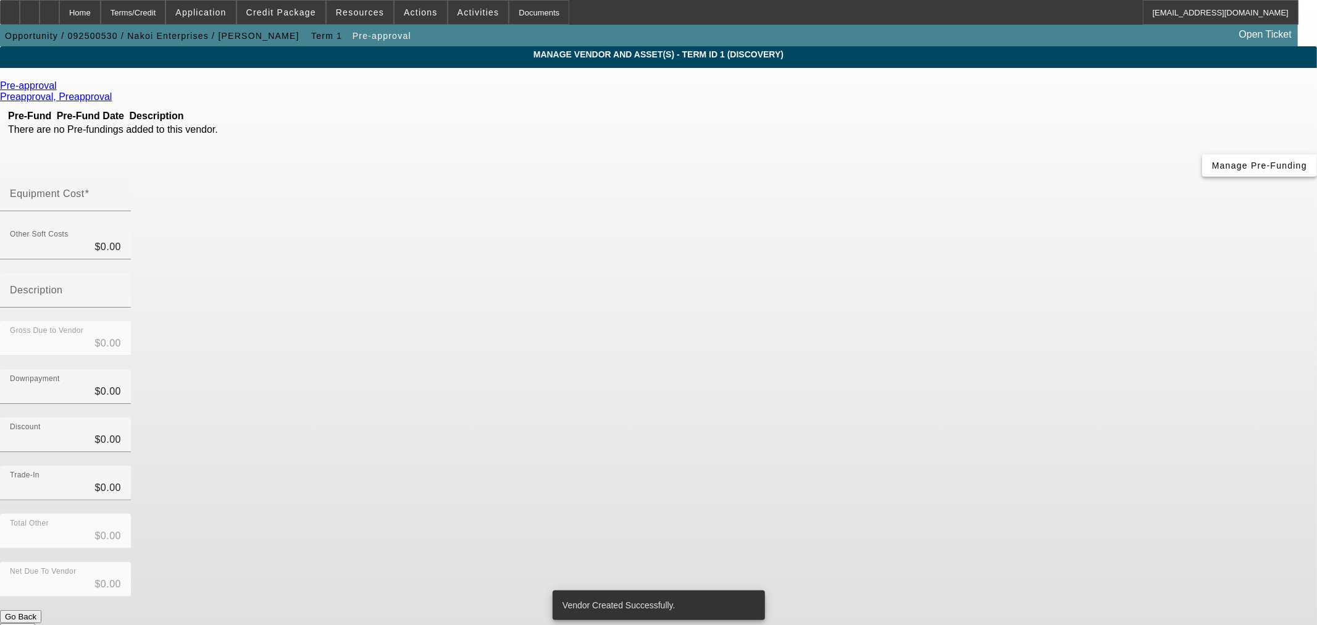
click at [1212, 170] on span "Manage Pre-Funding" at bounding box center [1259, 166] width 95 height 10
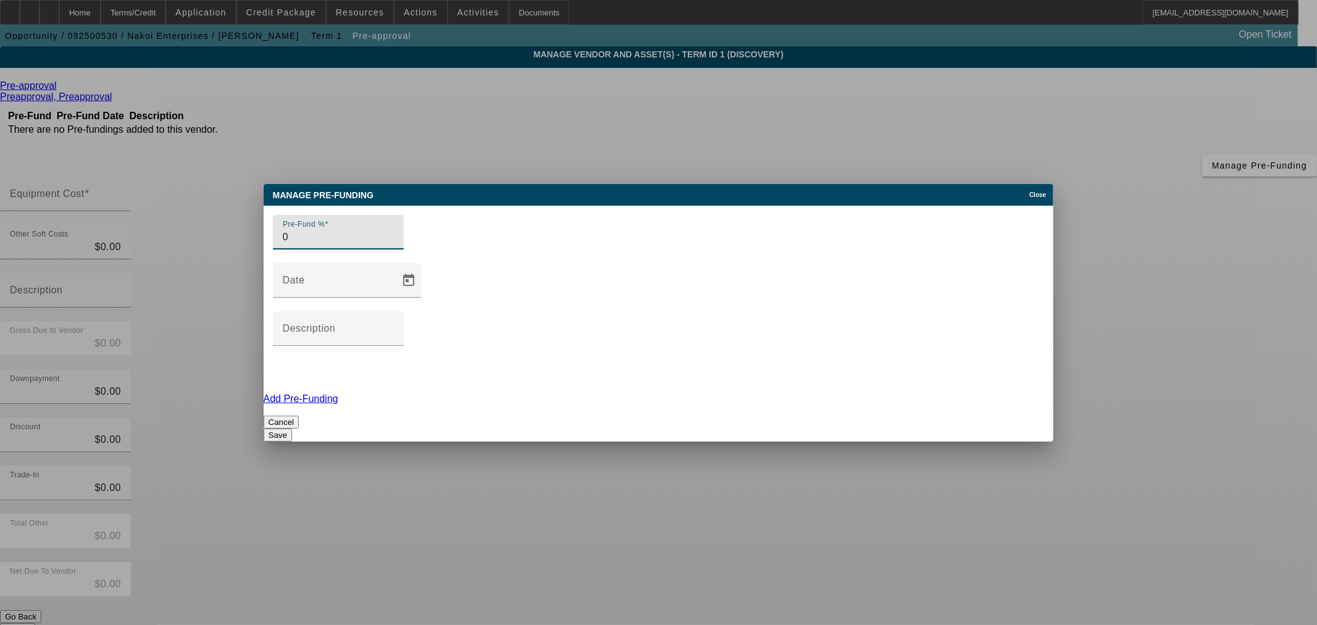
type input "0"
click at [292, 429] on button "Save" at bounding box center [278, 435] width 28 height 13
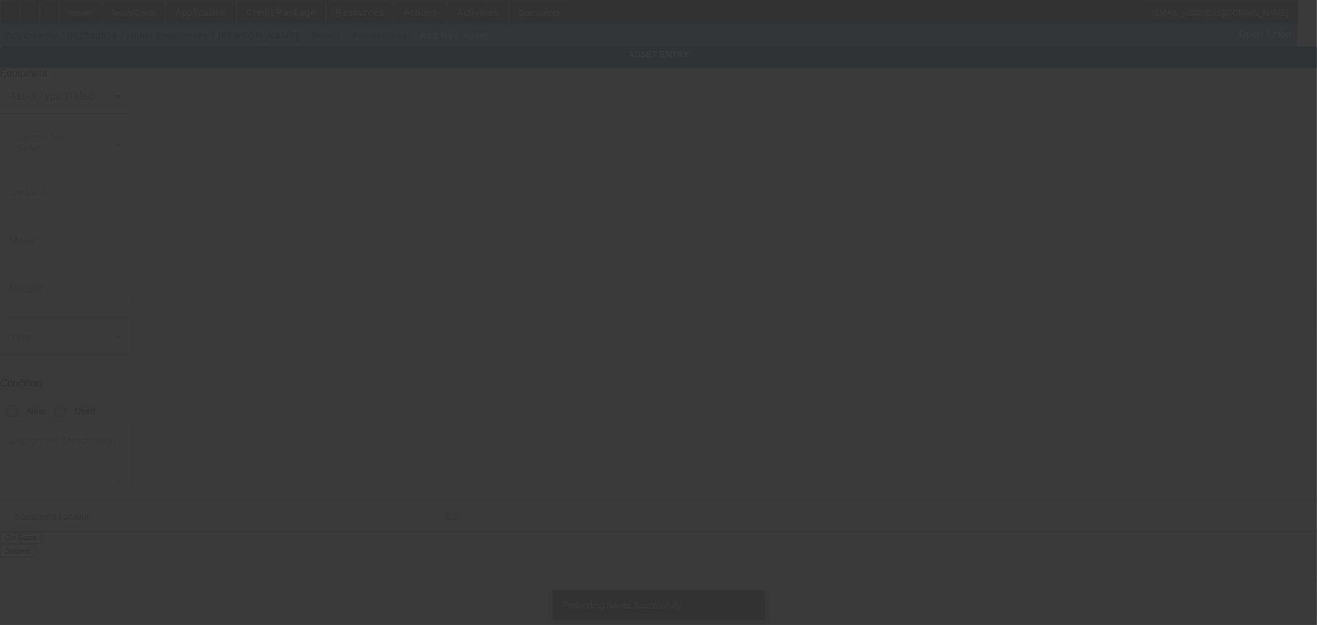
type input "13460 Lyndhurst St"
type input "Austin"
type input "78717"
type input "Williamson"
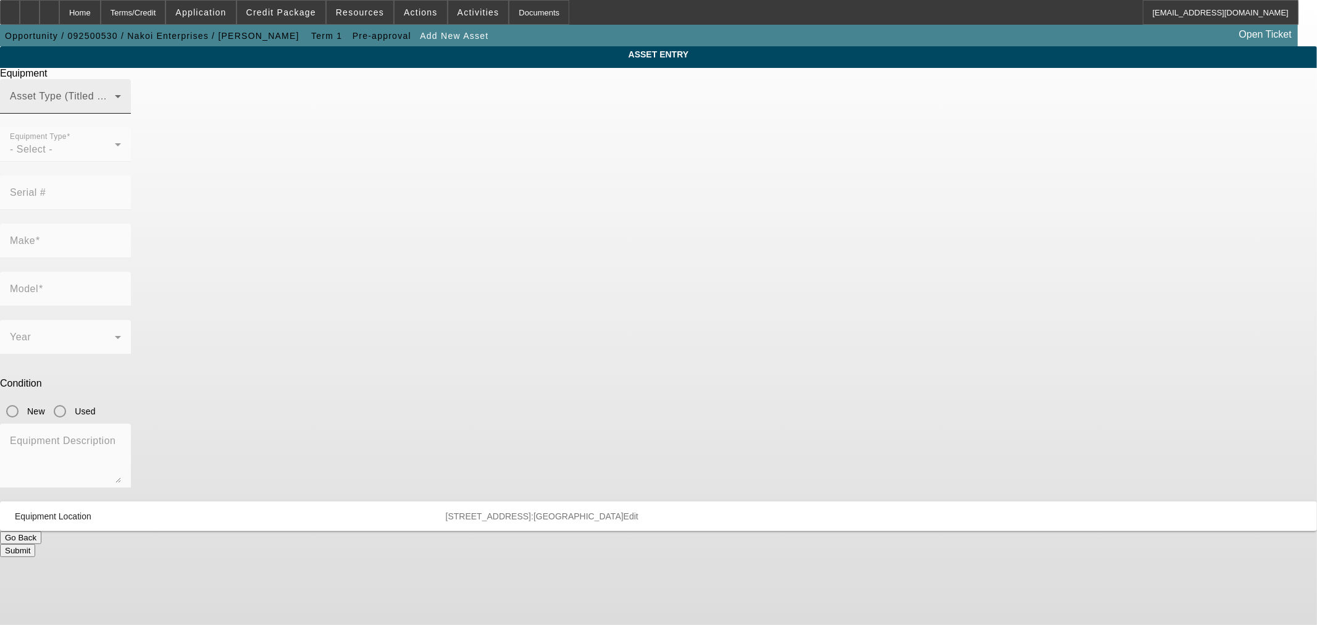
click at [115, 109] on span at bounding box center [62, 101] width 105 height 15
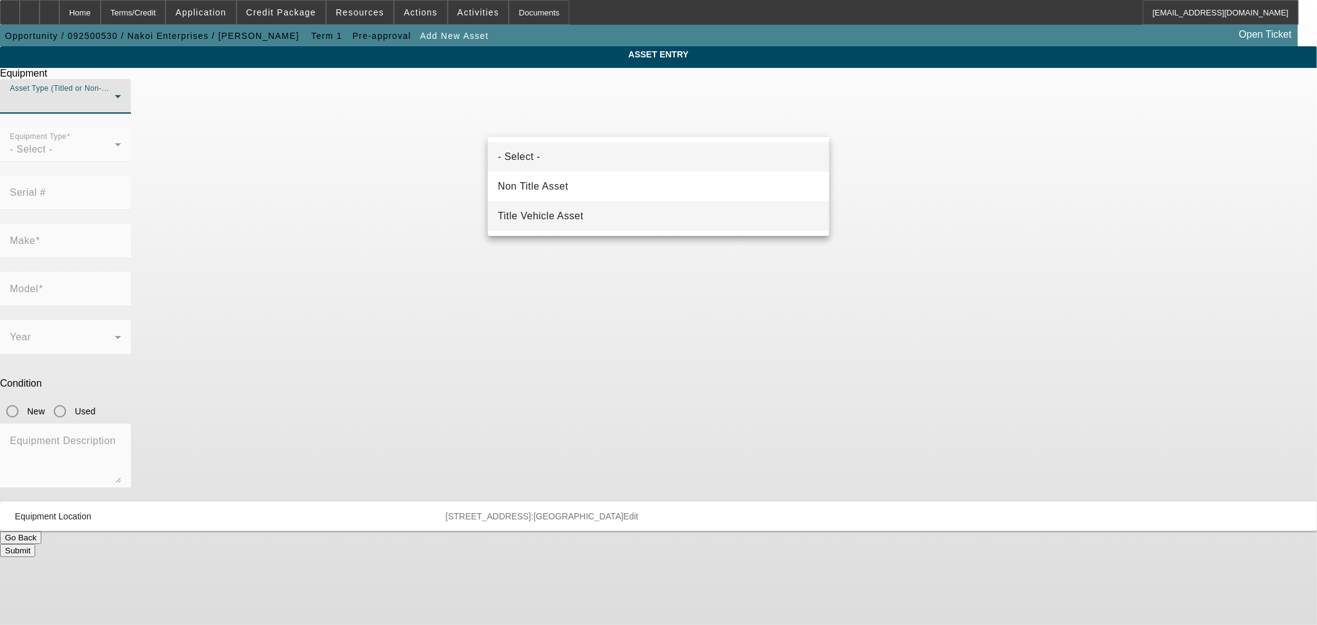
drag, startPoint x: 608, startPoint y: 214, endPoint x: 603, endPoint y: 207, distance: 8.6
click at [606, 214] on mat-option "Title Vehicle Asset" at bounding box center [659, 216] width 342 height 30
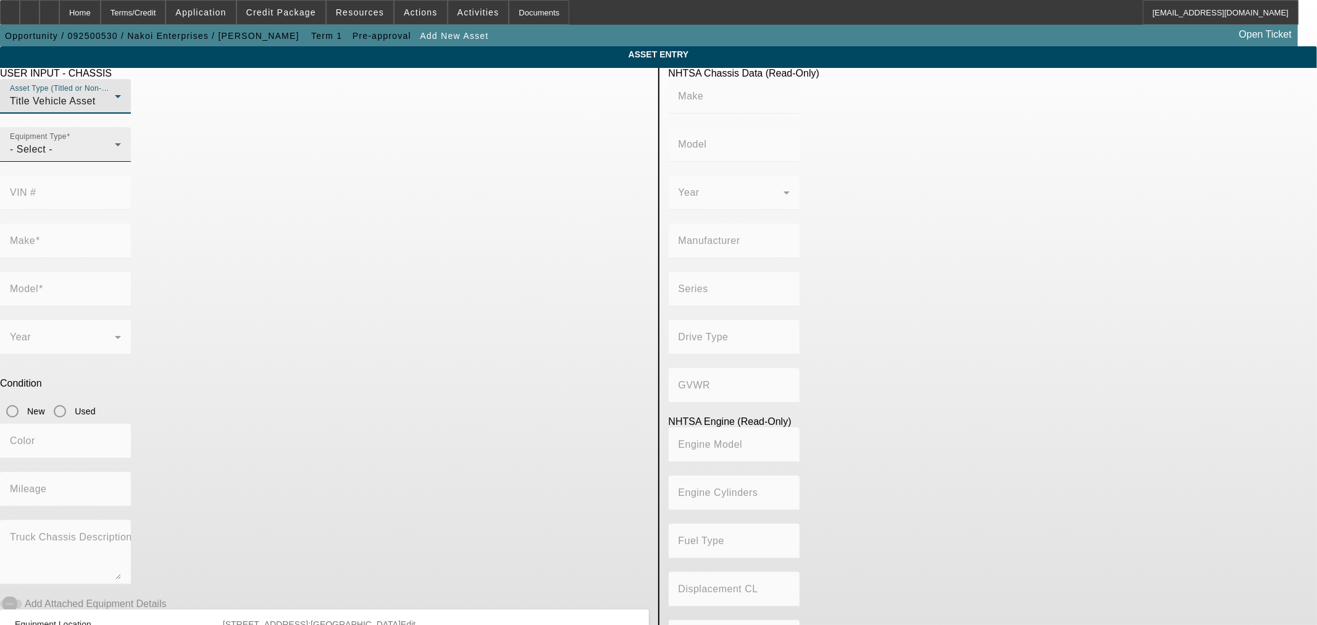
click at [115, 157] on div "- Select -" at bounding box center [62, 149] width 105 height 15
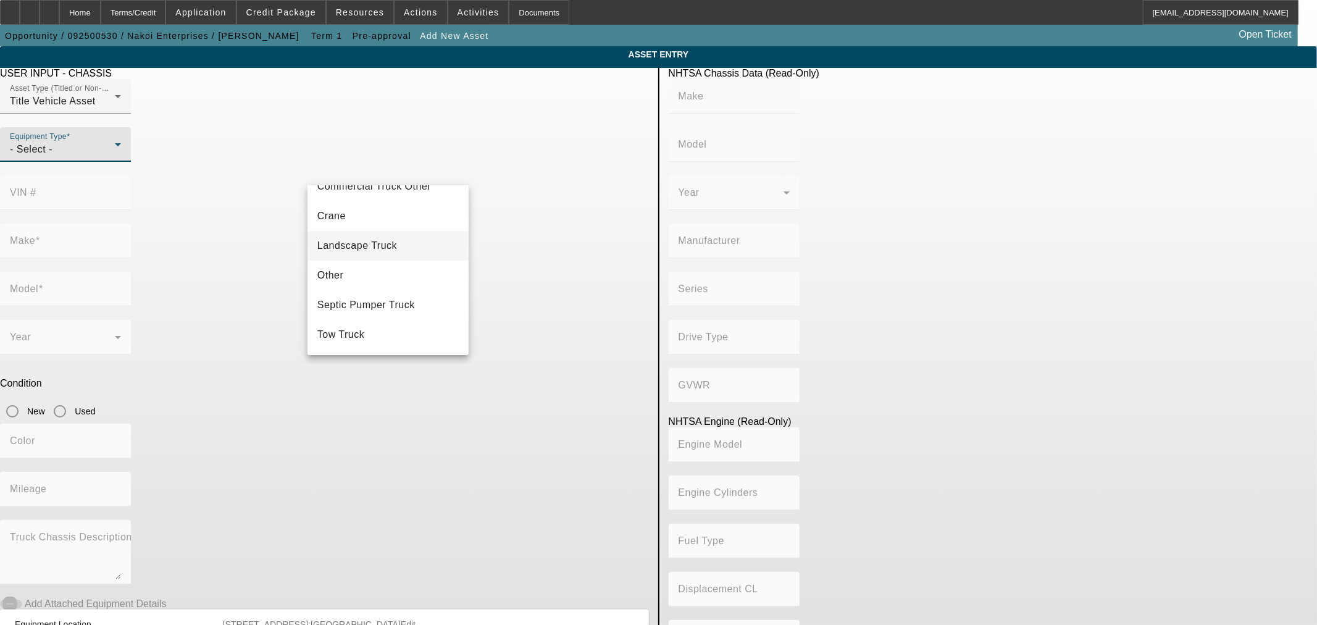
scroll to position [114, 0]
click at [387, 331] on mat-option "Tow Truck" at bounding box center [388, 328] width 161 height 30
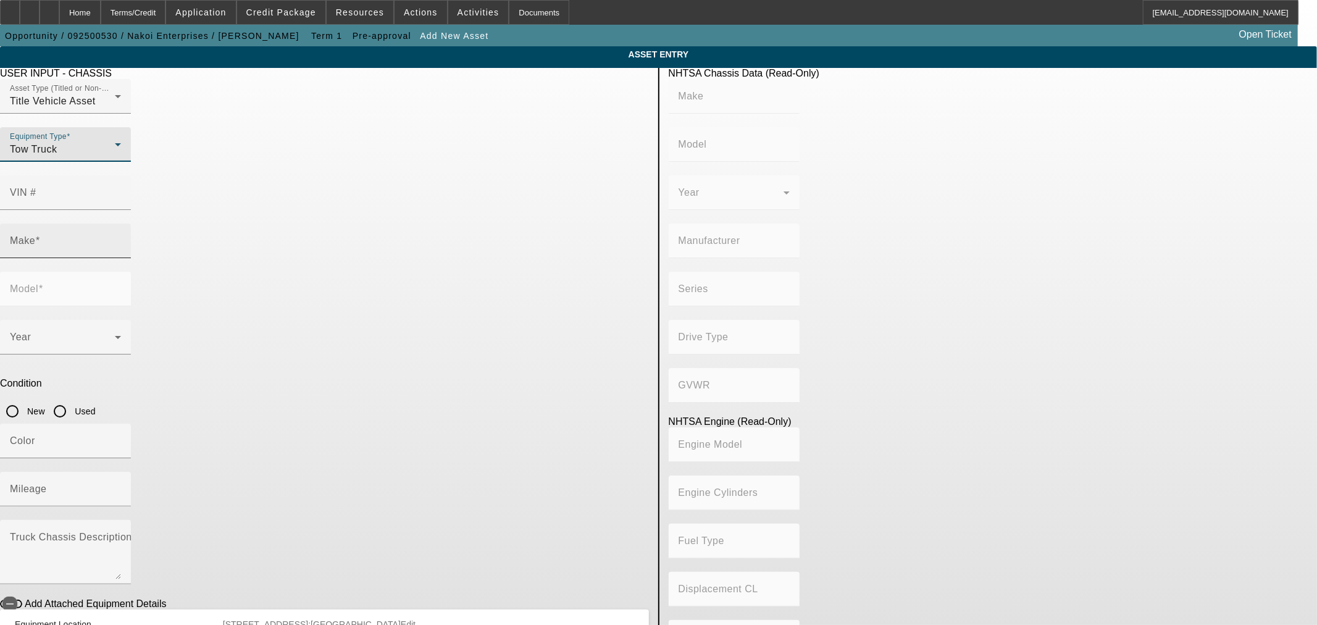
click at [121, 224] on div "Make" at bounding box center [65, 241] width 111 height 35
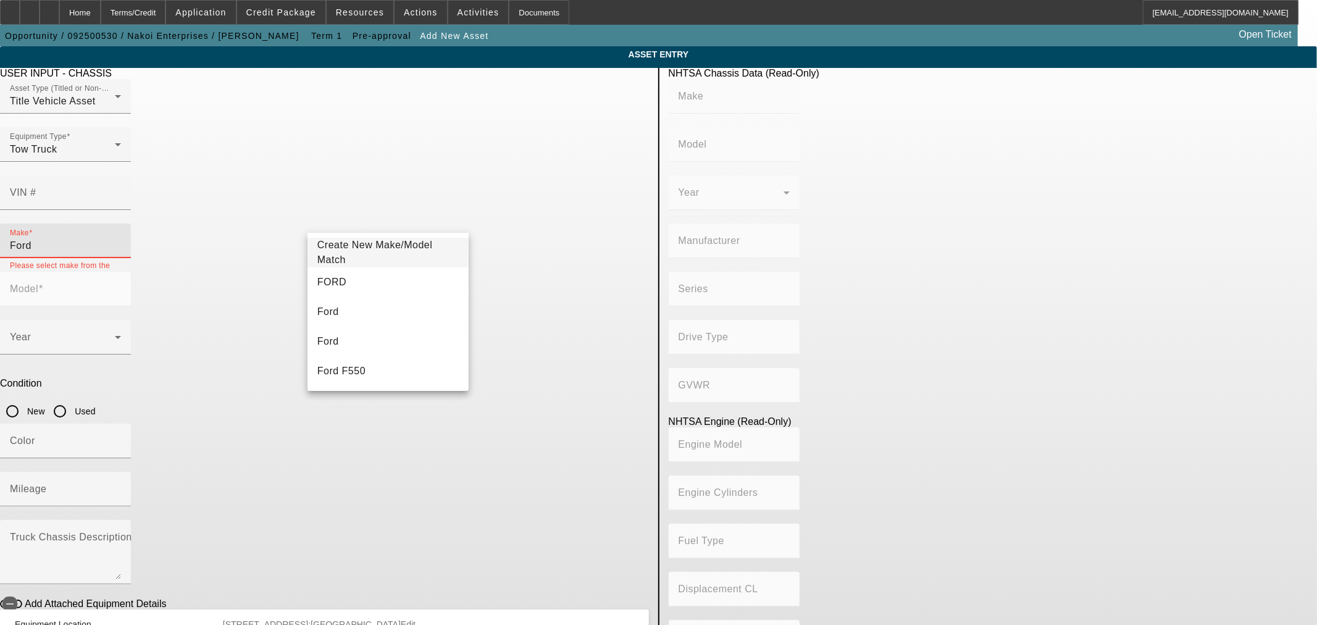
click at [121, 238] on input "Ford" at bounding box center [65, 245] width 111 height 15
click at [425, 276] on mat-option "FORD" at bounding box center [388, 282] width 161 height 30
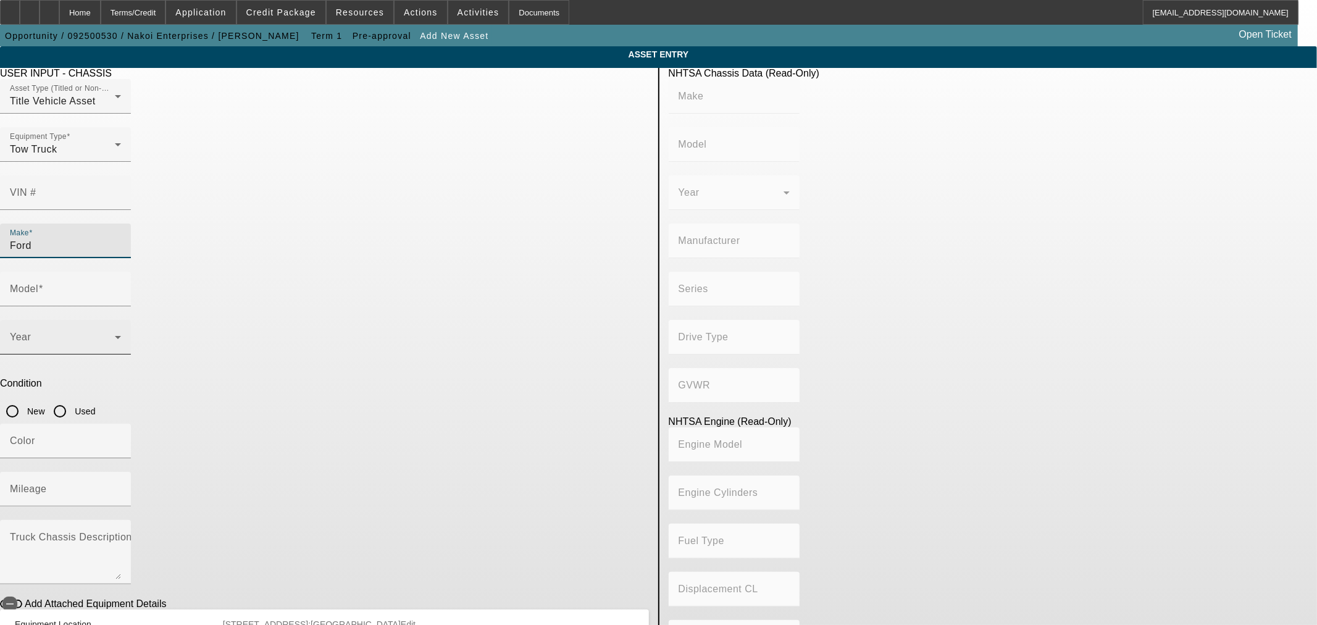
type input "FORD"
click at [38, 283] on mat-label "Model" at bounding box center [24, 288] width 28 height 10
click at [121, 287] on input "Model" at bounding box center [65, 294] width 111 height 15
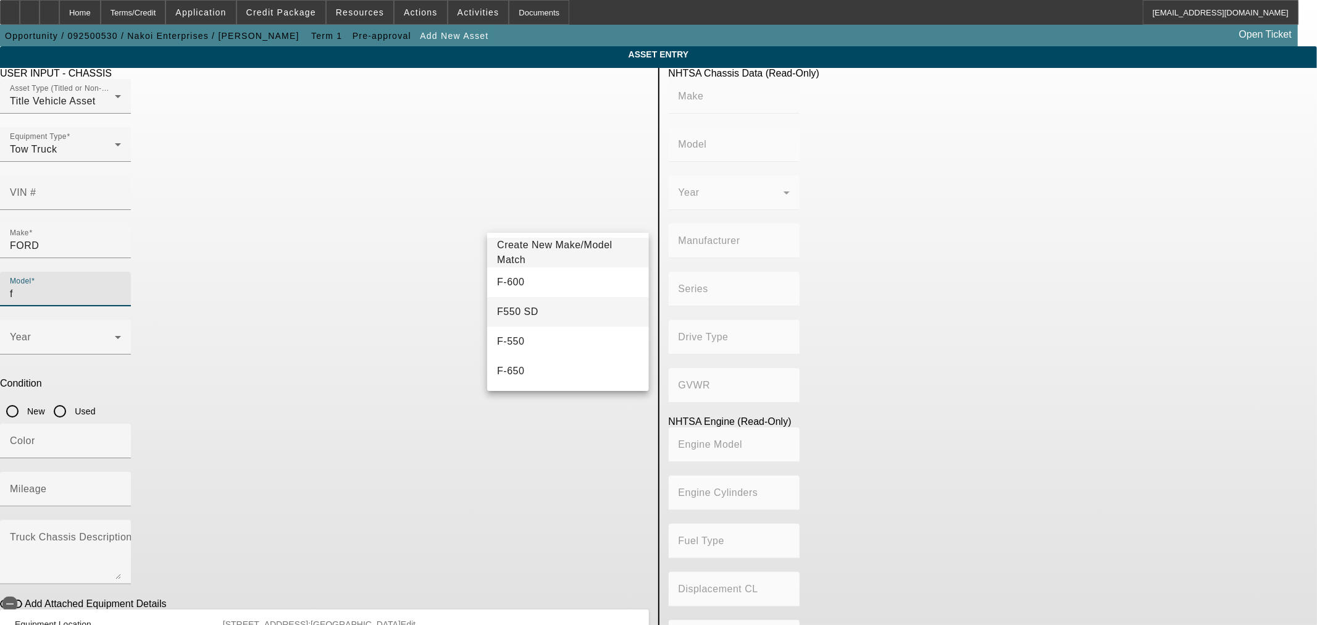
click at [548, 314] on mat-option "F550 SD" at bounding box center [567, 312] width 161 height 30
type input "F550 SD"
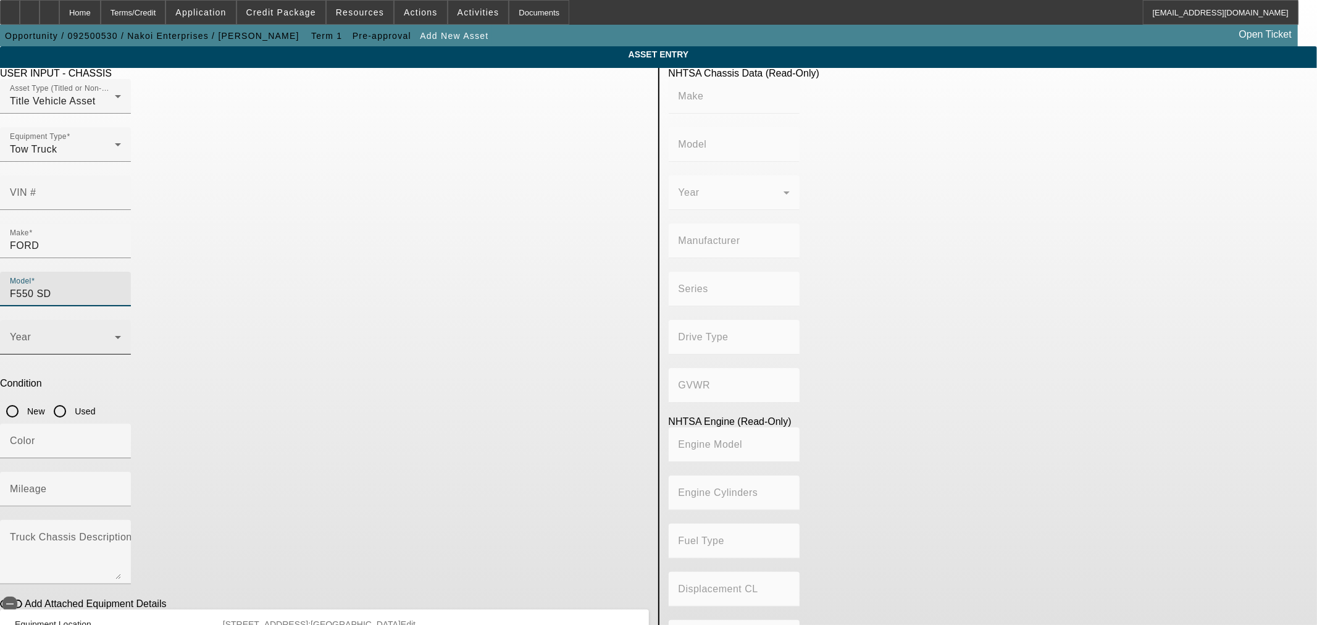
click at [115, 335] on span at bounding box center [62, 342] width 105 height 15
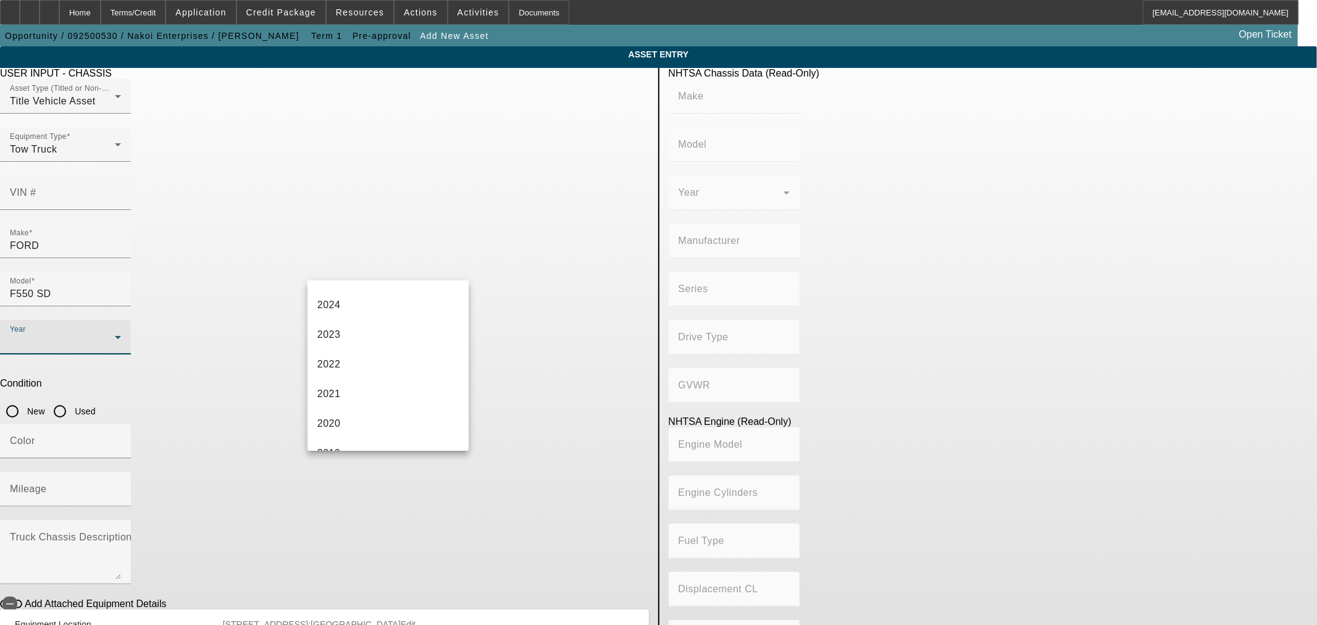
scroll to position [228, 0]
click at [356, 399] on mat-option "2017" at bounding box center [388, 398] width 161 height 30
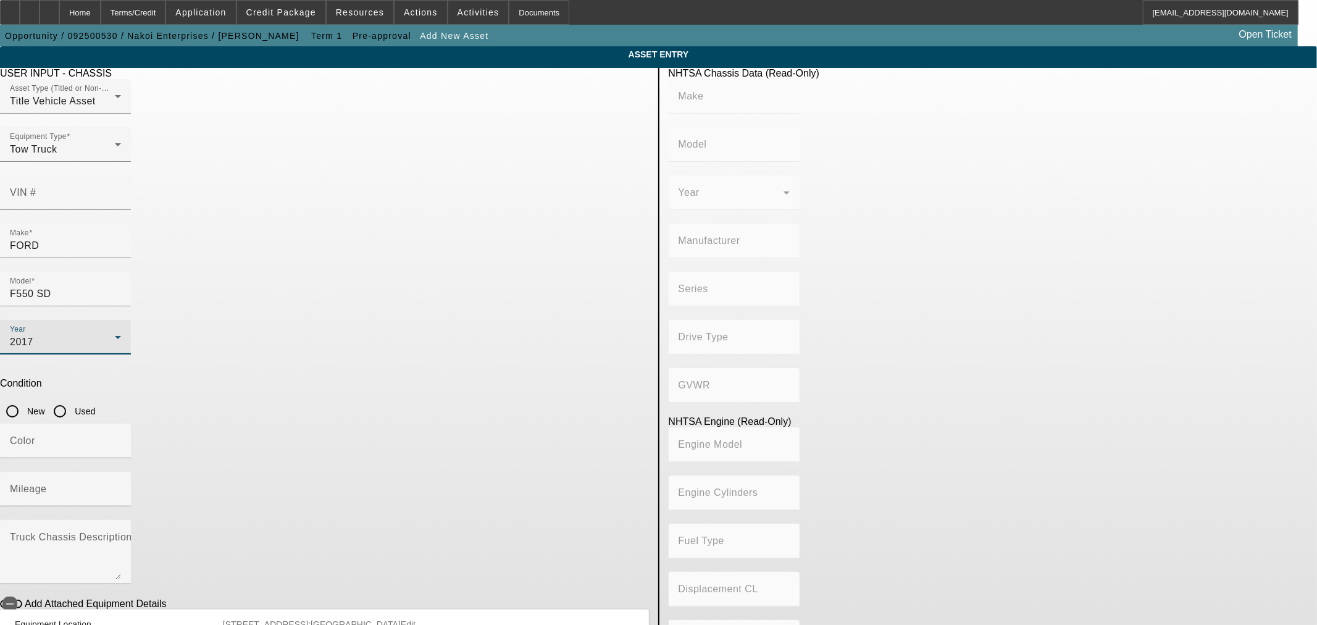
click at [72, 399] on input "Used" at bounding box center [60, 411] width 25 height 25
radio input "true"
click at [47, 484] on mat-label "Mileage" at bounding box center [28, 489] width 37 height 10
click at [121, 487] on input "Mileage" at bounding box center [65, 494] width 111 height 15
type input "83813"
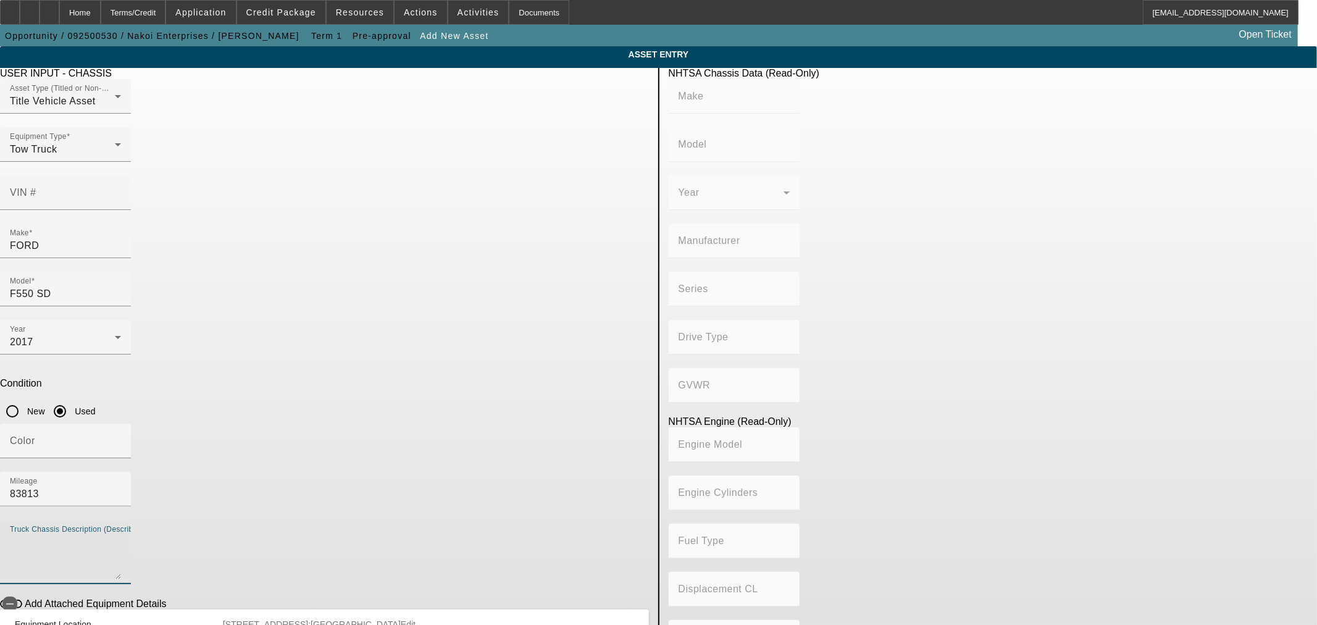
click at [121, 535] on textarea "Truck Chassis Description (Describe the truck chassis only)" at bounding box center [65, 557] width 111 height 44
paste textarea "https://www.truckpaper.com/listing/for-sale/246645437/2017-ford-f550-sd-rollbac…"
type textarea "https://www.truckpaper.com/listing/for-sale/246645437/2017-ford-f550-sd-rollbac…"
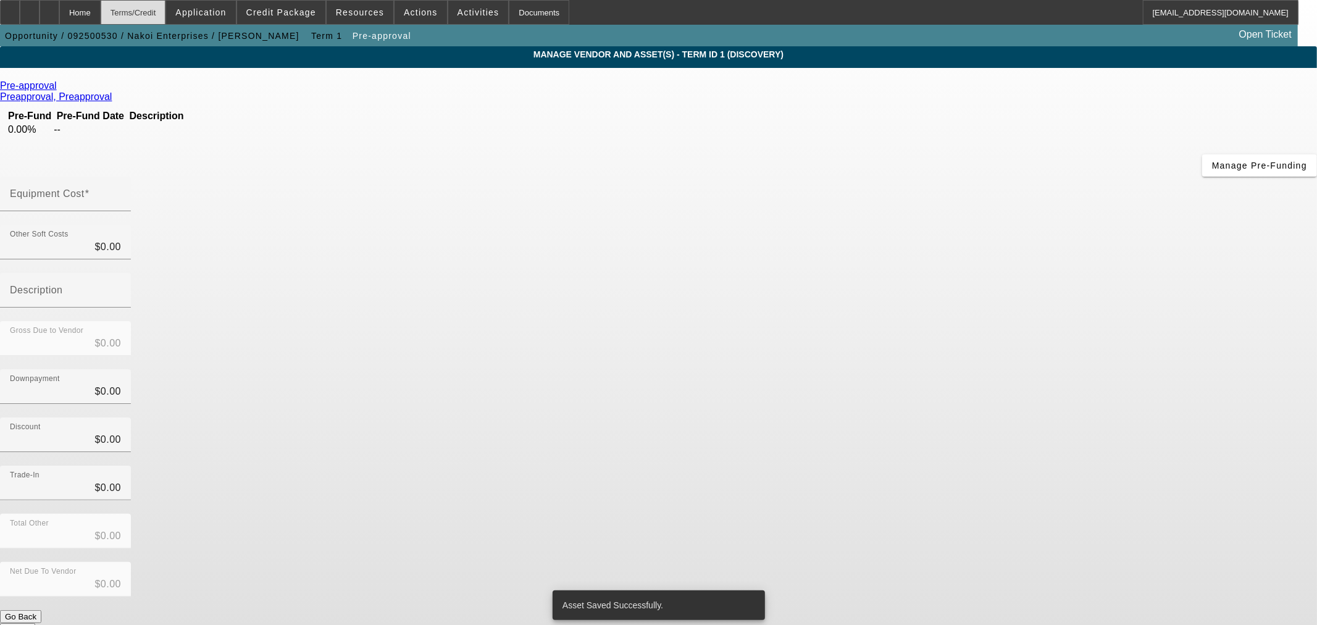
click at [155, 10] on div "Terms/Credit" at bounding box center [133, 12] width 65 height 25
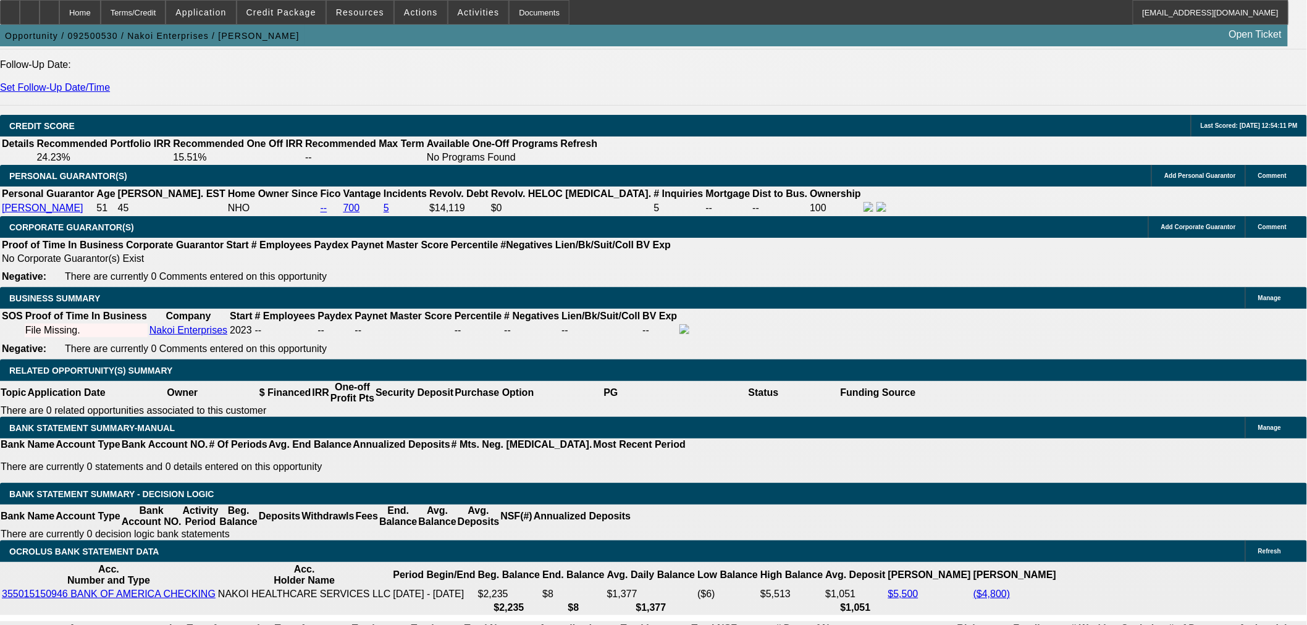
select select "0"
select select "2"
select select "0"
select select "6"
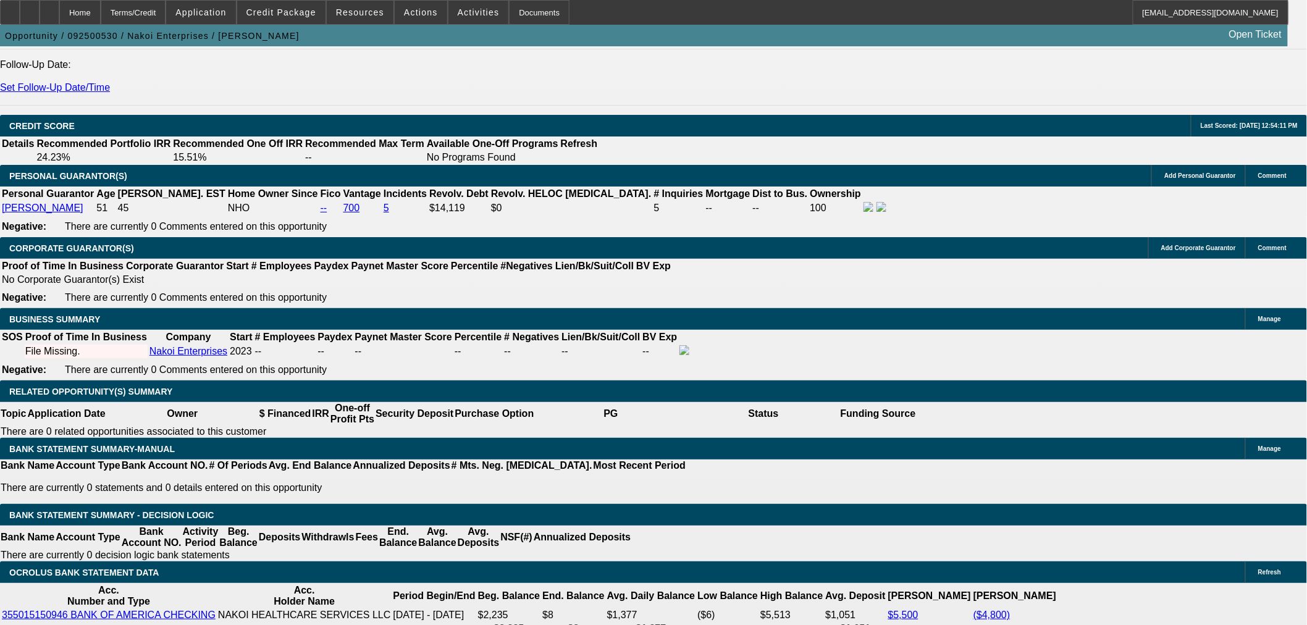
scroll to position [1677, 0]
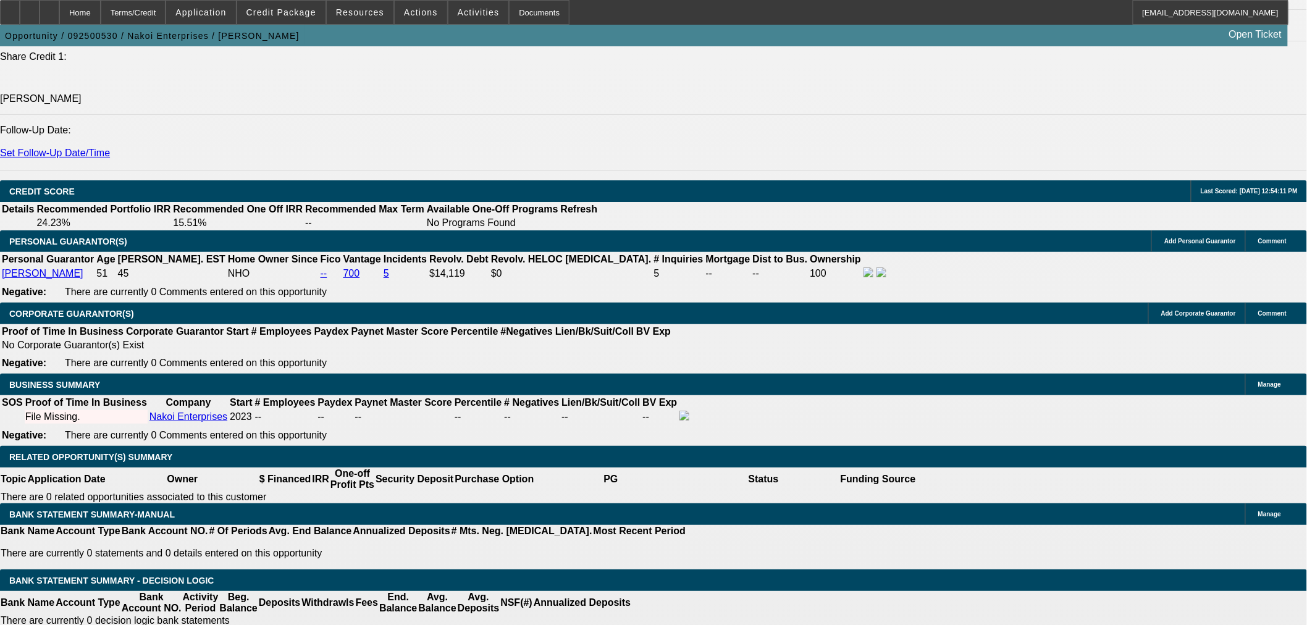
drag, startPoint x: 293, startPoint y: 125, endPoint x: 386, endPoint y: 133, distance: 93.0
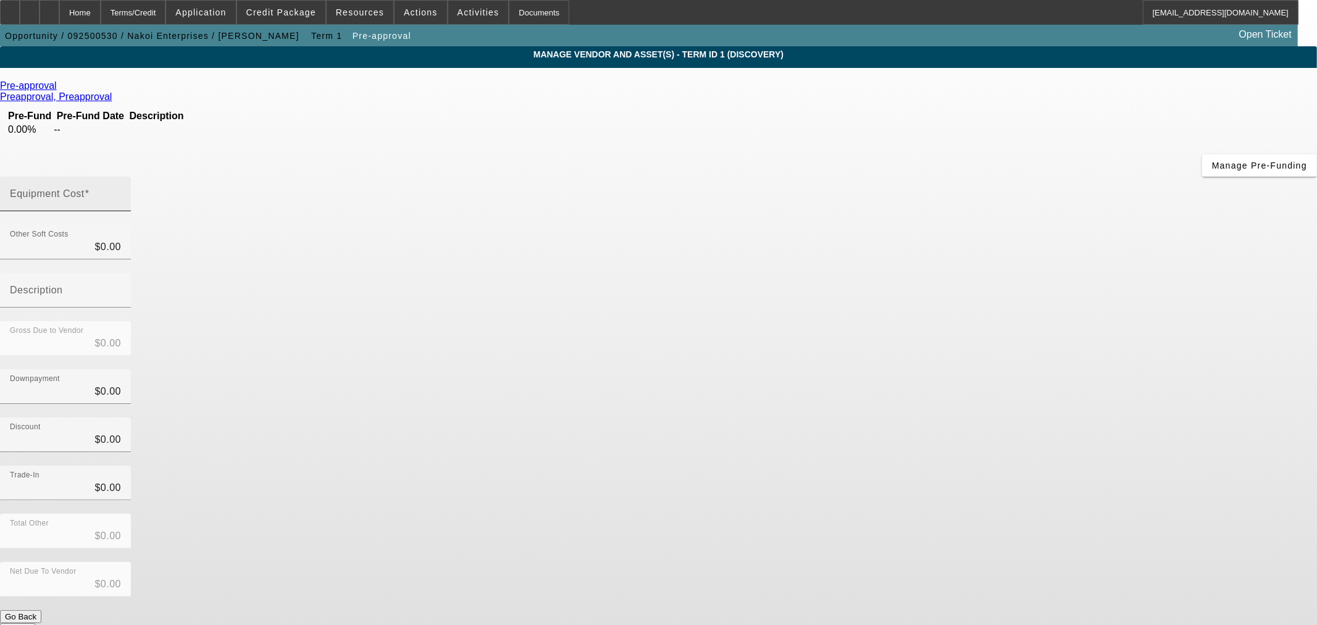
click at [90, 188] on span at bounding box center [87, 193] width 5 height 10
click at [121, 191] on input "Equipment Cost" at bounding box center [65, 198] width 111 height 15
type input "4"
type input "$4.00"
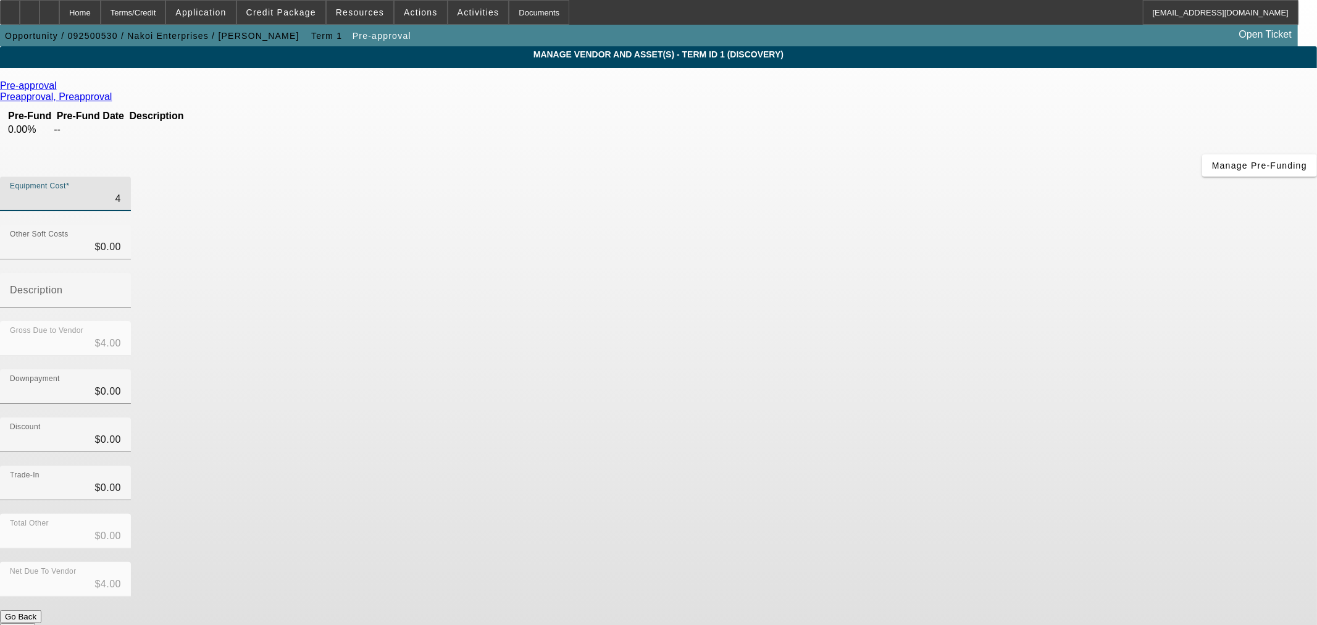
type input "48"
type input "$48.00"
type input "480"
type input "$480.00"
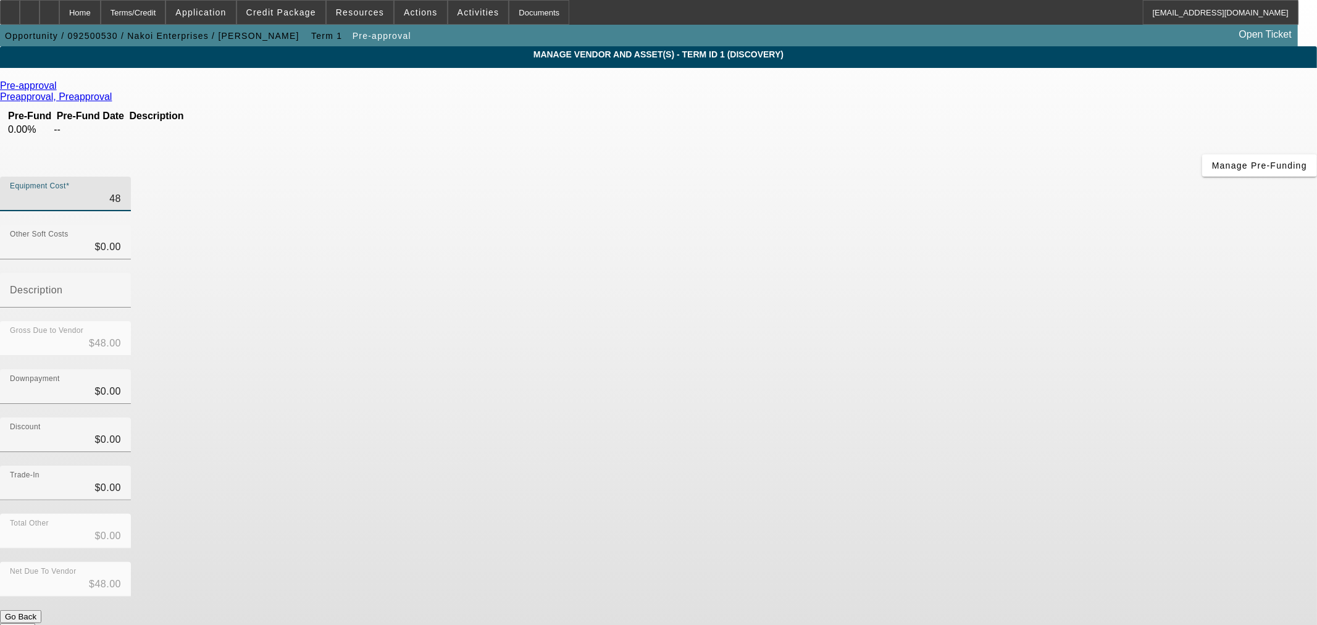
type input "$480.00"
type input "4800"
type input "$4,800.00"
type input "48000"
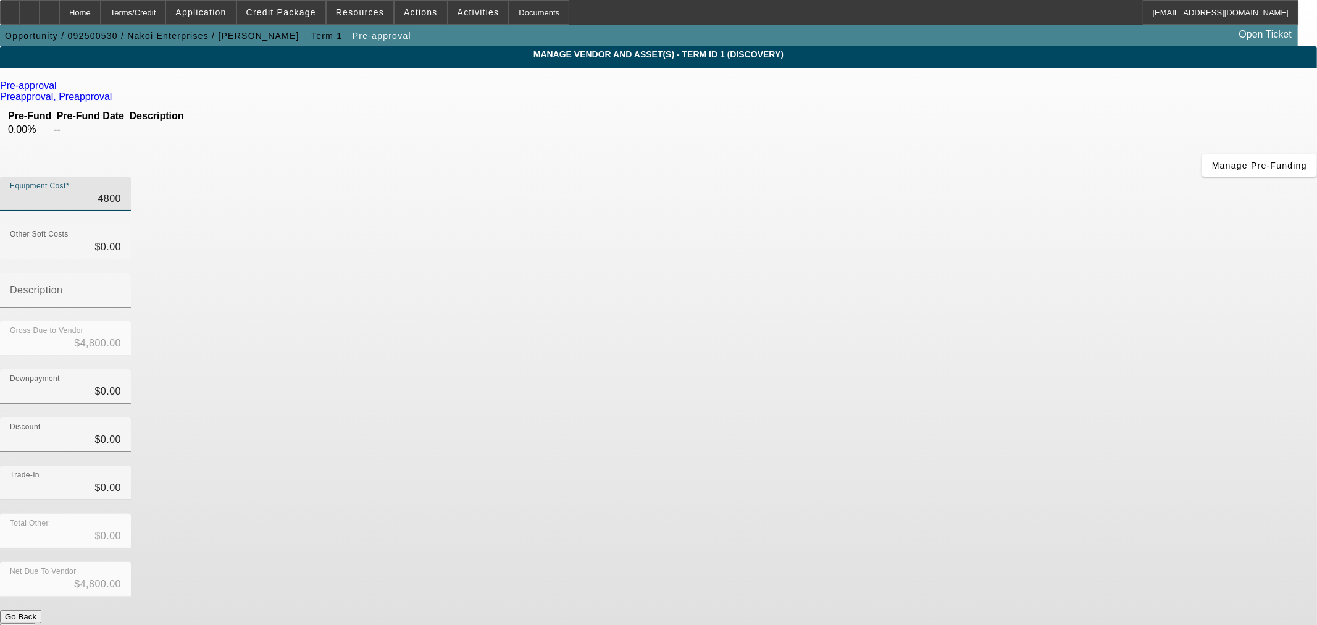
type input "$48,000.00"
click at [35, 623] on button "Submit" at bounding box center [17, 629] width 35 height 13
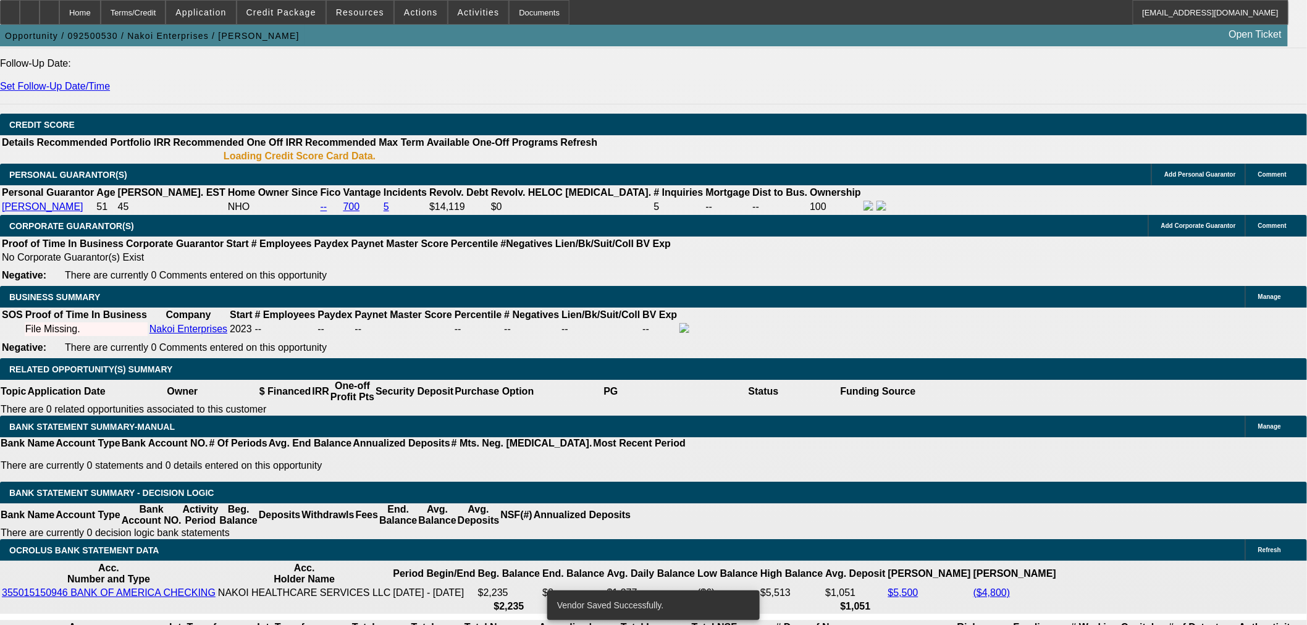
select select "0"
select select "2"
select select "0"
select select "6"
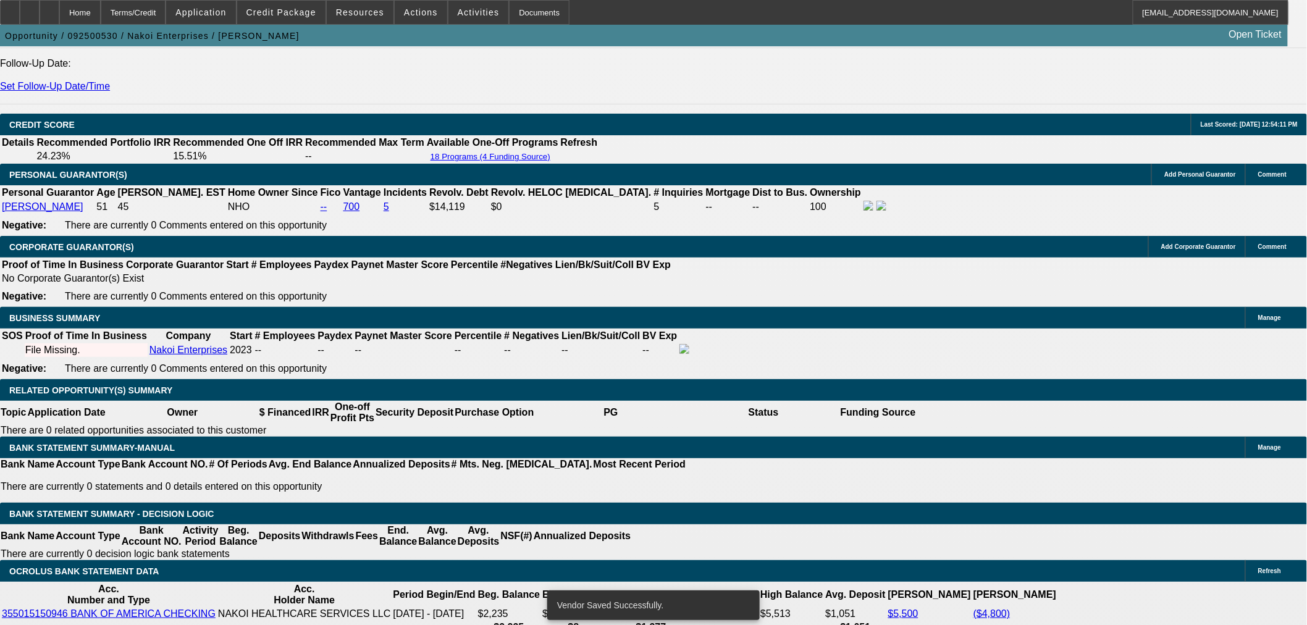
scroll to position [1678, 0]
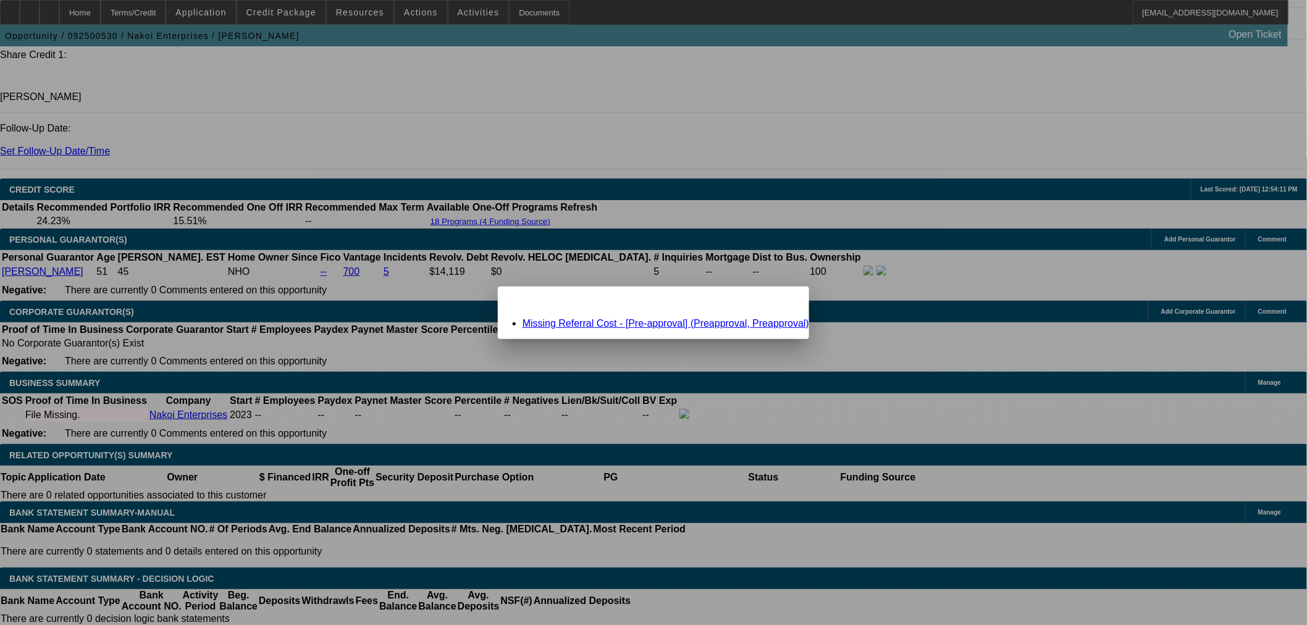
scroll to position [0, 0]
click at [619, 327] on li "Missing Referral Cost - [Pre-approval] (Preapproval, Preapproval)" at bounding box center [665, 323] width 287 height 11
click at [621, 325] on link "Missing Referral Cost - [Pre-approval] (Preapproval, Preapproval)" at bounding box center [665, 323] width 287 height 10
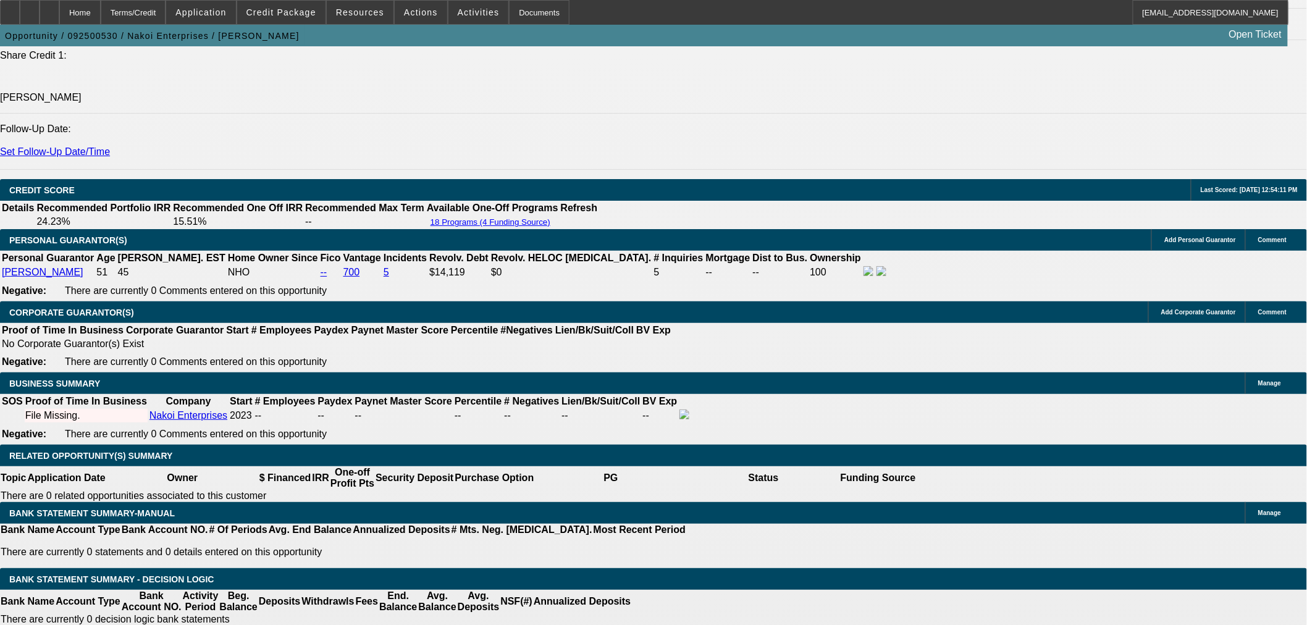
scroll to position [1714, 0]
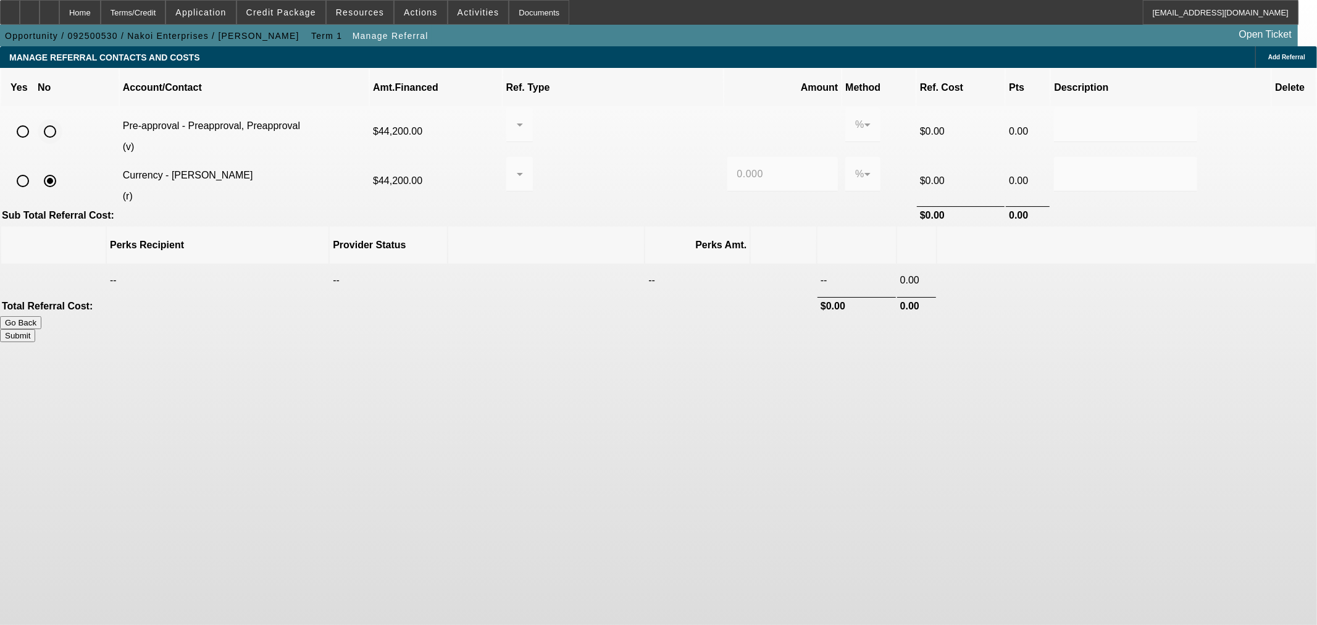
click at [62, 119] on input "radio" at bounding box center [50, 131] width 25 height 25
radio input "true"
click at [35, 329] on button "Submit" at bounding box center [17, 335] width 35 height 13
type input "0.000"
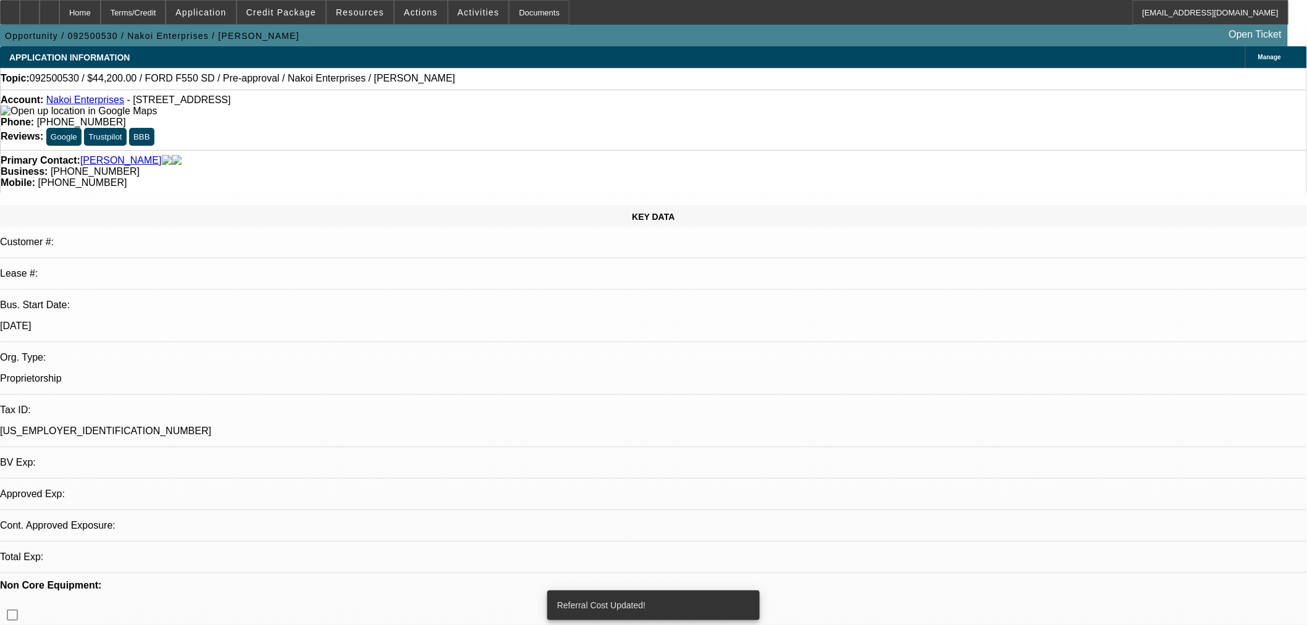
select select "0"
select select "2"
select select "0"
select select "6"
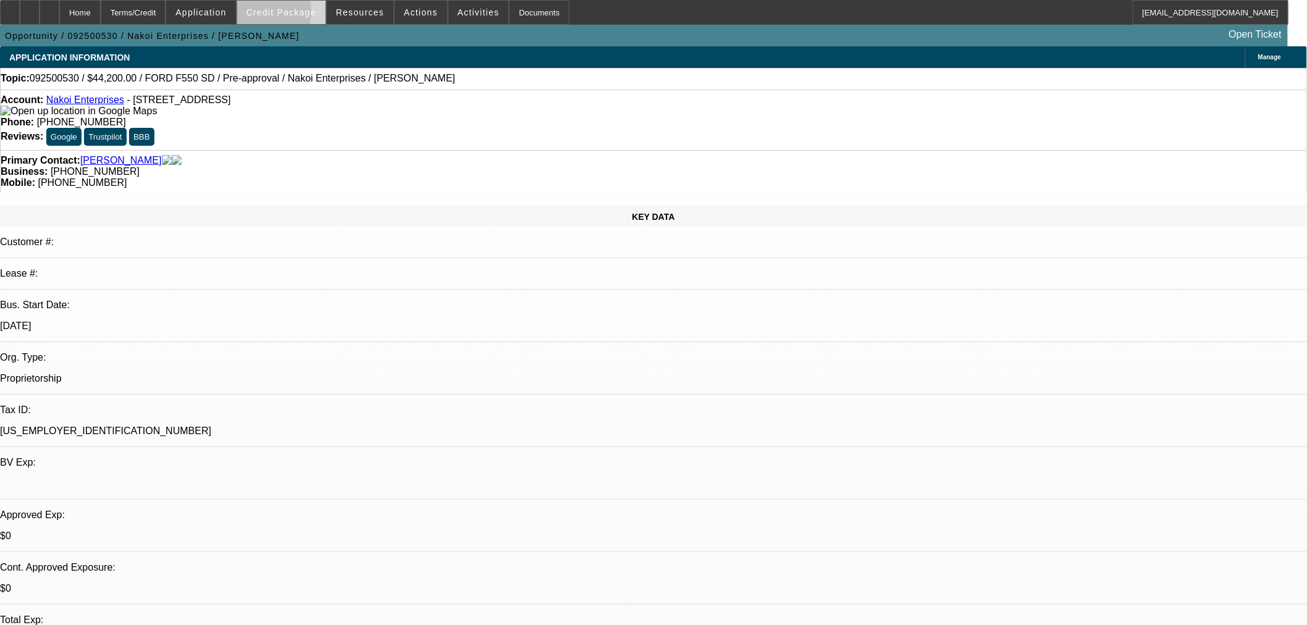
click at [278, 14] on span "Credit Package" at bounding box center [281, 12] width 70 height 10
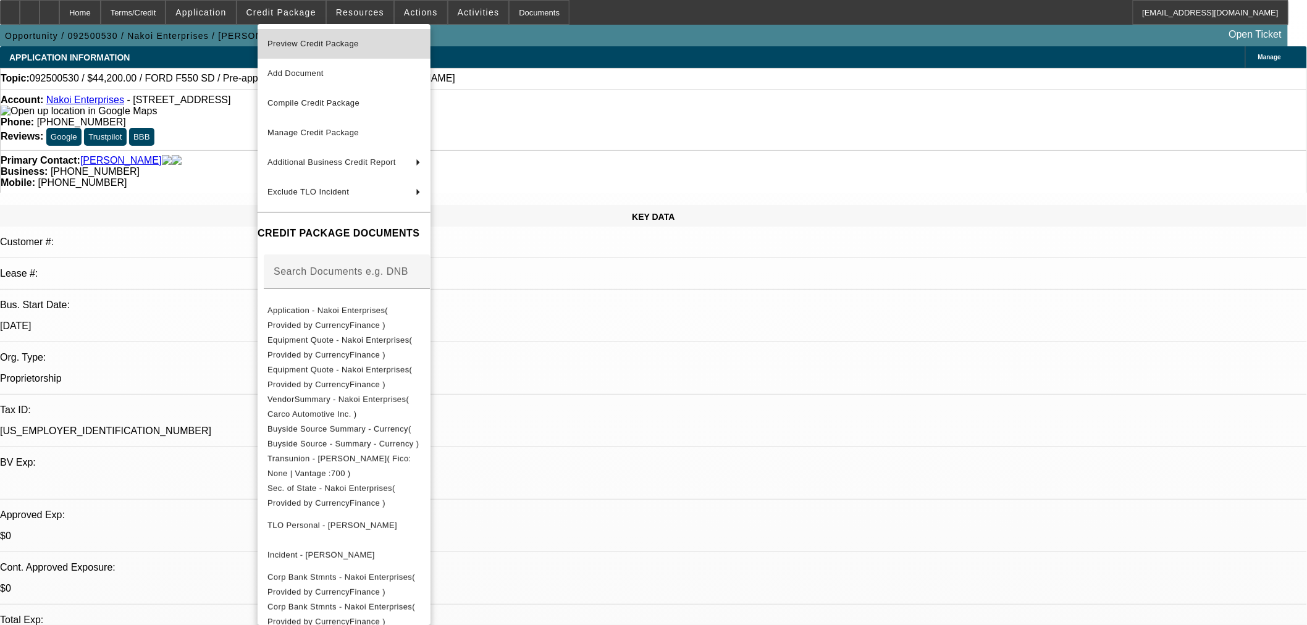
click at [341, 48] on span "Preview Credit Package" at bounding box center [343, 43] width 153 height 15
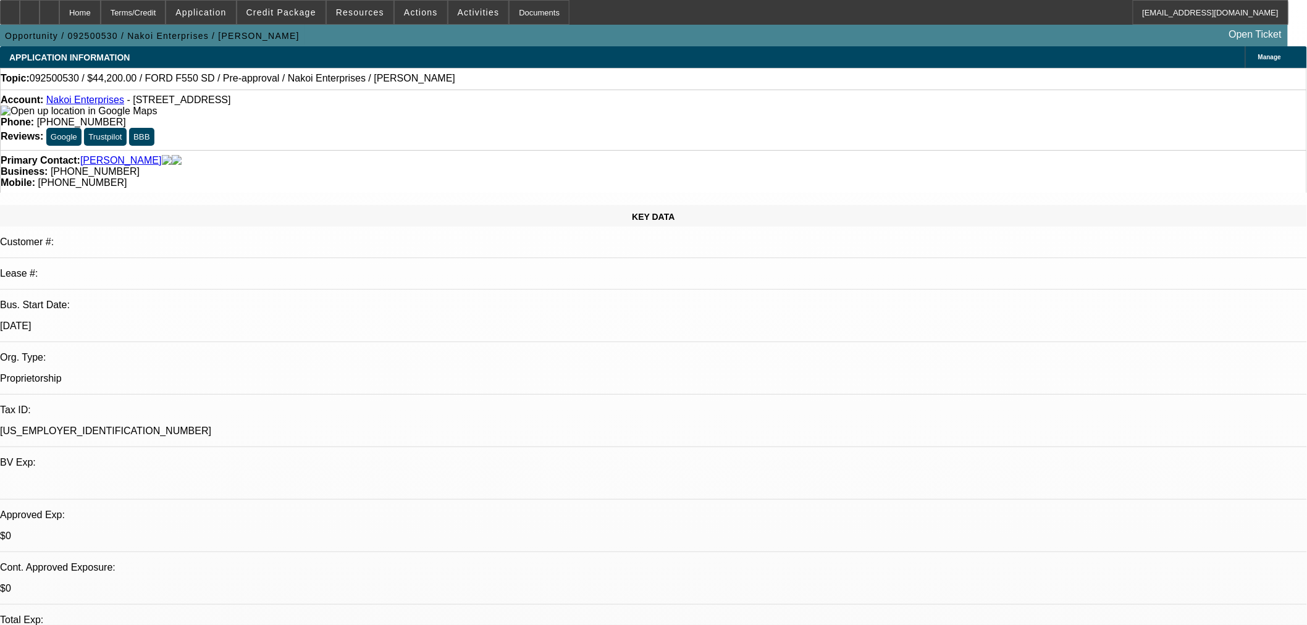
drag, startPoint x: 1222, startPoint y: 440, endPoint x: 1055, endPoint y: 442, distance: 166.8
copy td "christian-felix-flores@gocurrency.com"
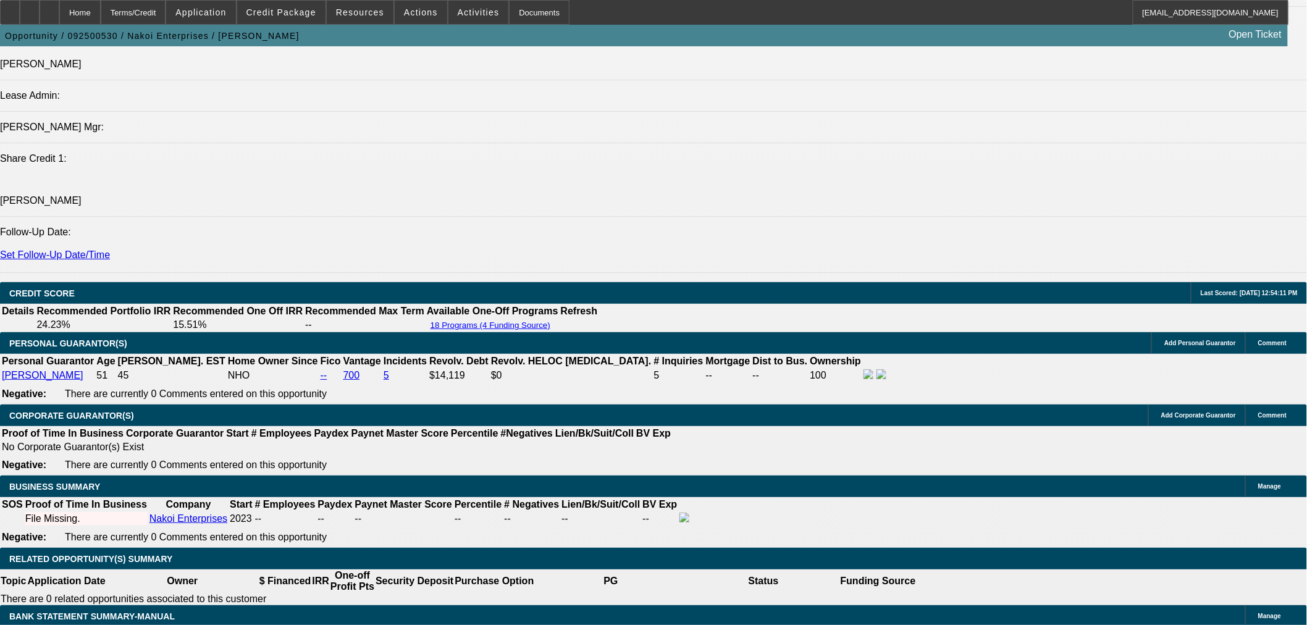
scroll to position [1601, 0]
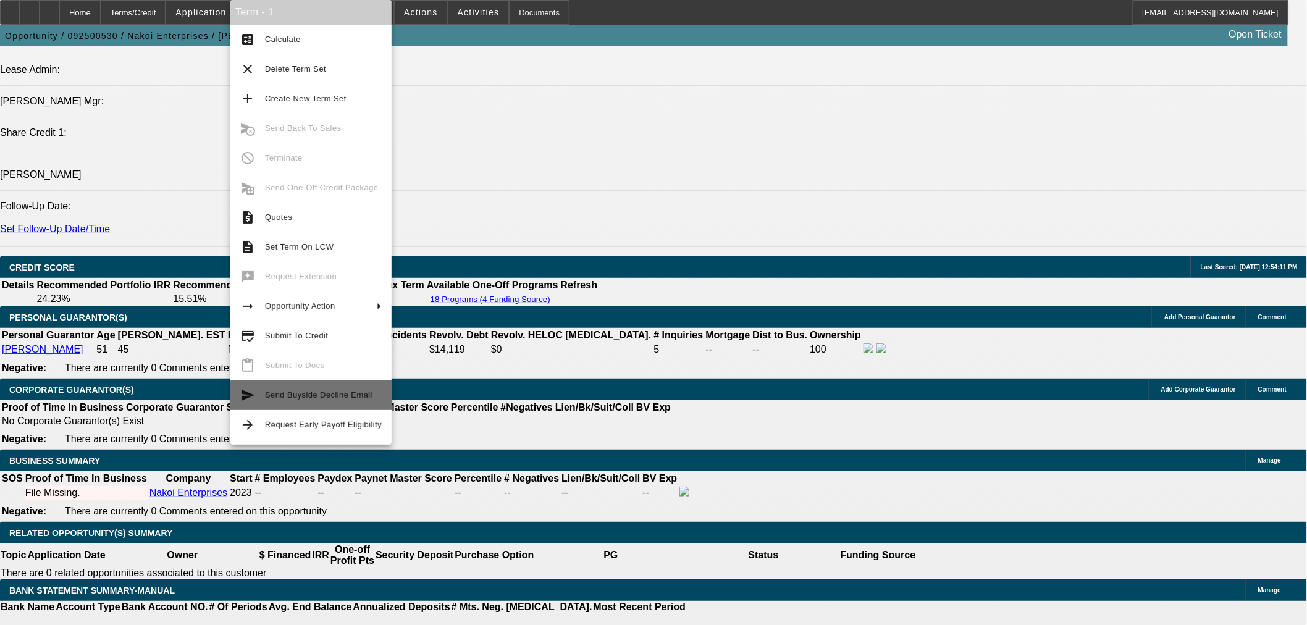
click at [337, 399] on span "Send Buyside Decline Email" at bounding box center [323, 395] width 117 height 15
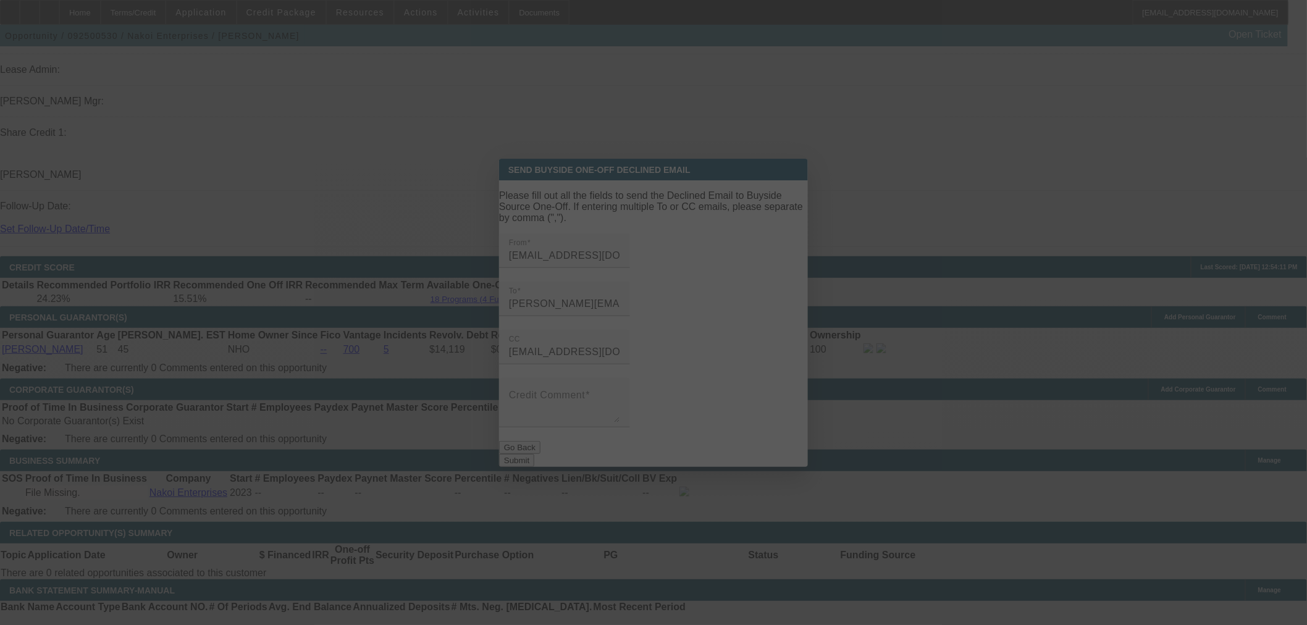
scroll to position [0, 0]
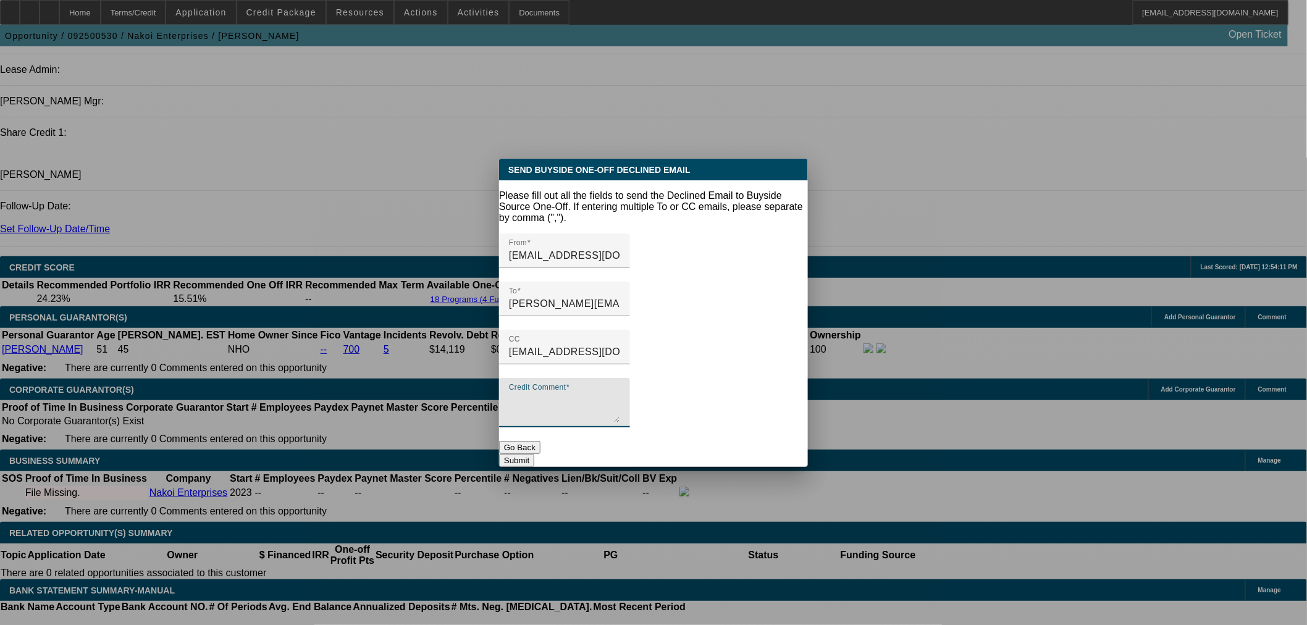
click at [620, 393] on textarea "Credit Comment" at bounding box center [564, 408] width 111 height 30
type textarea "N"
type textarea "Health services company buying a tow truck."
click at [534, 454] on button "Submit" at bounding box center [516, 460] width 35 height 13
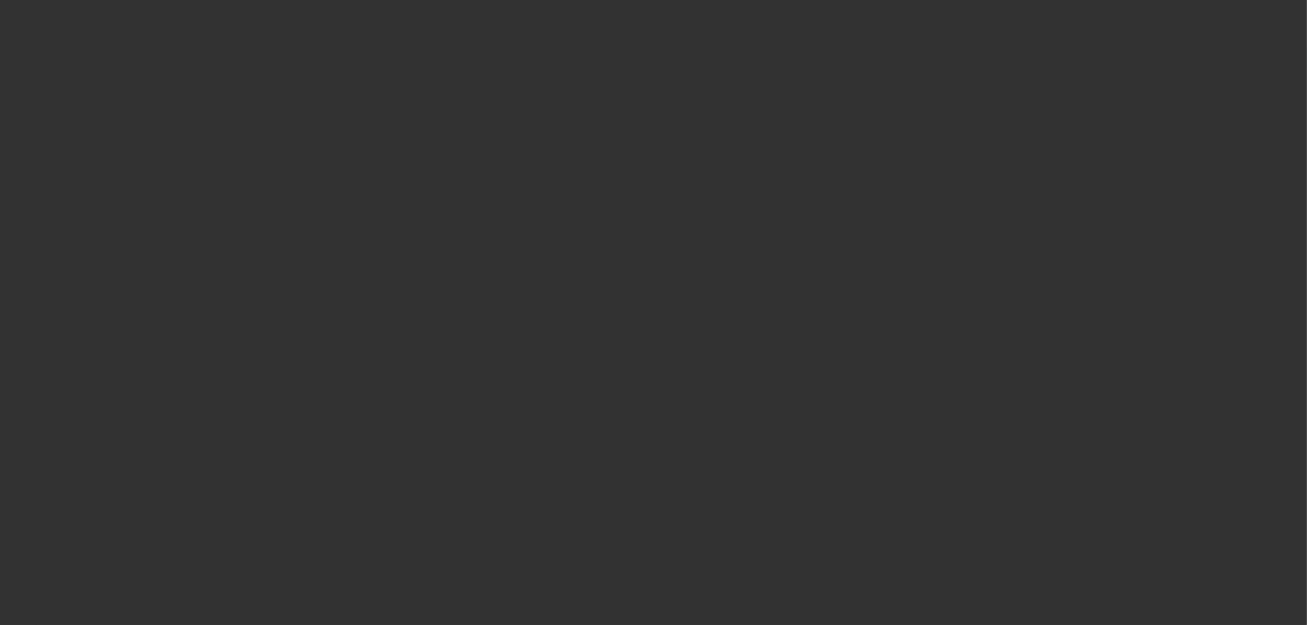
scroll to position [1601, 0]
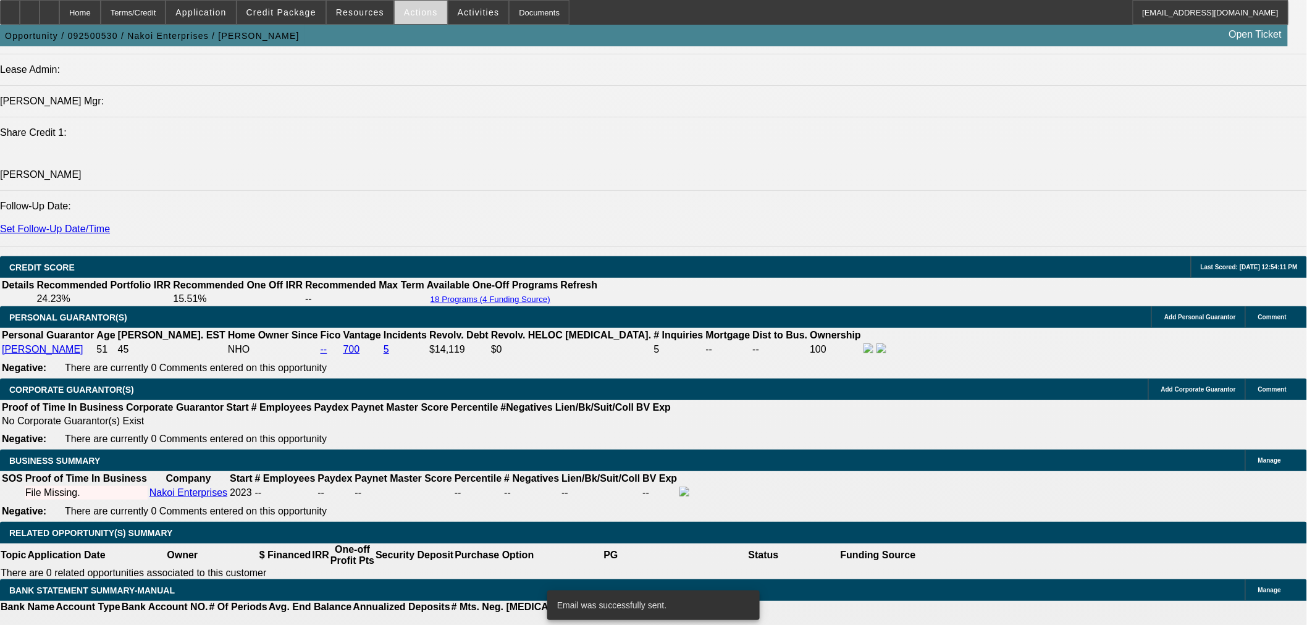
click at [404, 13] on span "Actions" at bounding box center [421, 12] width 34 height 10
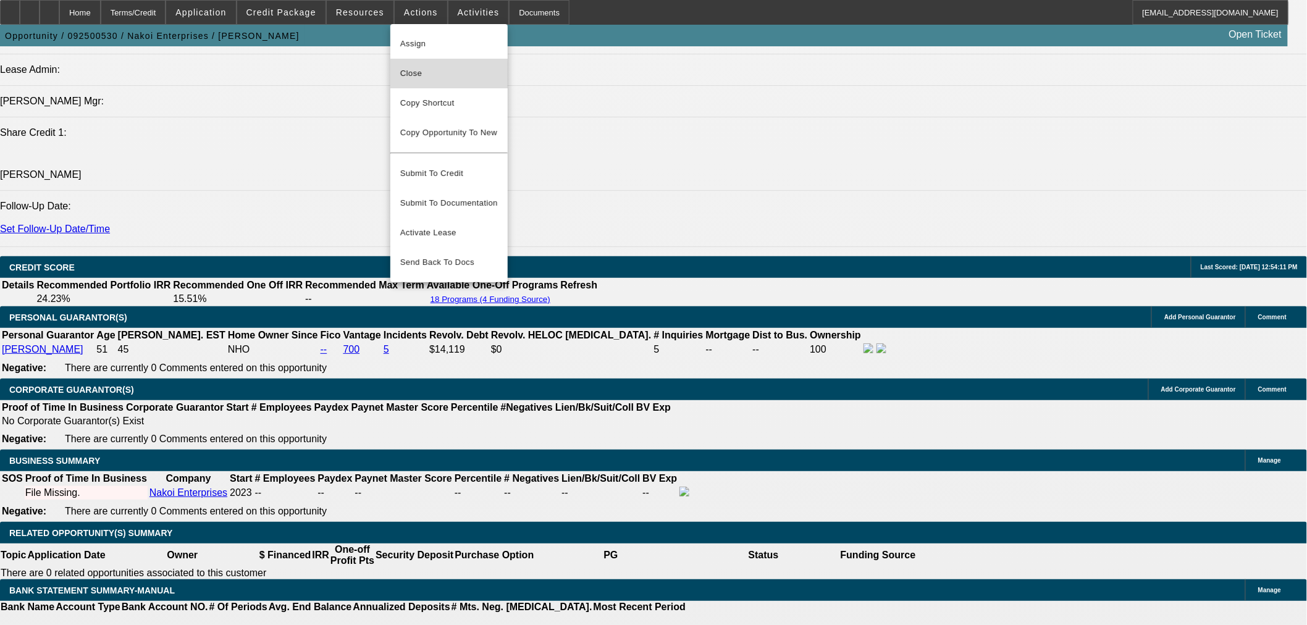
click at [425, 76] on span "Close" at bounding box center [449, 73] width 98 height 15
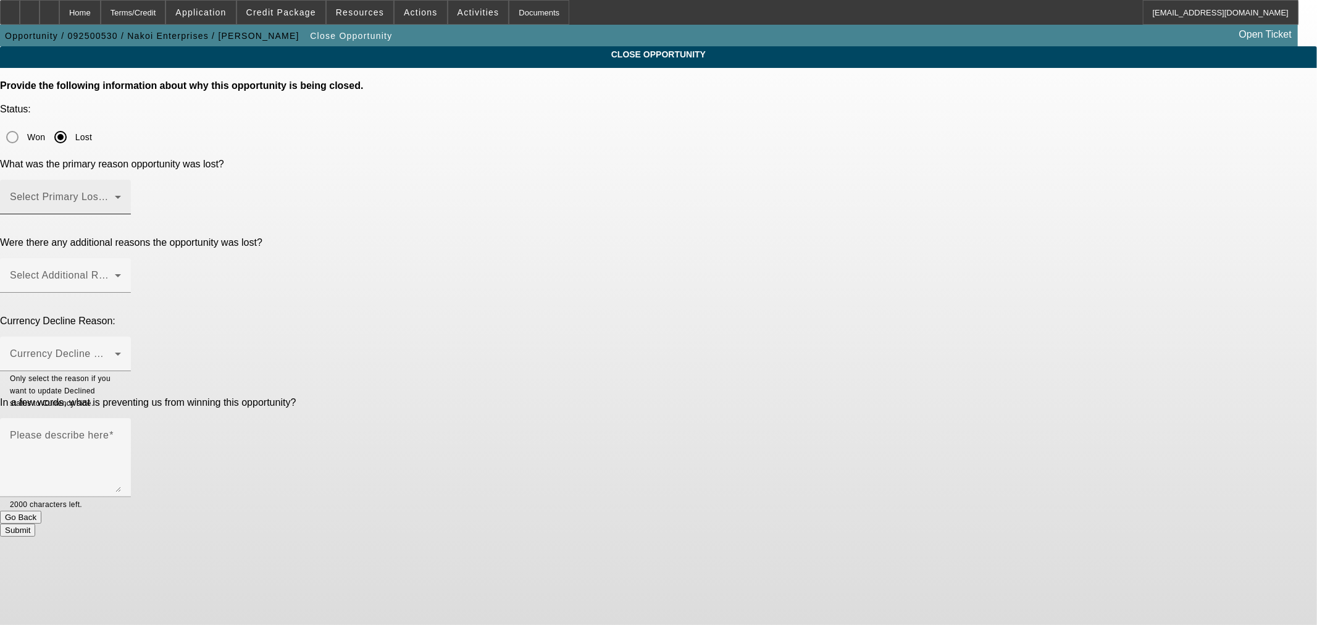
click at [115, 195] on span at bounding box center [62, 202] width 105 height 15
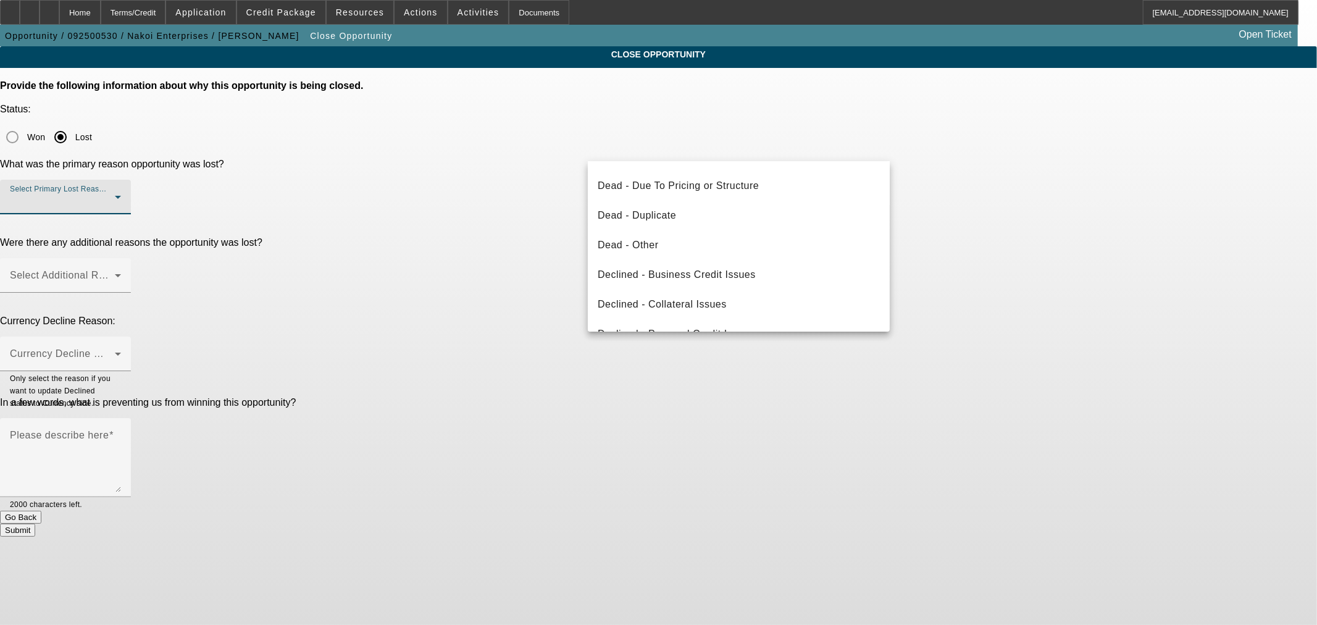
scroll to position [165, 0]
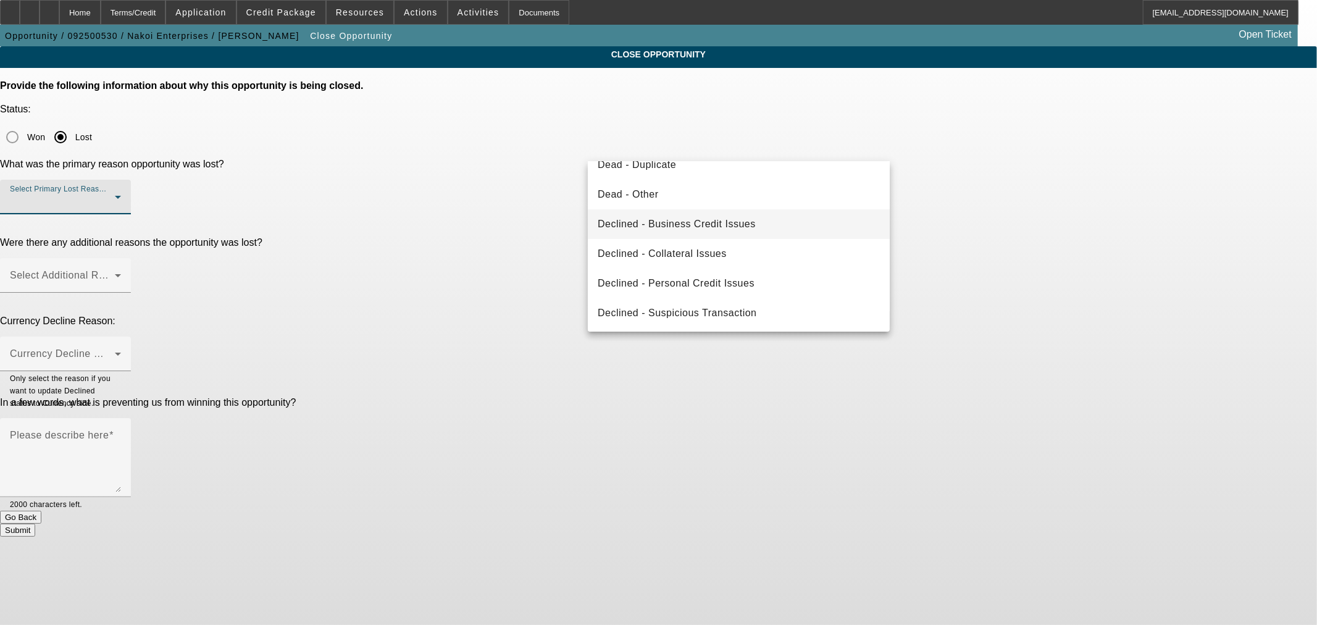
click at [739, 219] on span "Declined - Business Credit Issues" at bounding box center [677, 224] width 158 height 15
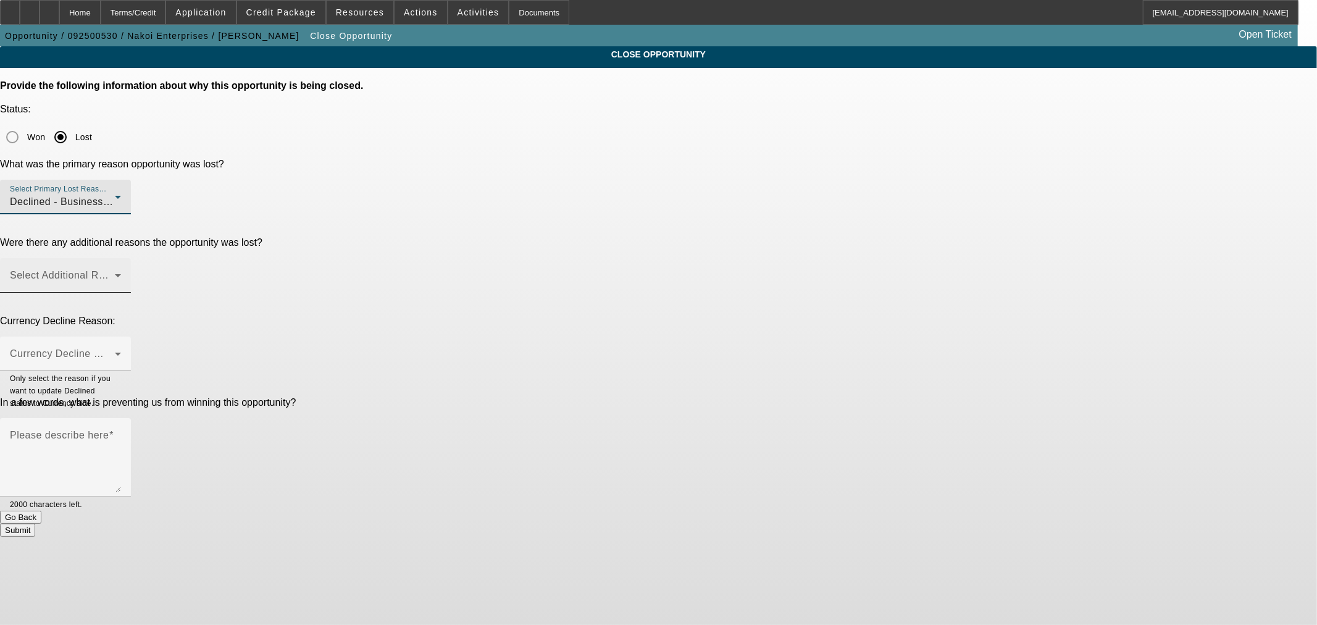
click at [121, 258] on div "Select Additional Reasons" at bounding box center [65, 275] width 111 height 35
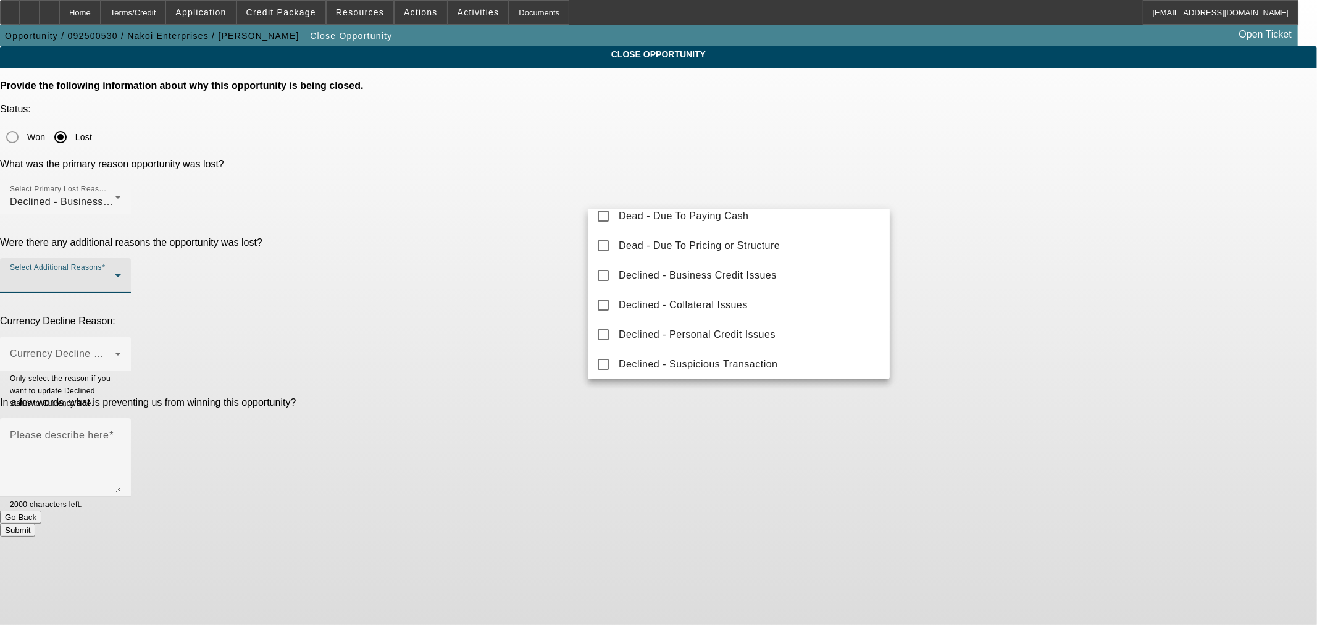
scroll to position [136, 0]
click at [713, 293] on span "Declined - Collateral Issues" at bounding box center [683, 300] width 129 height 15
click at [485, 227] on div at bounding box center [658, 312] width 1317 height 625
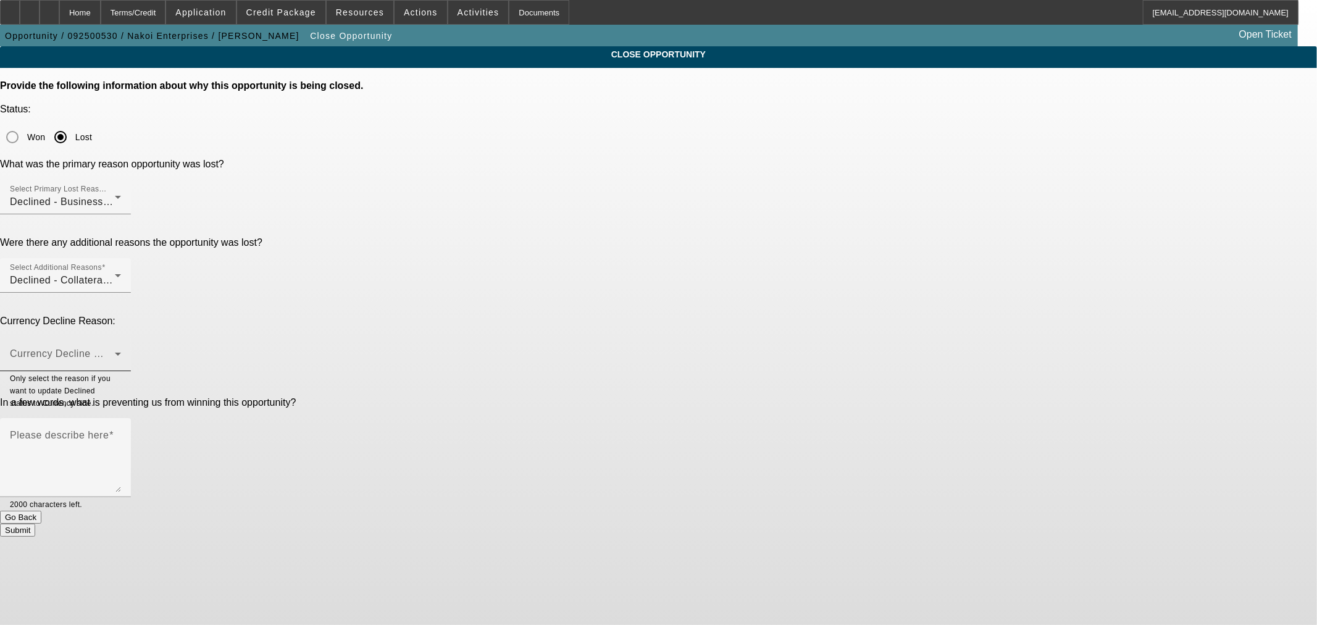
click at [115, 351] on span at bounding box center [62, 358] width 105 height 15
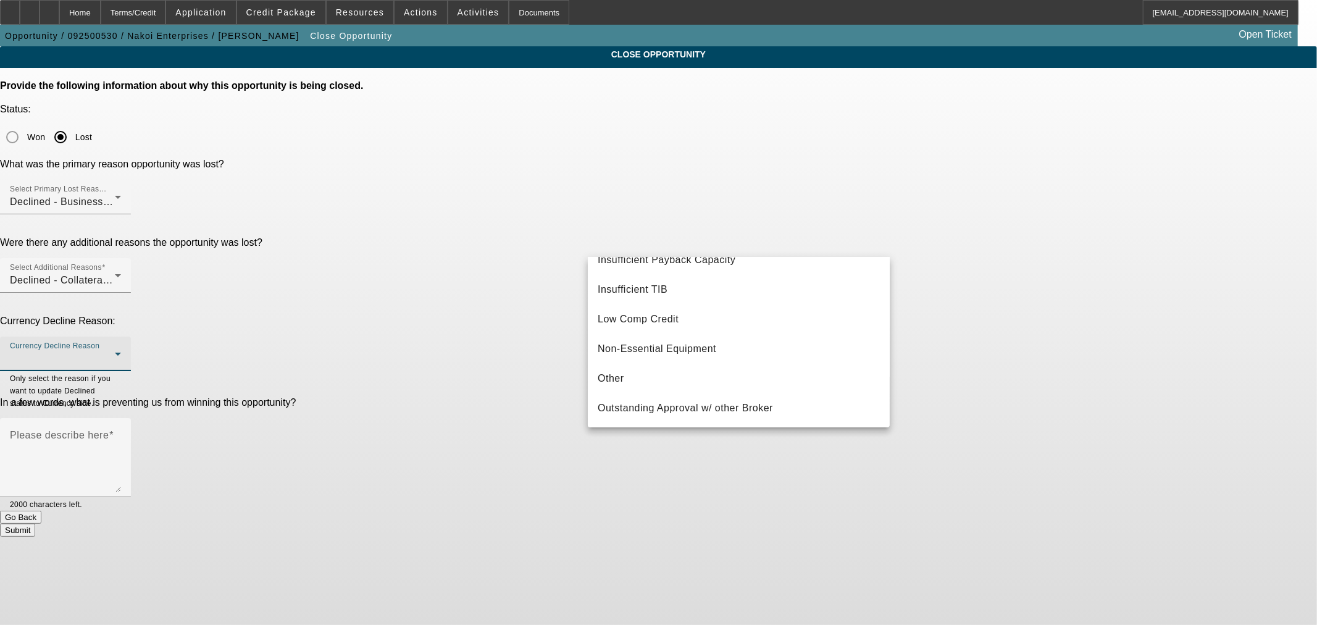
scroll to position [228, 0]
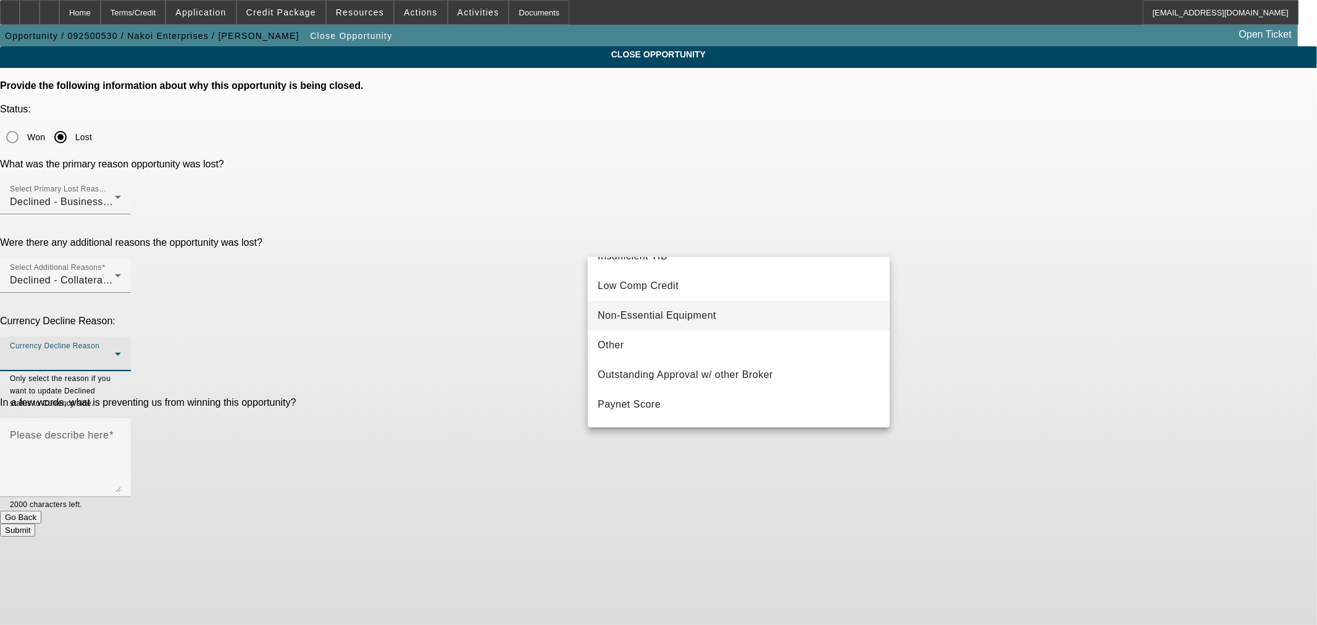
click at [755, 316] on mat-option "Non-Essential Equipment" at bounding box center [739, 316] width 302 height 30
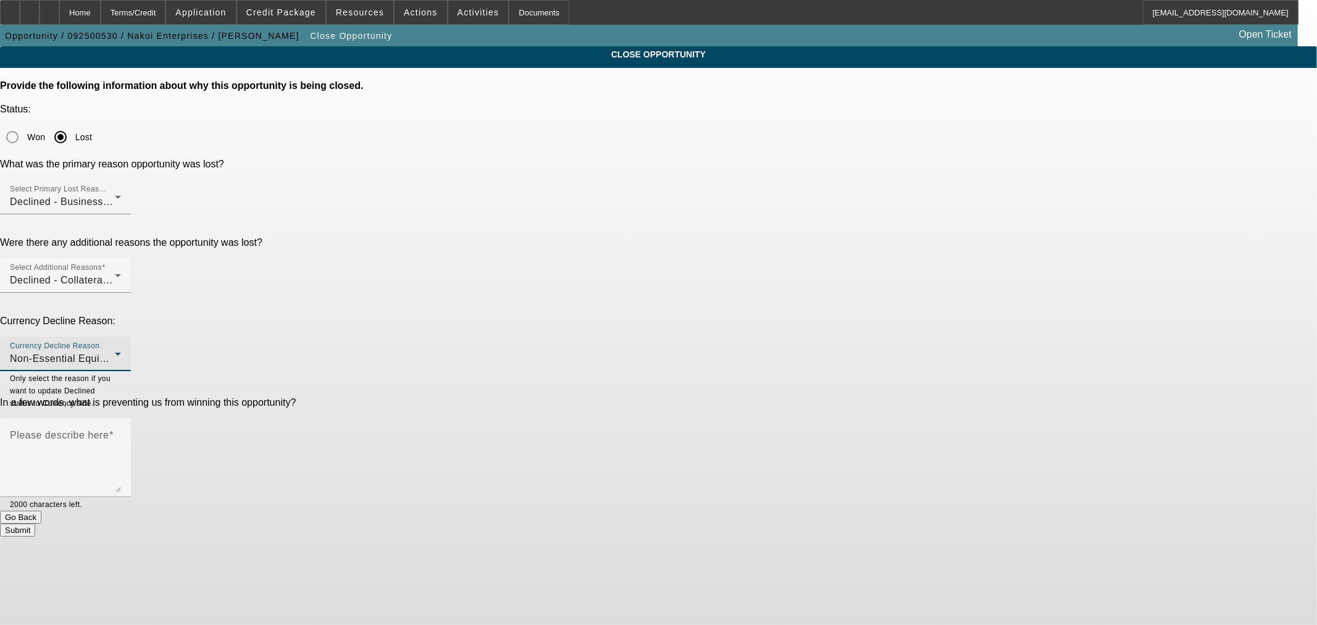
click at [498, 397] on p "In a few words, what is preventing us from winning this opportunity?" at bounding box center [658, 402] width 1317 height 11
click at [121, 433] on textarea "Please describe here" at bounding box center [65, 462] width 111 height 59
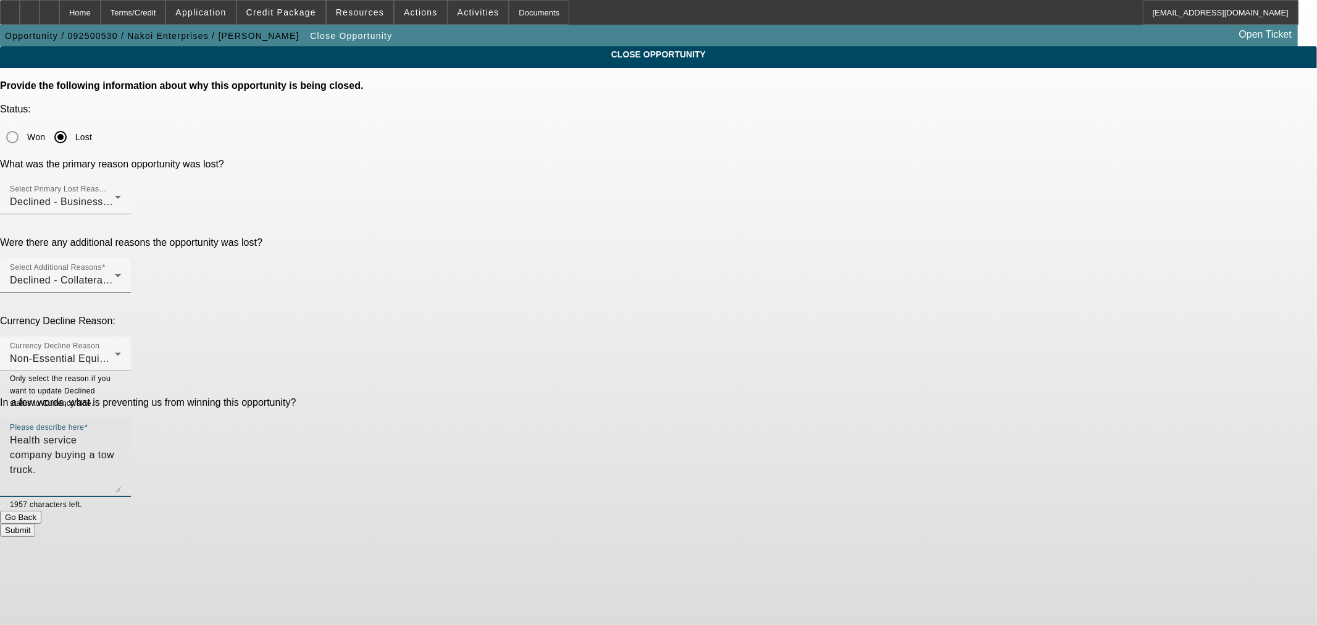
type textarea "Health service company buying a tow truck."
click at [35, 524] on button "Submit" at bounding box center [17, 530] width 35 height 13
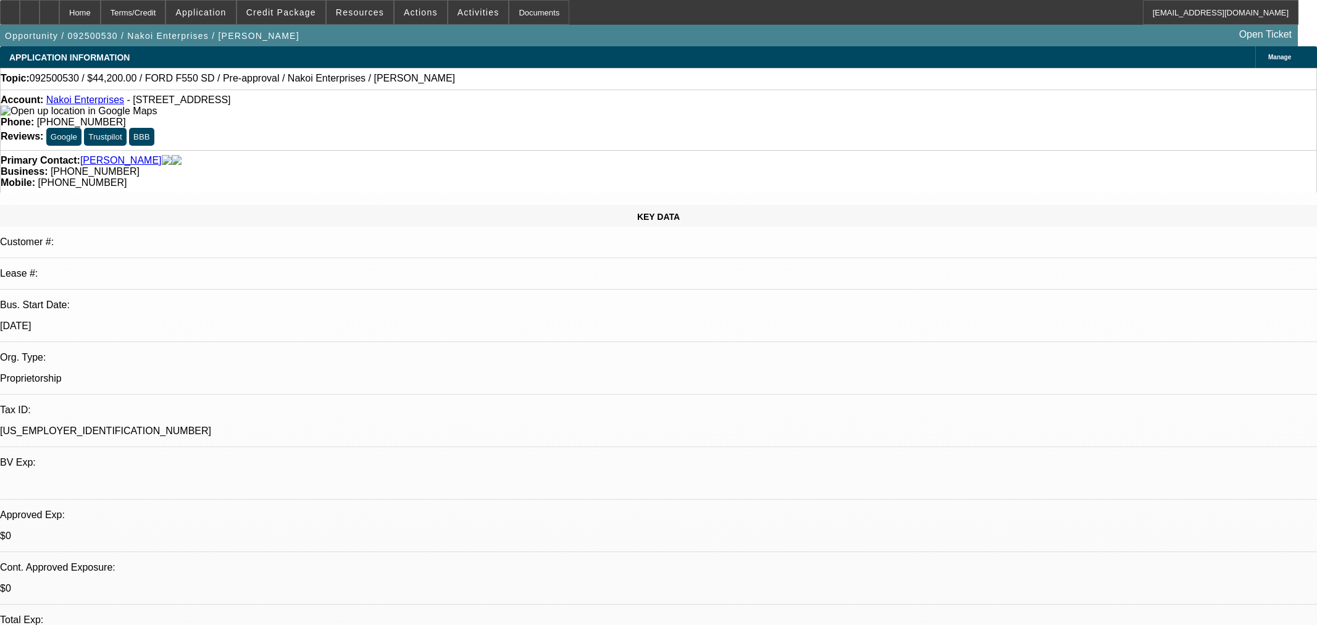
select select "0"
select select "2"
select select "0"
select select "6"
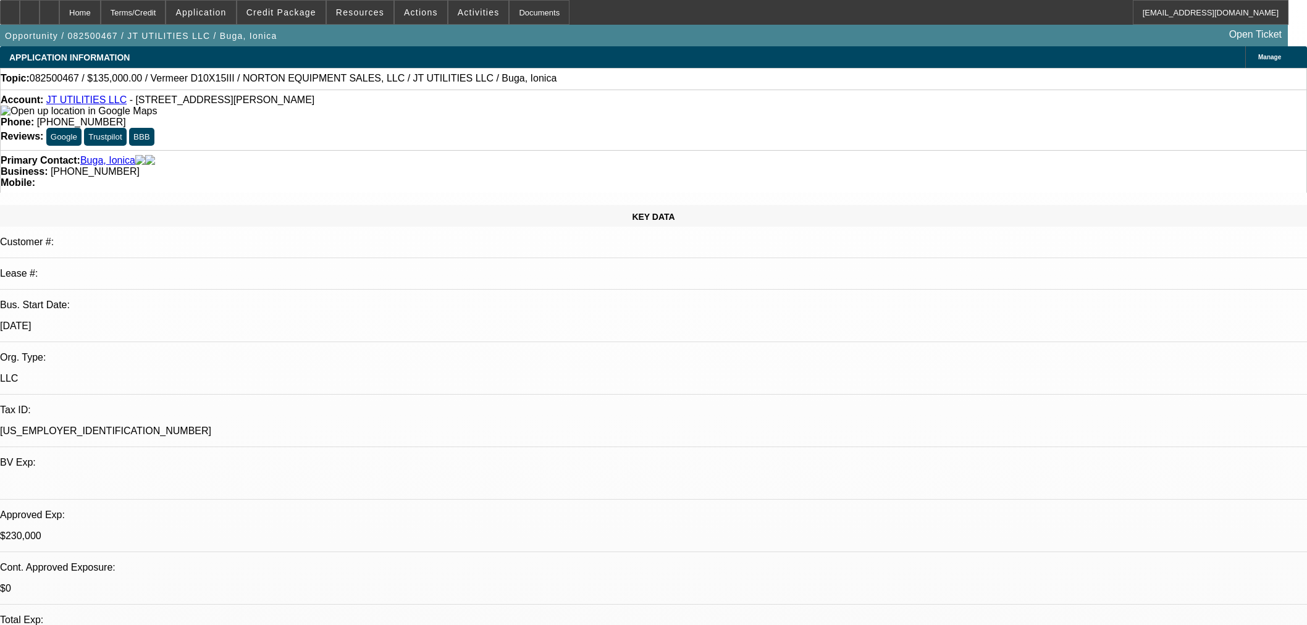
select select "0"
select select "2"
select select "0"
select select "6"
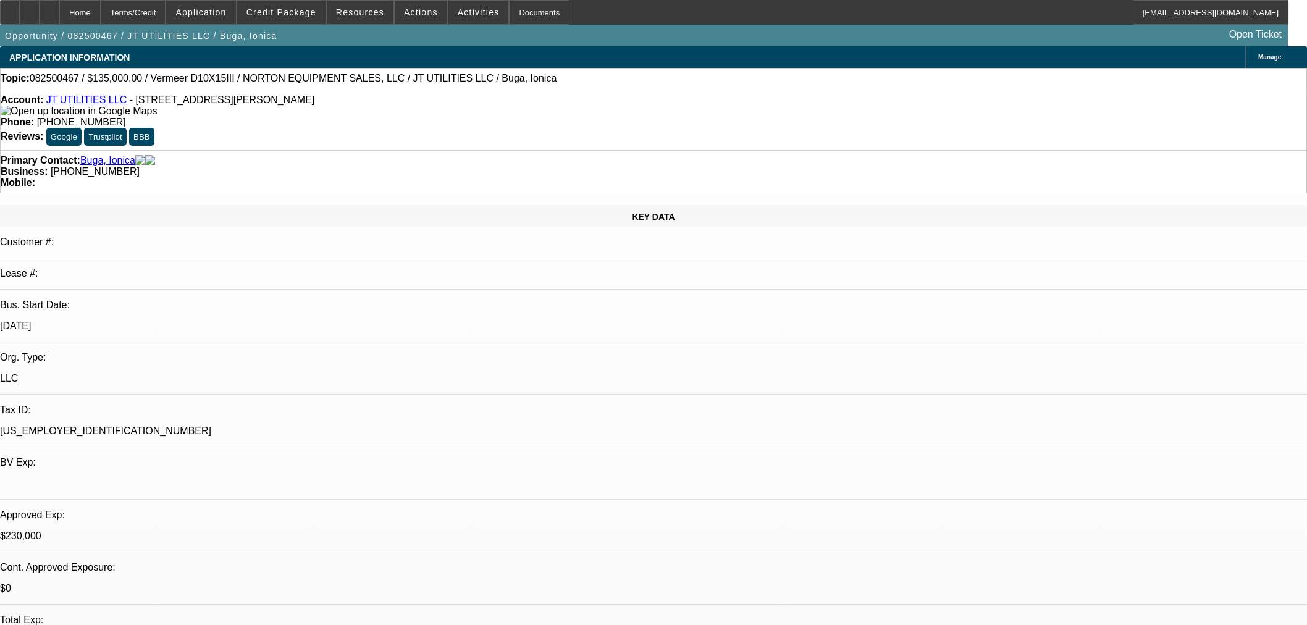
select select "0"
select select "2"
select select "0"
select select "6"
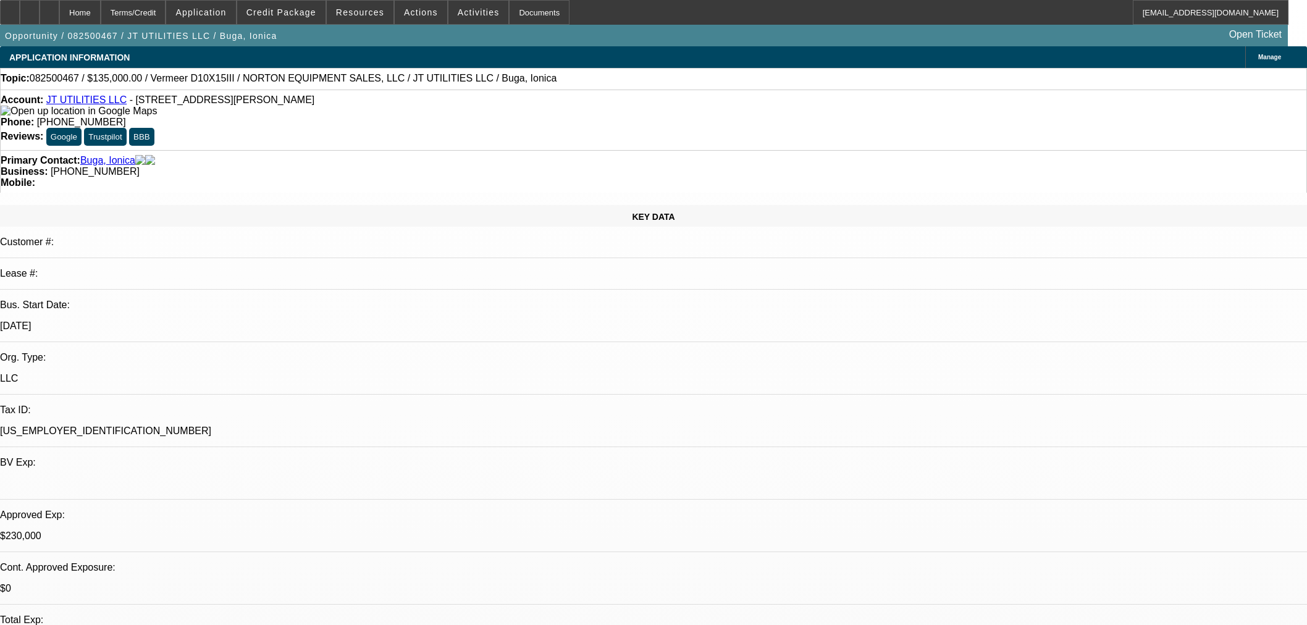
select select "0"
select select "2"
select select "0"
select select "6"
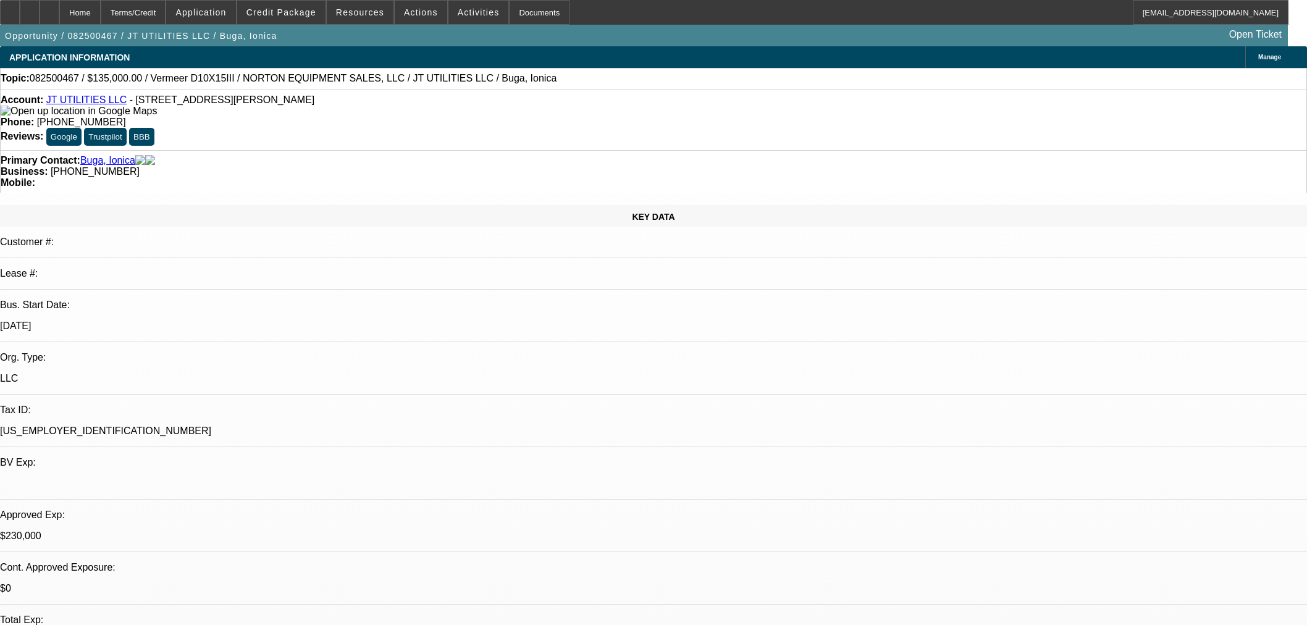
select select "0"
select select "2"
select select "0"
select select "6"
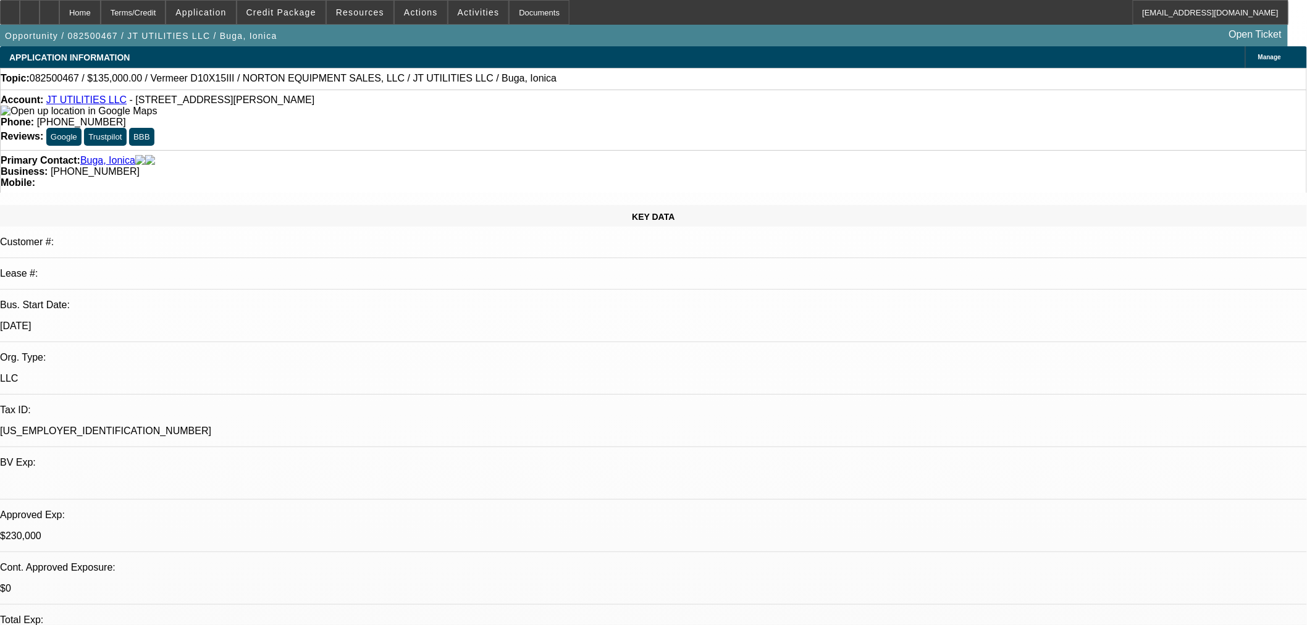
drag, startPoint x: 71, startPoint y: 12, endPoint x: 93, endPoint y: 99, distance: 89.7
click at [59, 12] on div at bounding box center [50, 12] width 20 height 25
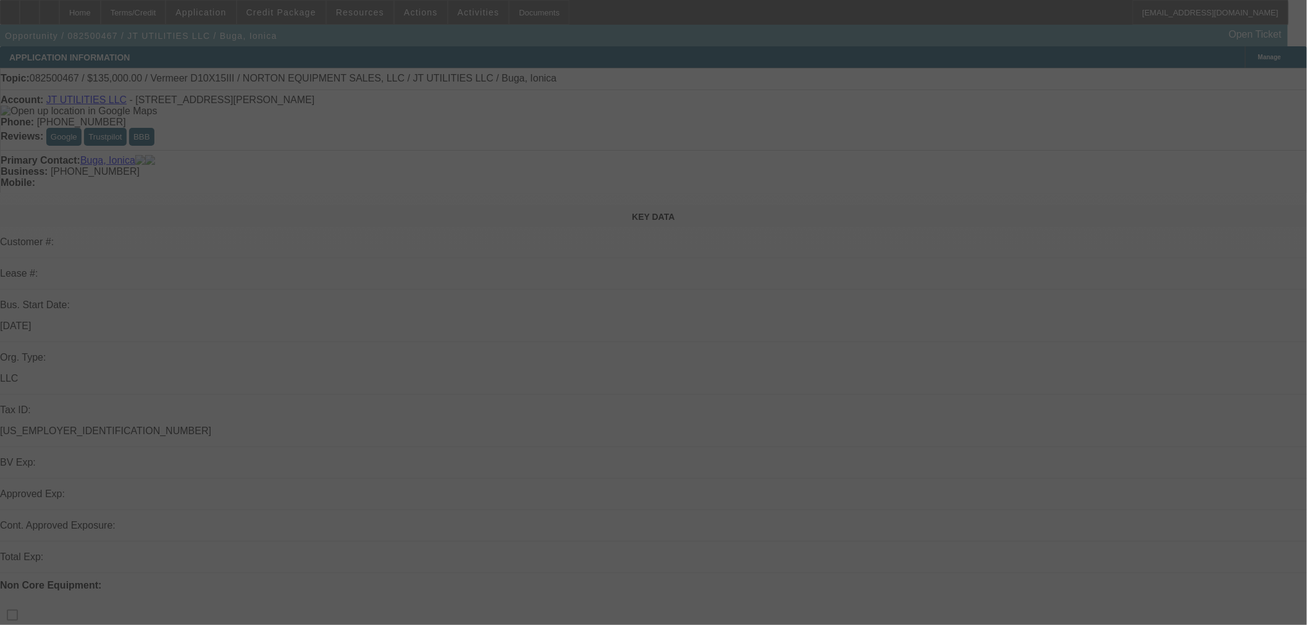
select select "0"
select select "2"
select select "0"
select select "6"
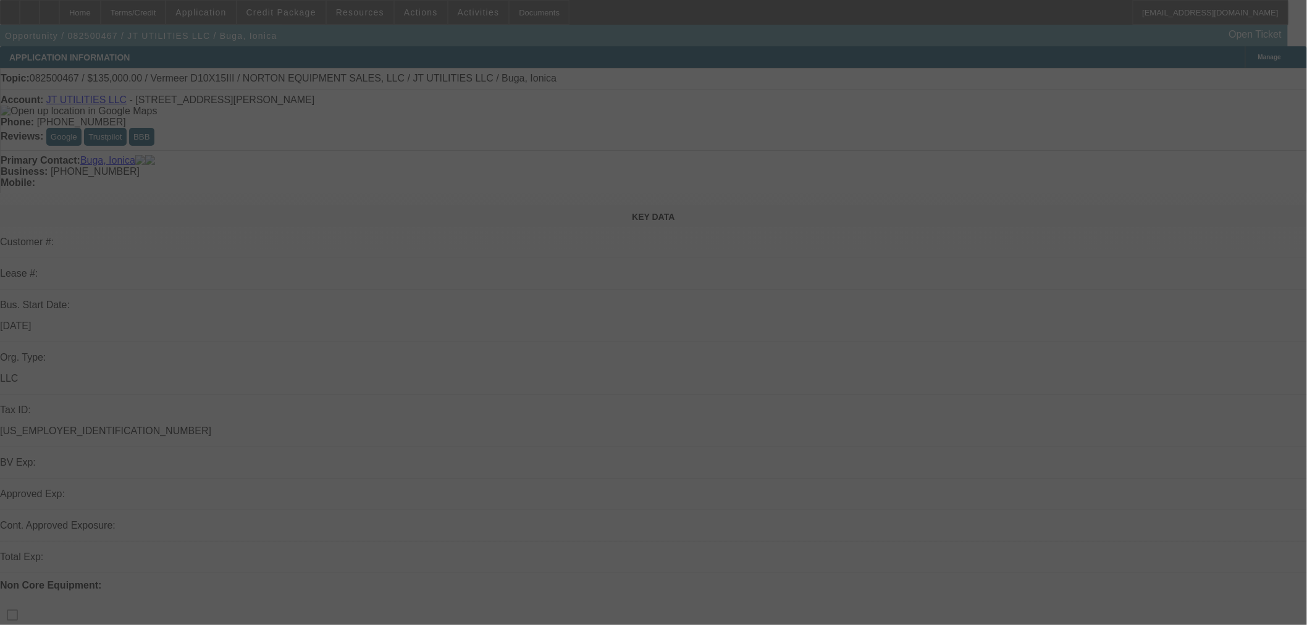
select select "0"
select select "2"
select select "0"
select select "6"
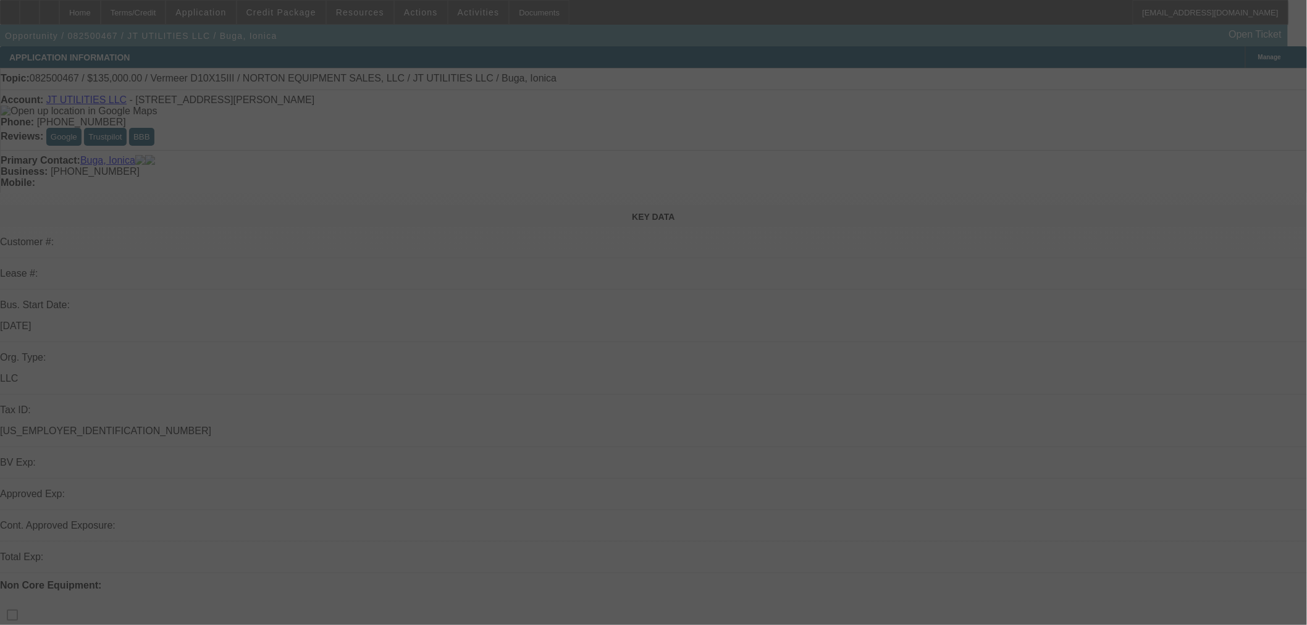
select select "0"
select select "2"
select select "0"
select select "6"
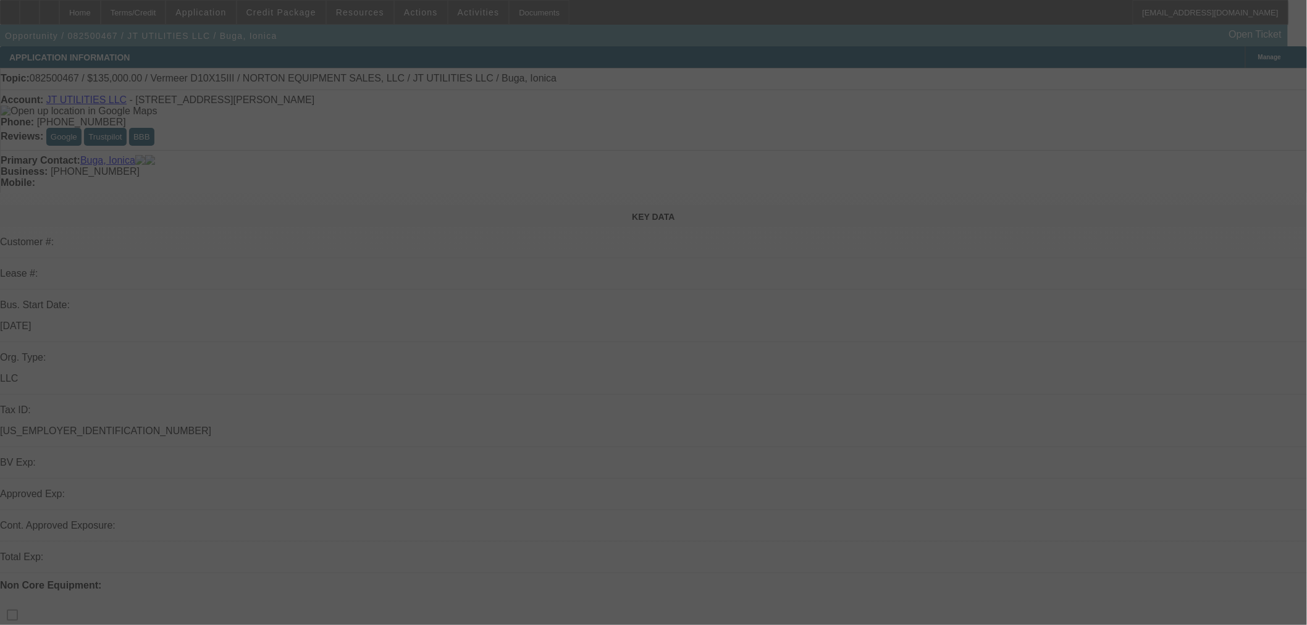
select select "0"
select select "2"
select select "0"
select select "6"
